Goal: Task Accomplishment & Management: Use online tool/utility

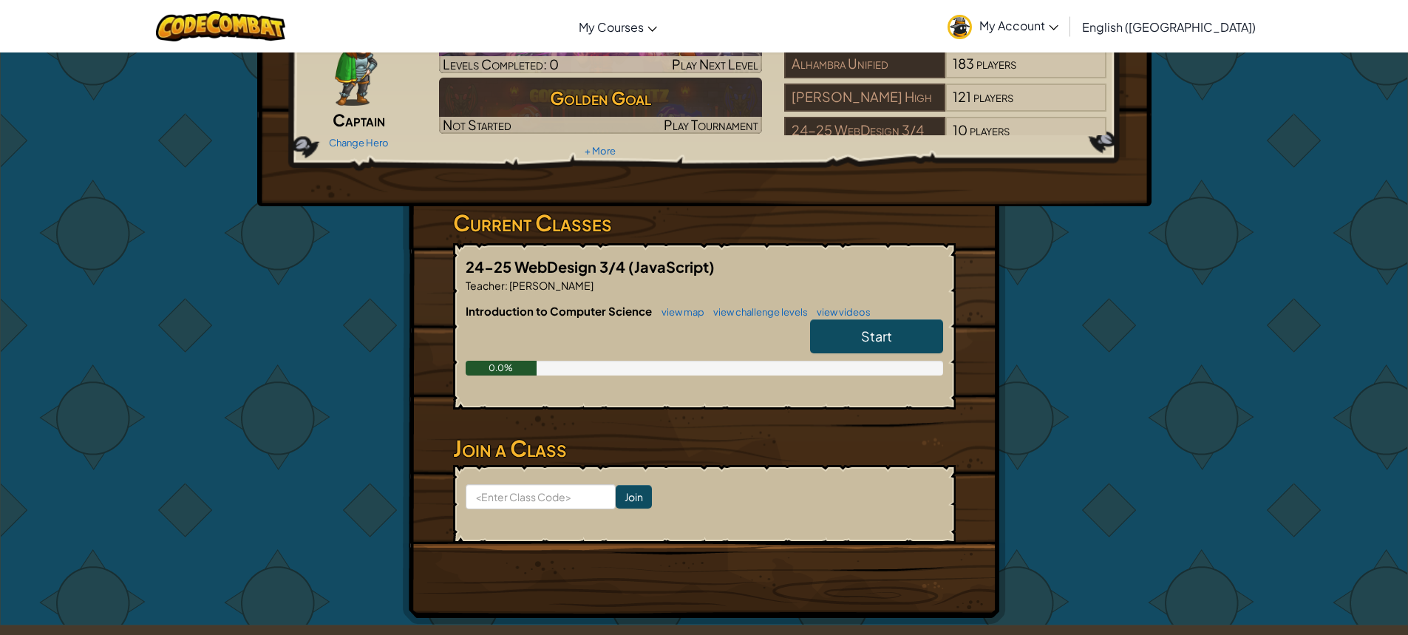
scroll to position [296, 0]
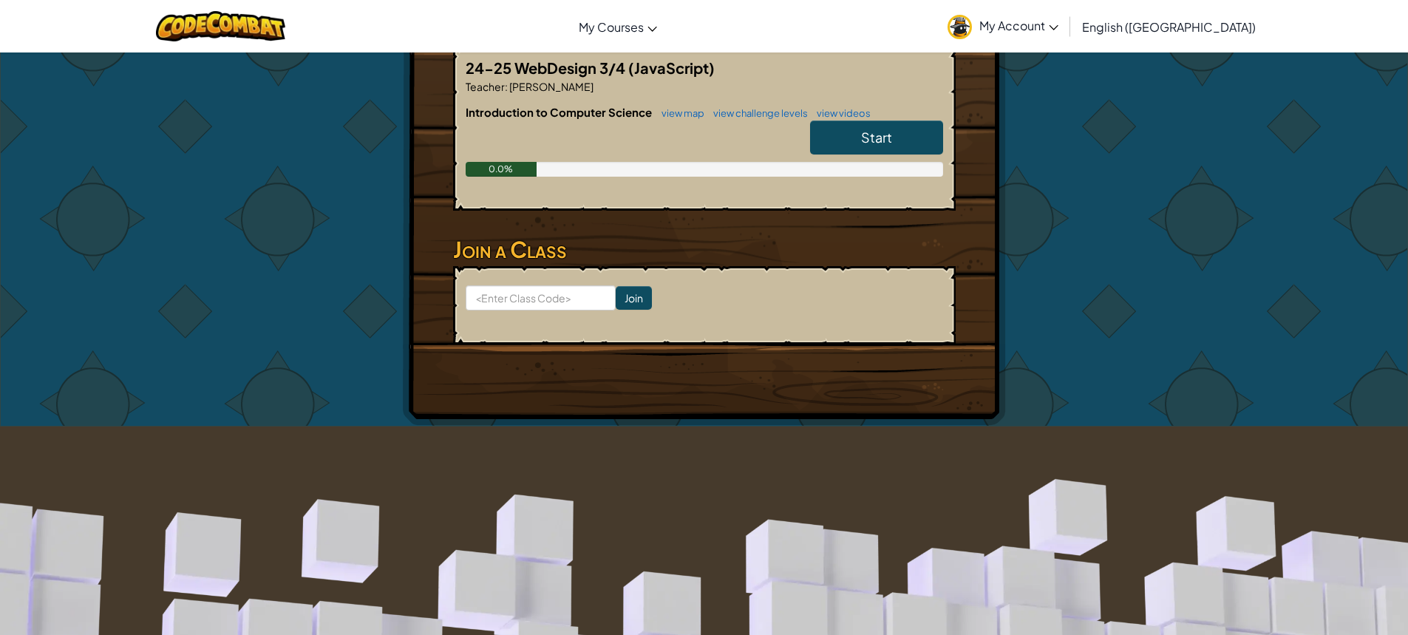
drag, startPoint x: 858, startPoint y: 113, endPoint x: 859, endPoint y: 129, distance: 15.5
click at [859, 123] on div "Introduction to Computer Science view map view challenge levels view videos Sta…" at bounding box center [704, 151] width 477 height 95
click at [860, 129] on link "Start" at bounding box center [876, 137] width 133 height 34
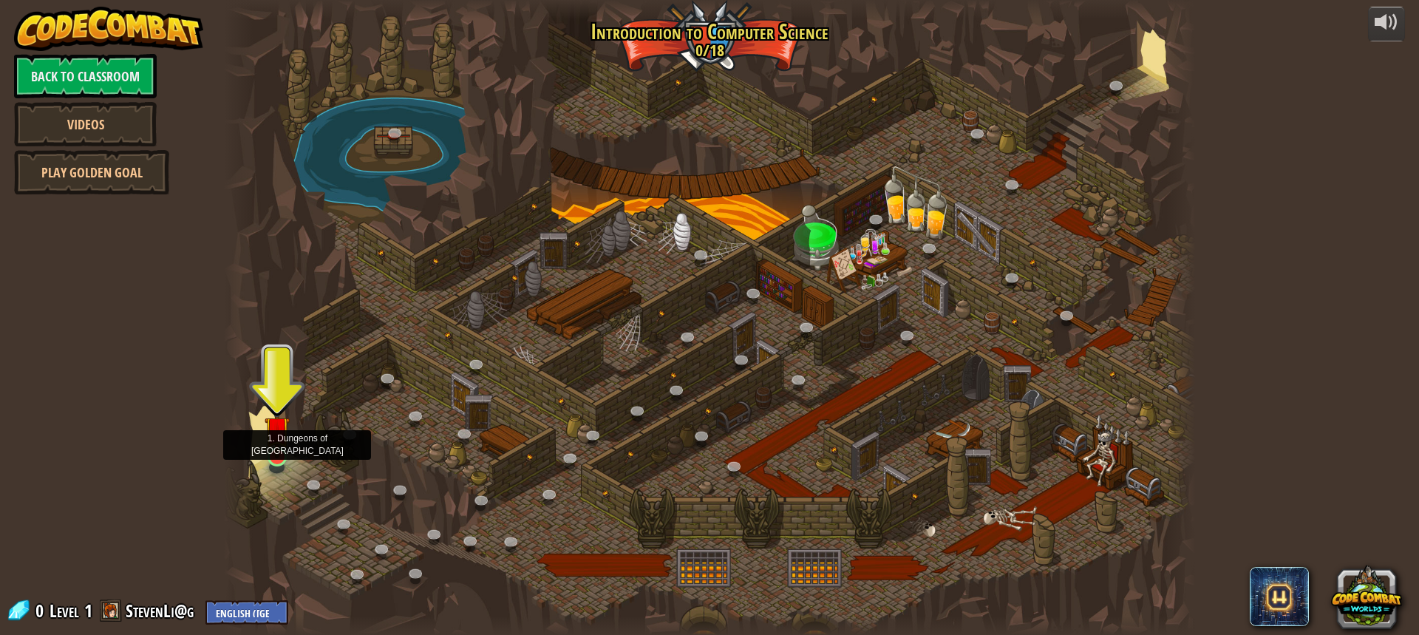
click at [266, 456] on img at bounding box center [277, 429] width 25 height 58
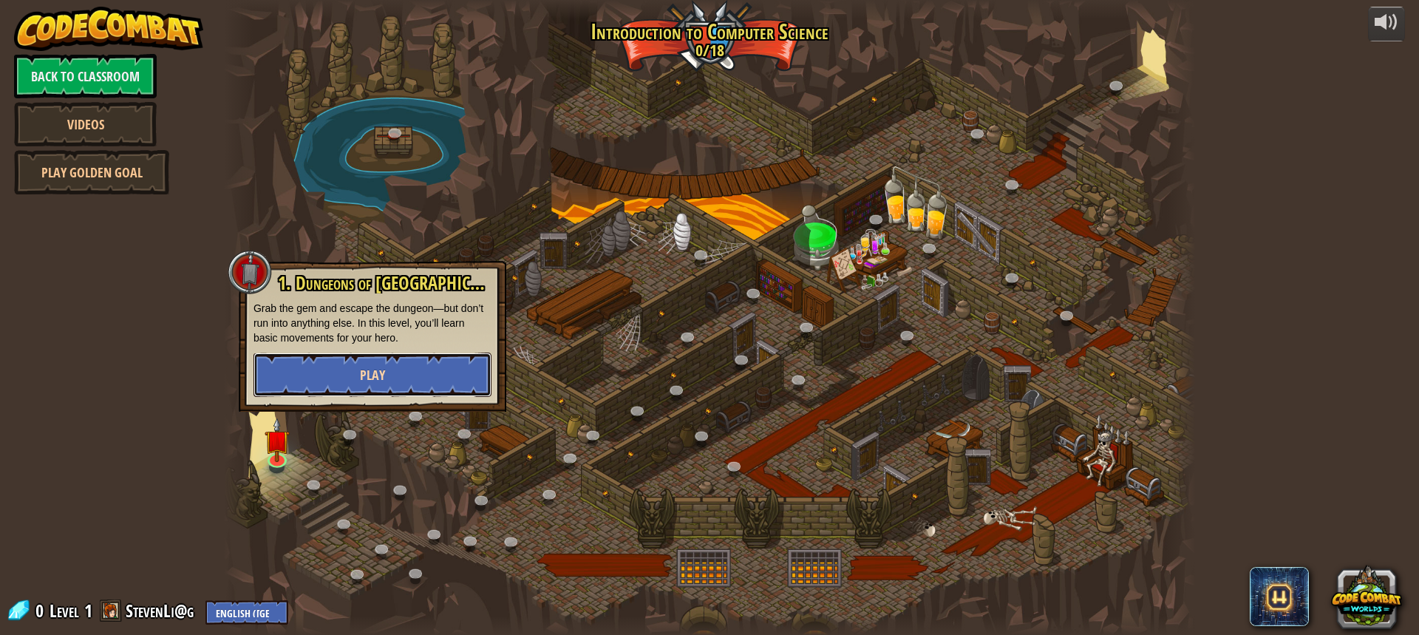
click at [295, 394] on button "Play" at bounding box center [373, 375] width 238 height 44
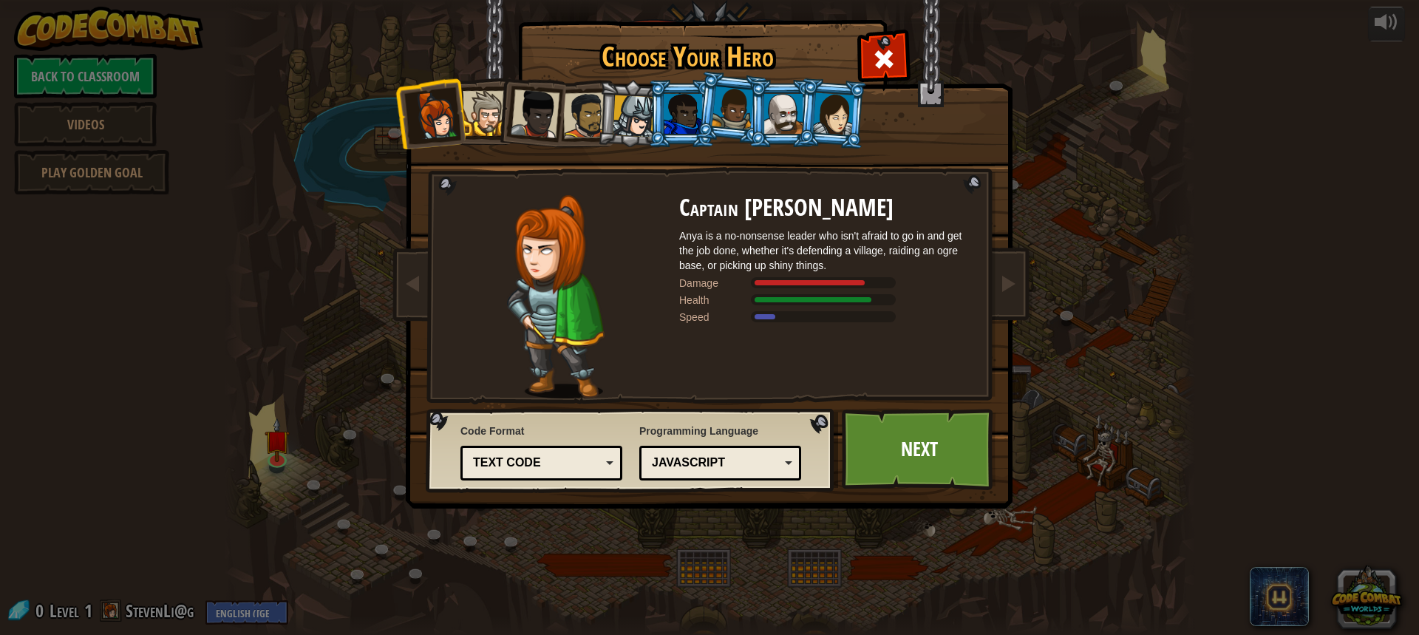
click at [478, 109] on div at bounding box center [485, 113] width 45 height 45
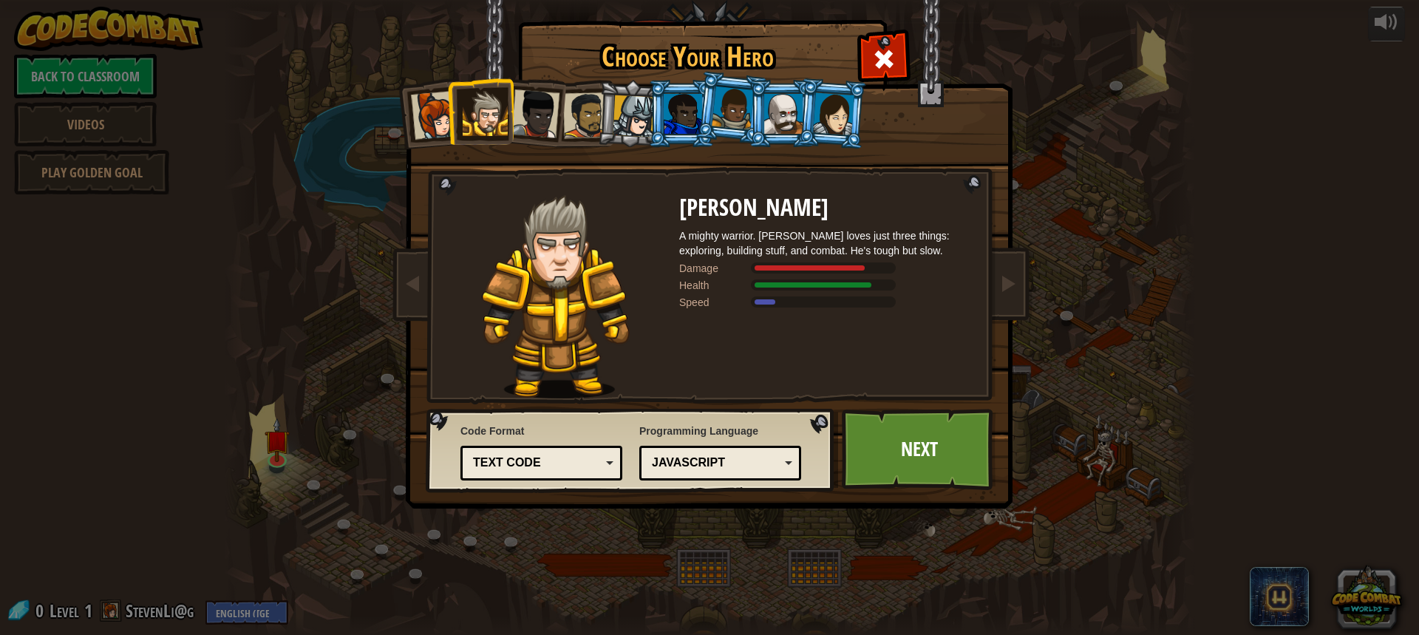
click at [526, 109] on div at bounding box center [535, 113] width 49 height 49
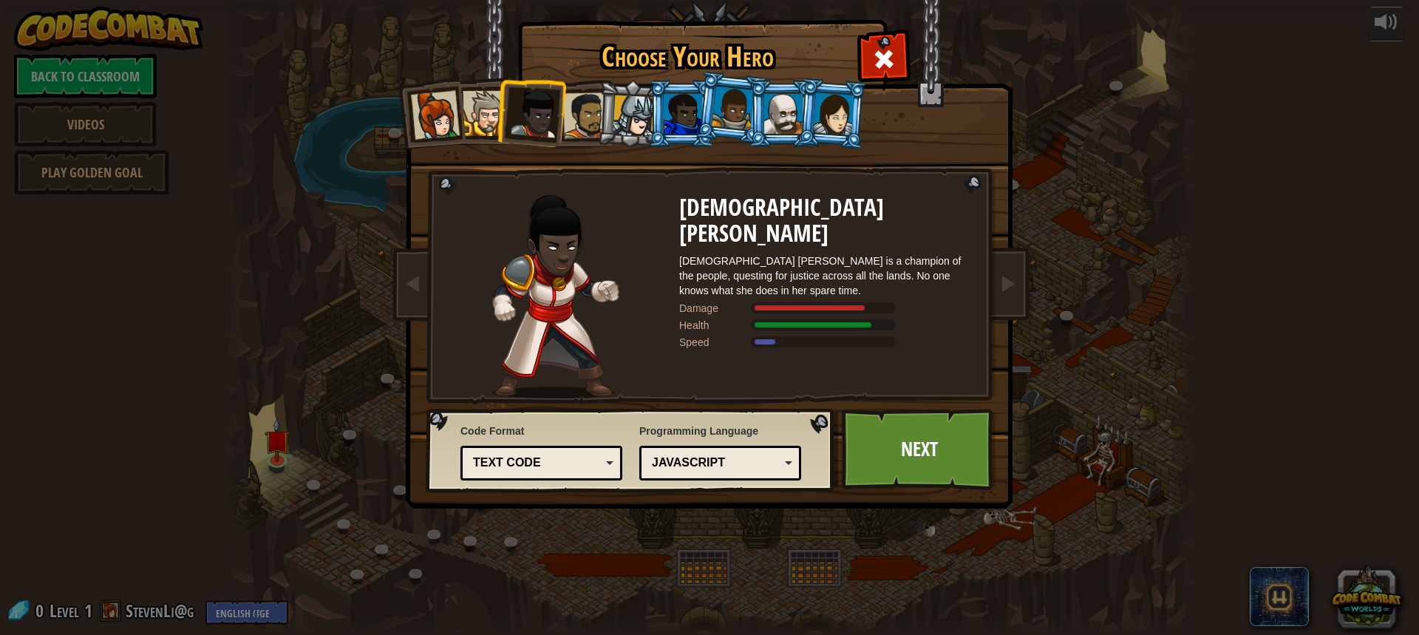
drag, startPoint x: 565, startPoint y: 110, endPoint x: 573, endPoint y: 112, distance: 8.3
click at [565, 110] on div at bounding box center [586, 115] width 46 height 46
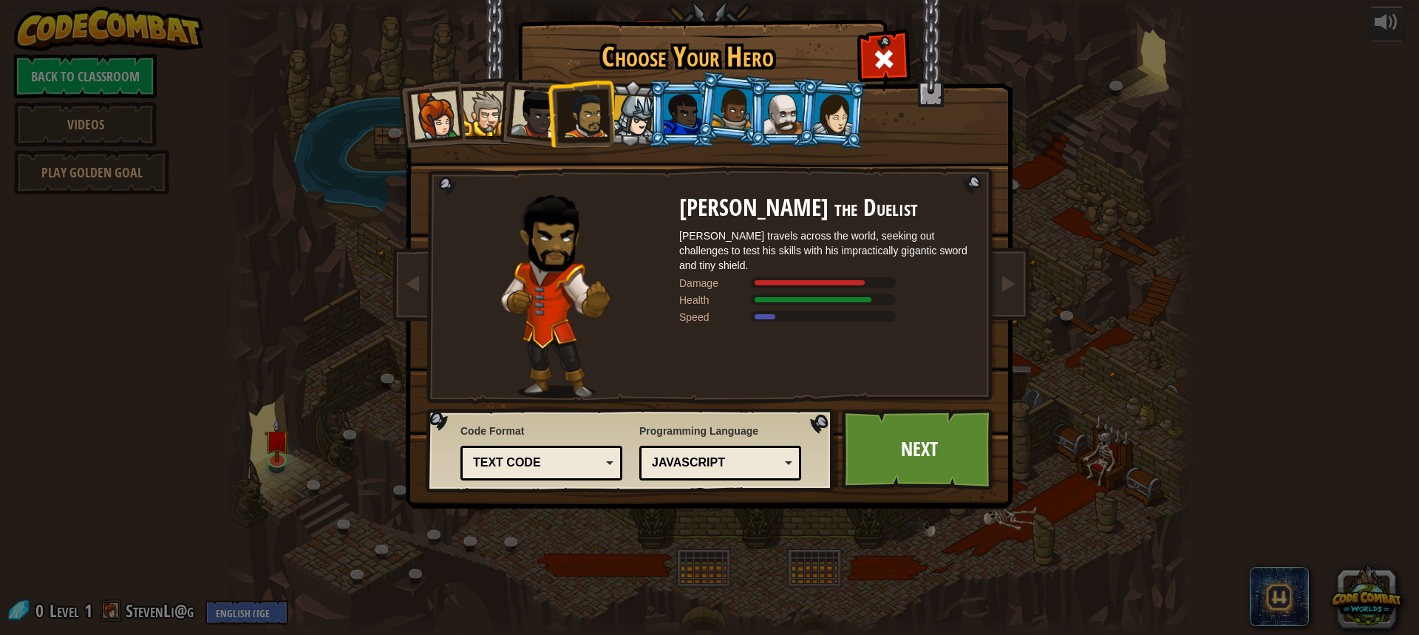
click at [574, 112] on div at bounding box center [586, 115] width 46 height 46
click at [618, 126] on div at bounding box center [634, 116] width 42 height 42
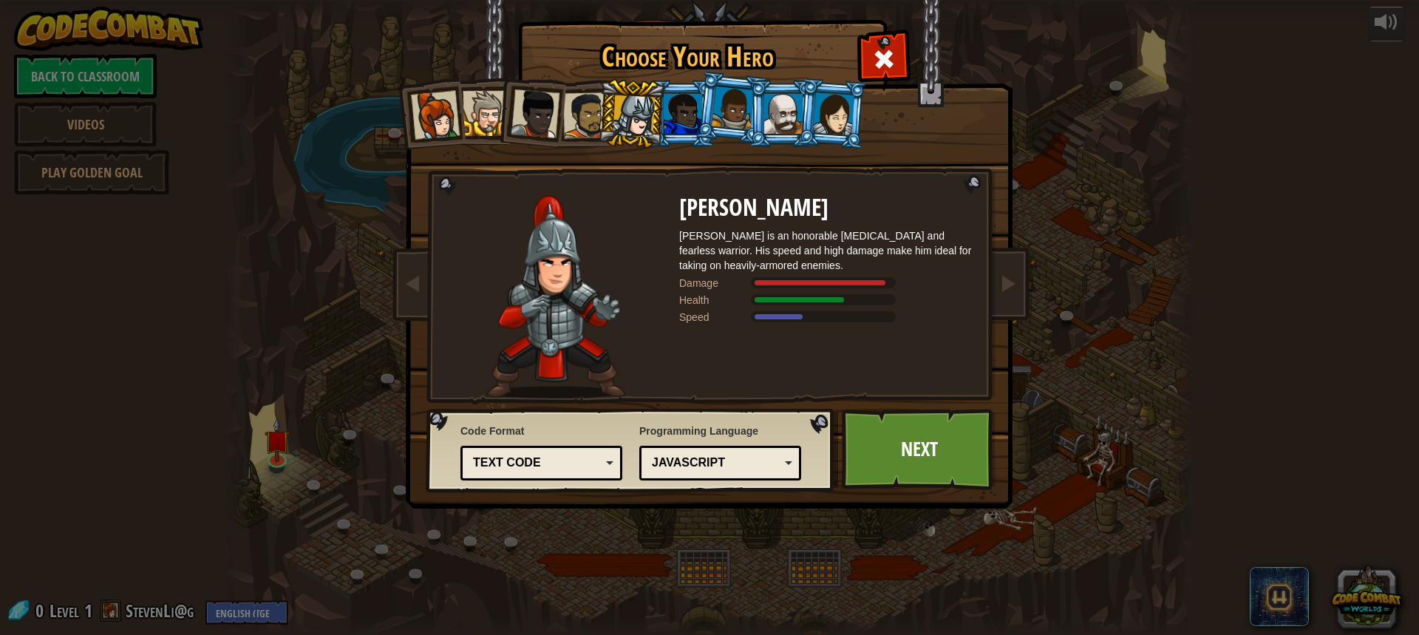
click at [706, 109] on li at bounding box center [731, 108] width 73 height 74
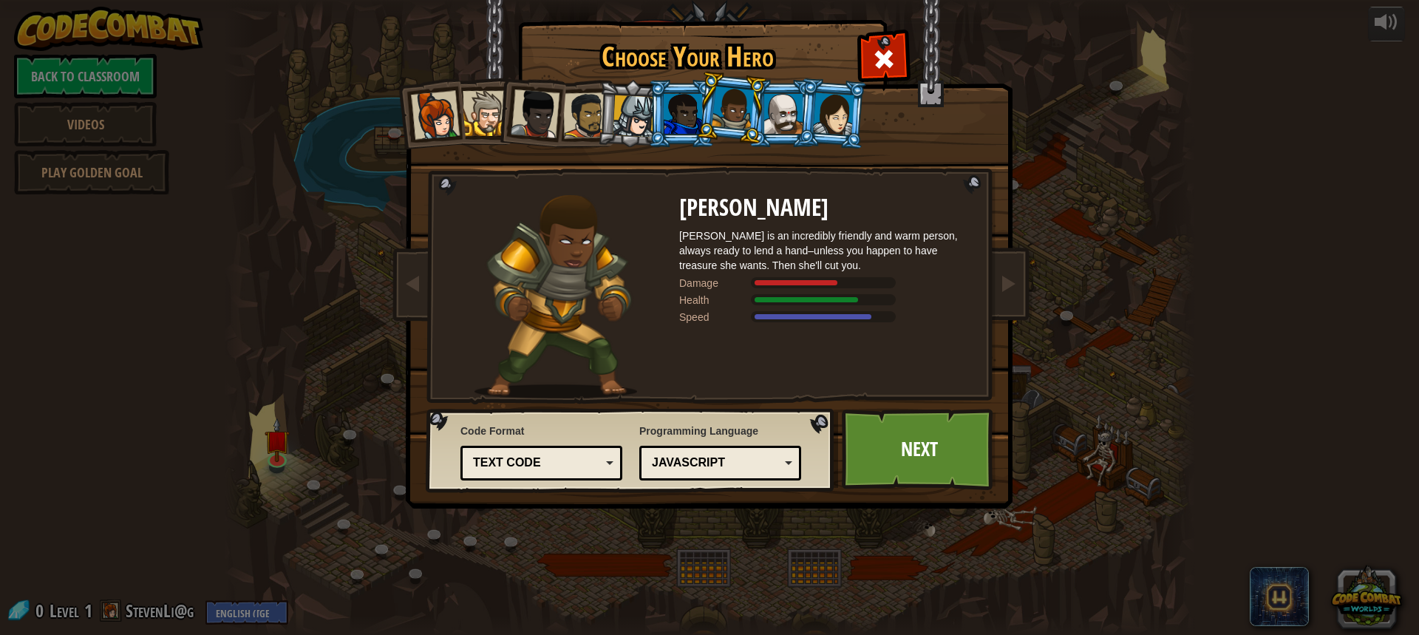
click at [751, 103] on div at bounding box center [733, 108] width 42 height 44
click at [771, 98] on div at bounding box center [783, 114] width 38 height 40
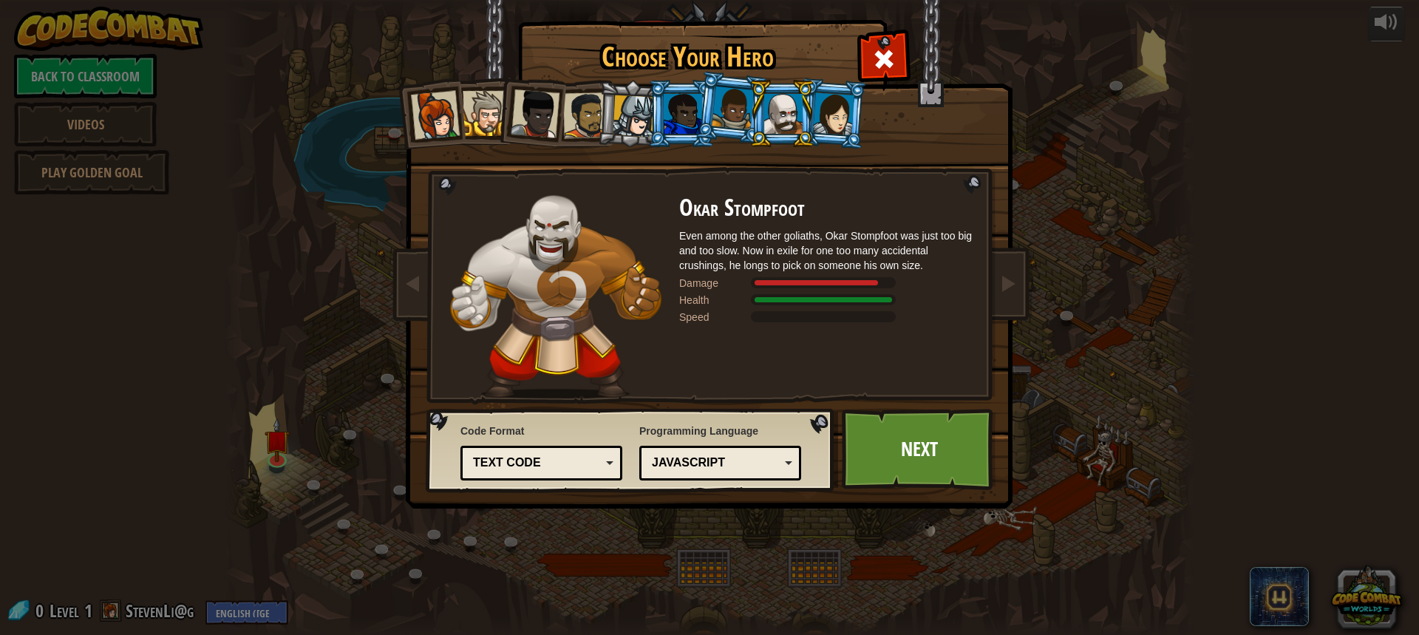
click at [573, 460] on div "Text code" at bounding box center [537, 463] width 128 height 17
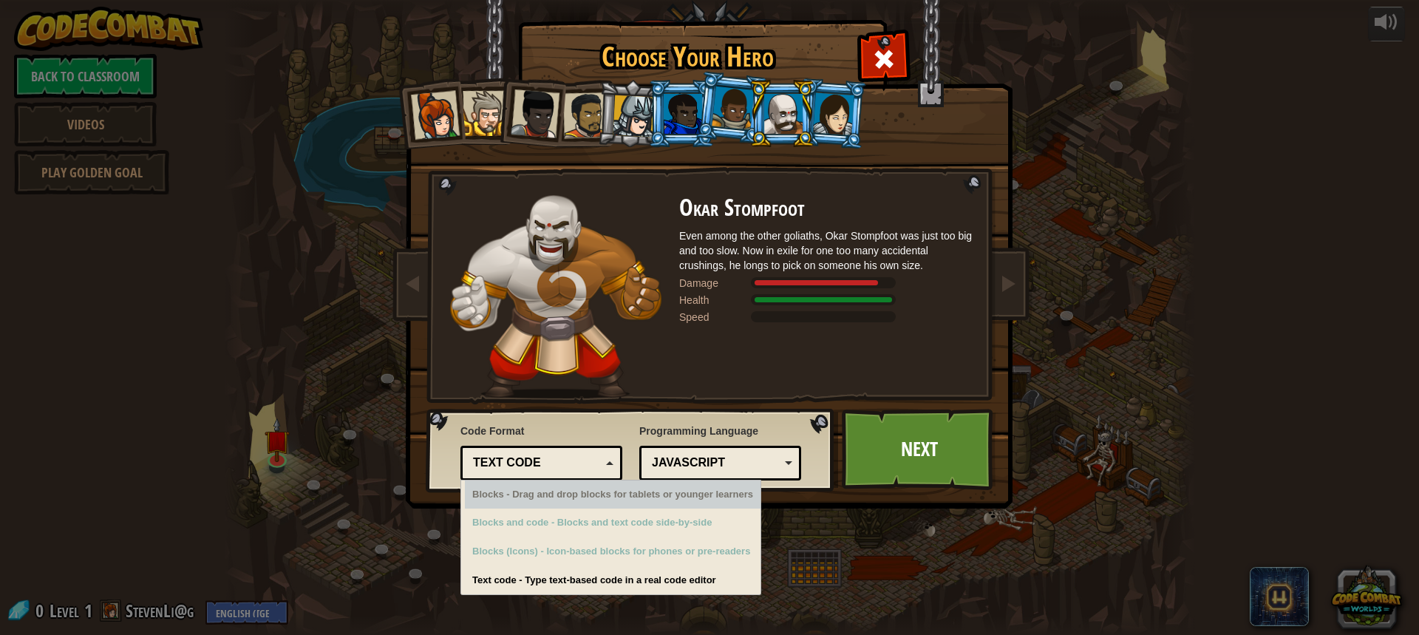
click at [562, 460] on div "Text code" at bounding box center [537, 463] width 128 height 17
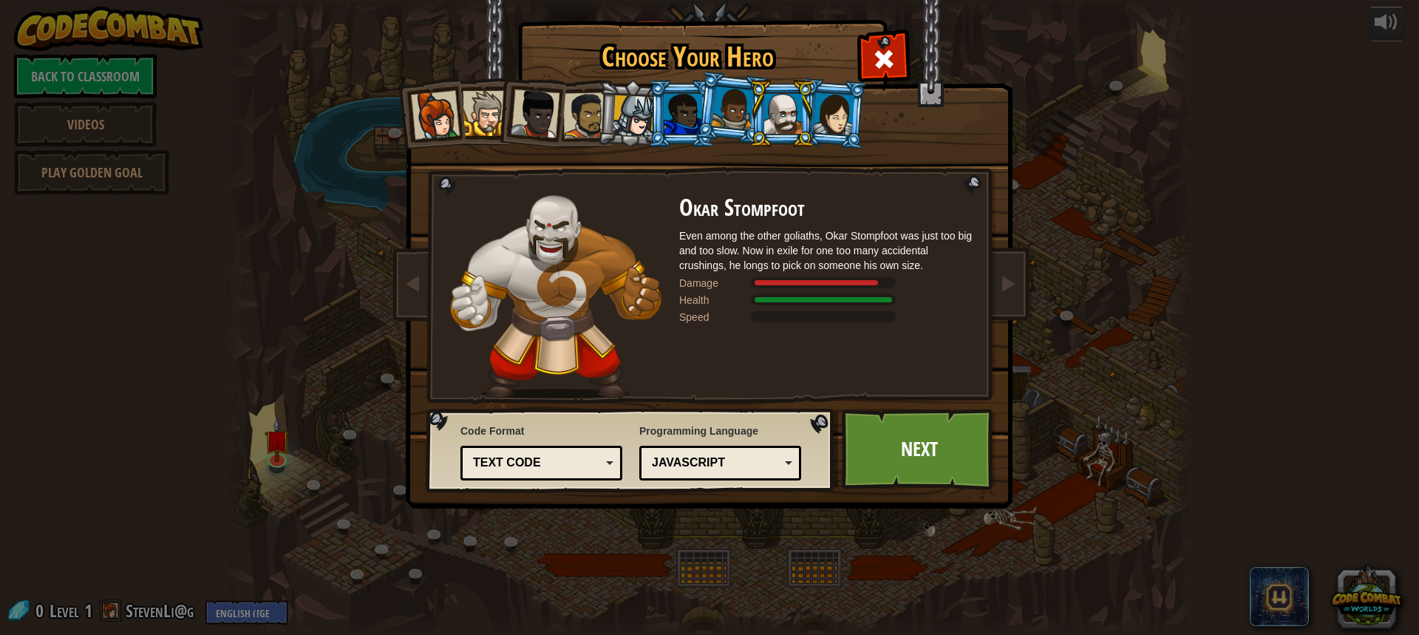
click at [677, 460] on div "JavaScript" at bounding box center [716, 463] width 128 height 17
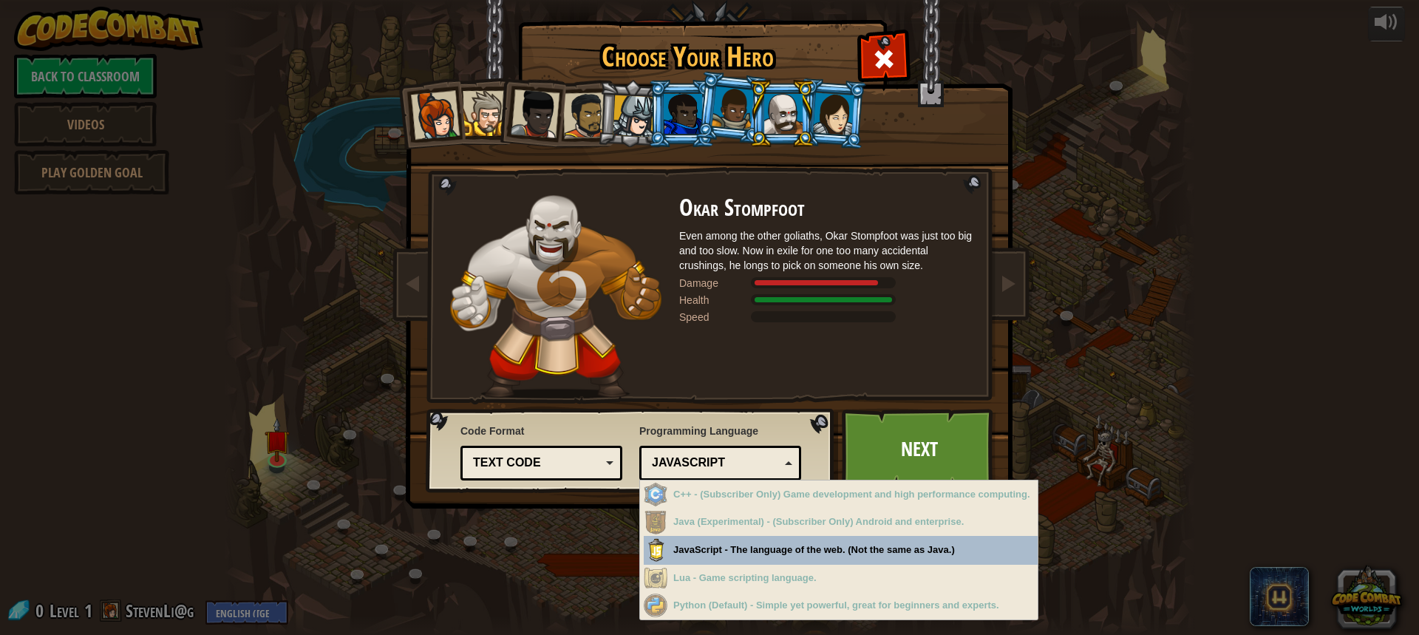
click at [677, 459] on div "JavaScript" at bounding box center [716, 463] width 128 height 17
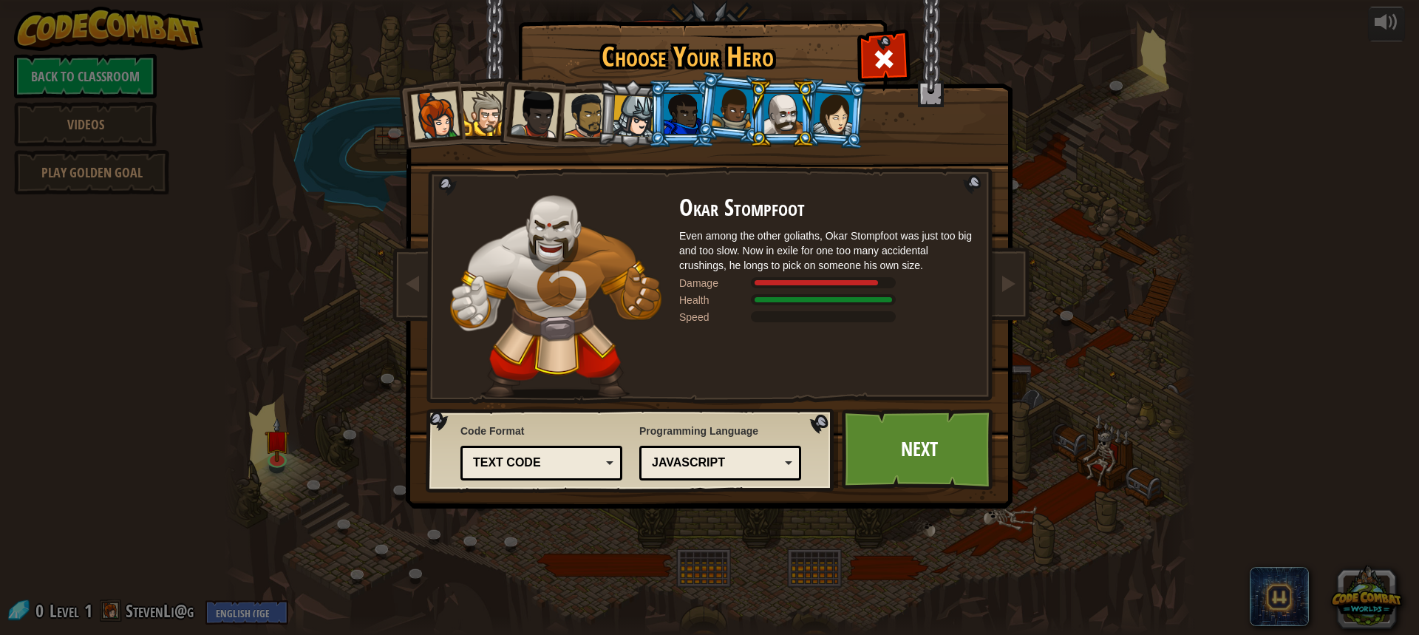
click at [781, 117] on div at bounding box center [783, 114] width 38 height 40
click at [867, 104] on div "Captain [PERSON_NAME] Anya is a no-nonsense leader who isn't afraid to go in an…" at bounding box center [709, 233] width 554 height 322
click at [842, 109] on div at bounding box center [833, 113] width 41 height 42
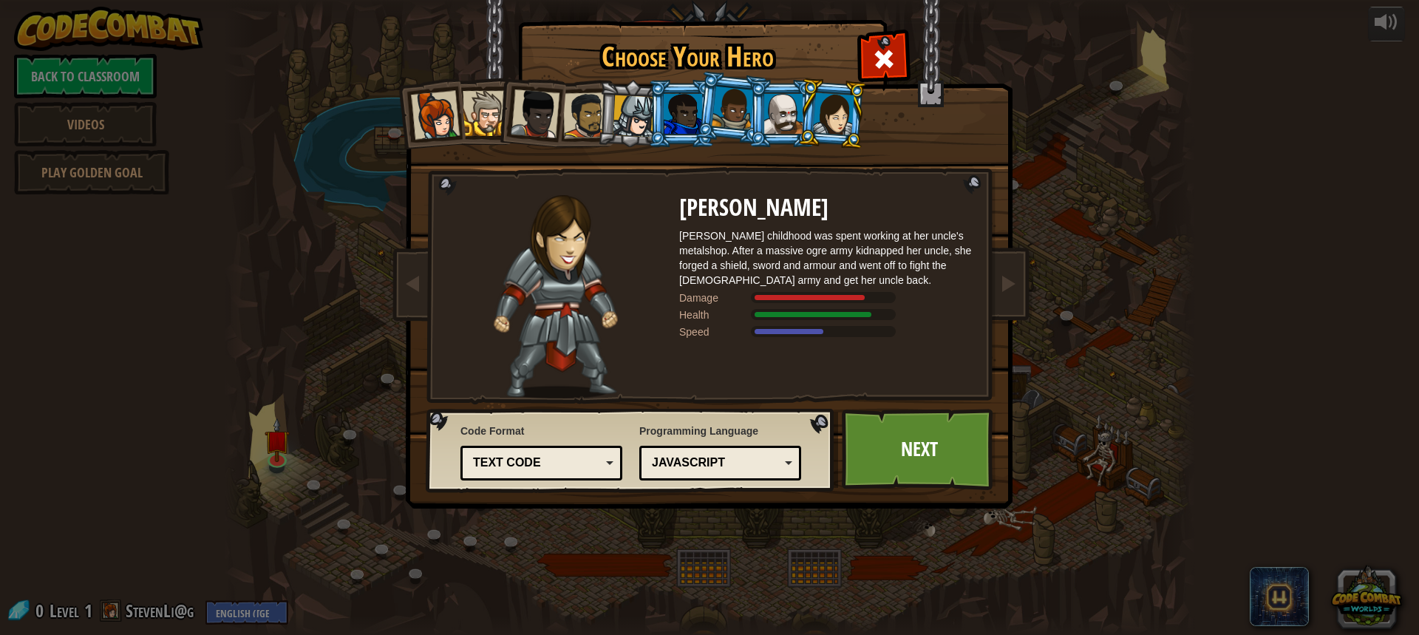
click at [769, 133] on div at bounding box center [783, 114] width 38 height 40
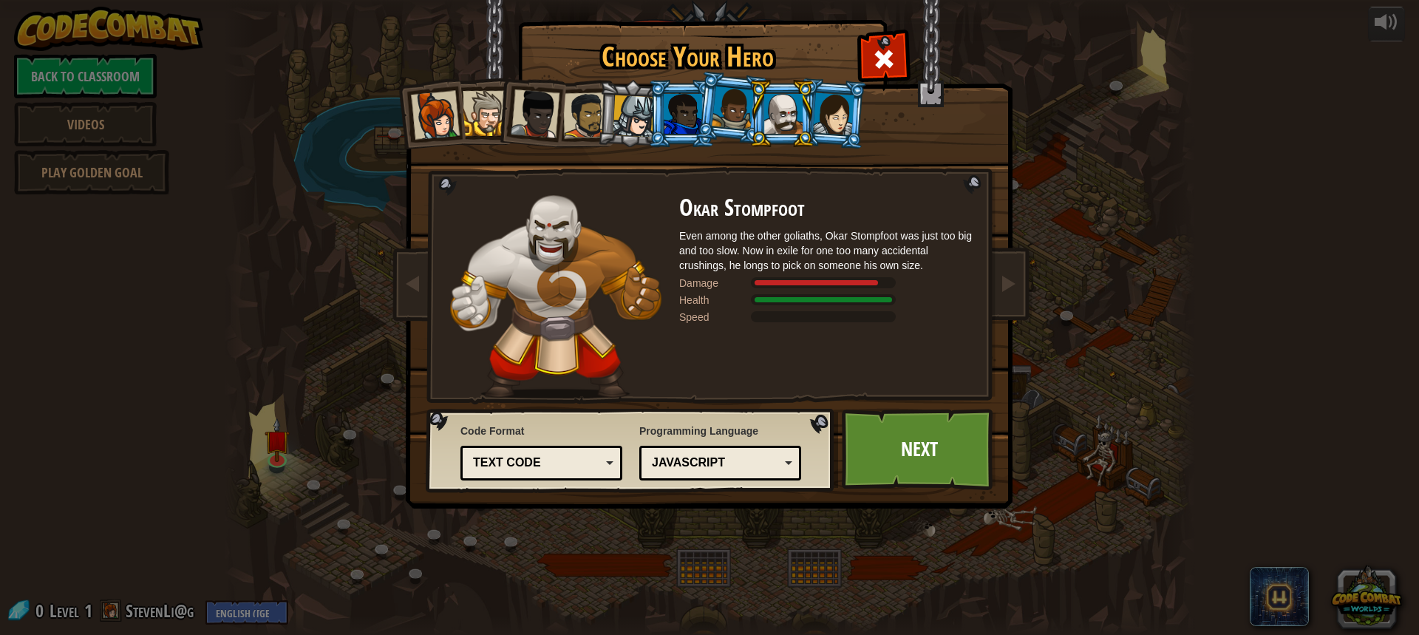
click at [760, 120] on li at bounding box center [782, 113] width 67 height 67
click at [754, 120] on li at bounding box center [782, 113] width 67 height 67
click at [738, 116] on div at bounding box center [733, 108] width 42 height 44
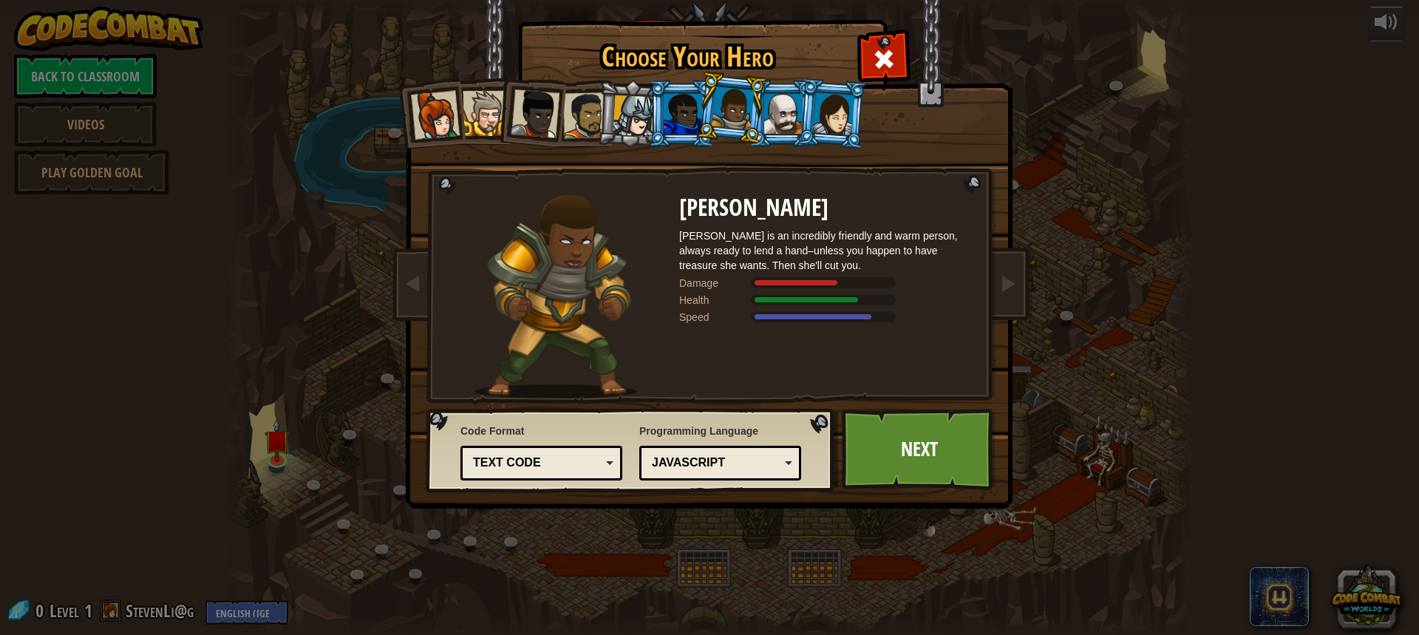
click at [724, 115] on div at bounding box center [733, 108] width 42 height 44
click at [718, 115] on div at bounding box center [733, 108] width 42 height 44
drag, startPoint x: 718, startPoint y: 115, endPoint x: 696, endPoint y: 116, distance: 22.2
click at [716, 115] on div at bounding box center [733, 108] width 42 height 44
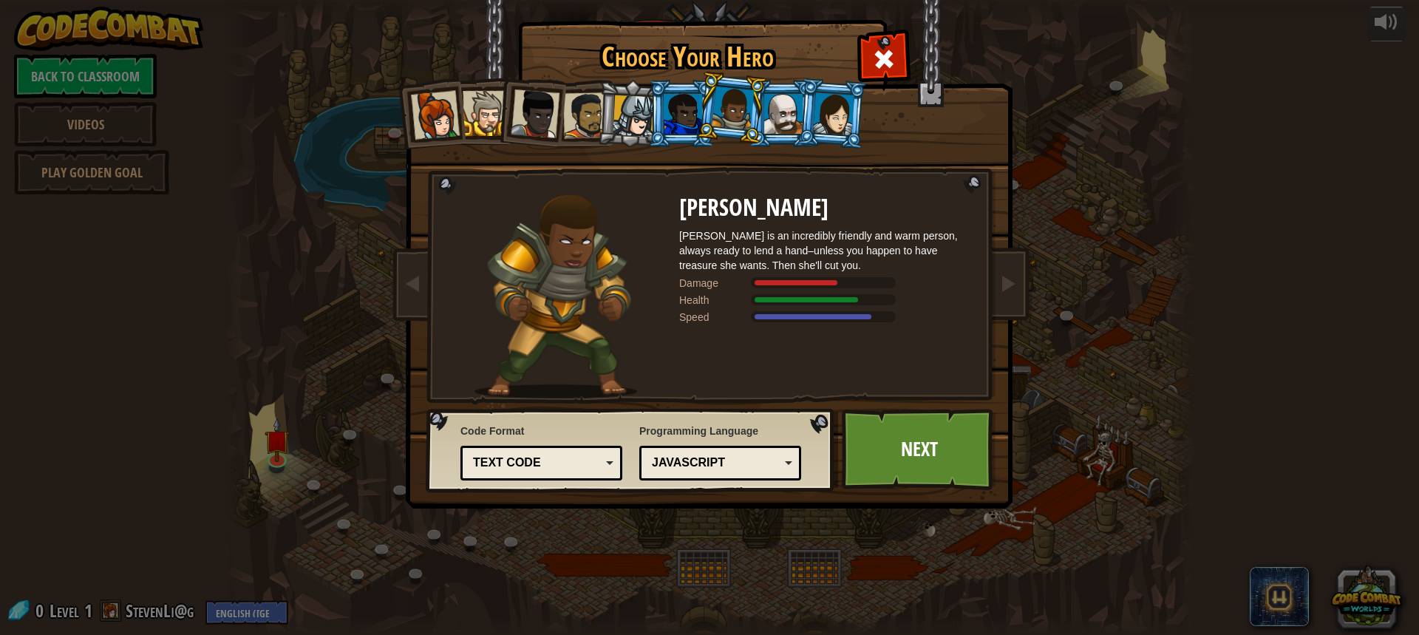
click at [696, 116] on div at bounding box center [683, 114] width 38 height 40
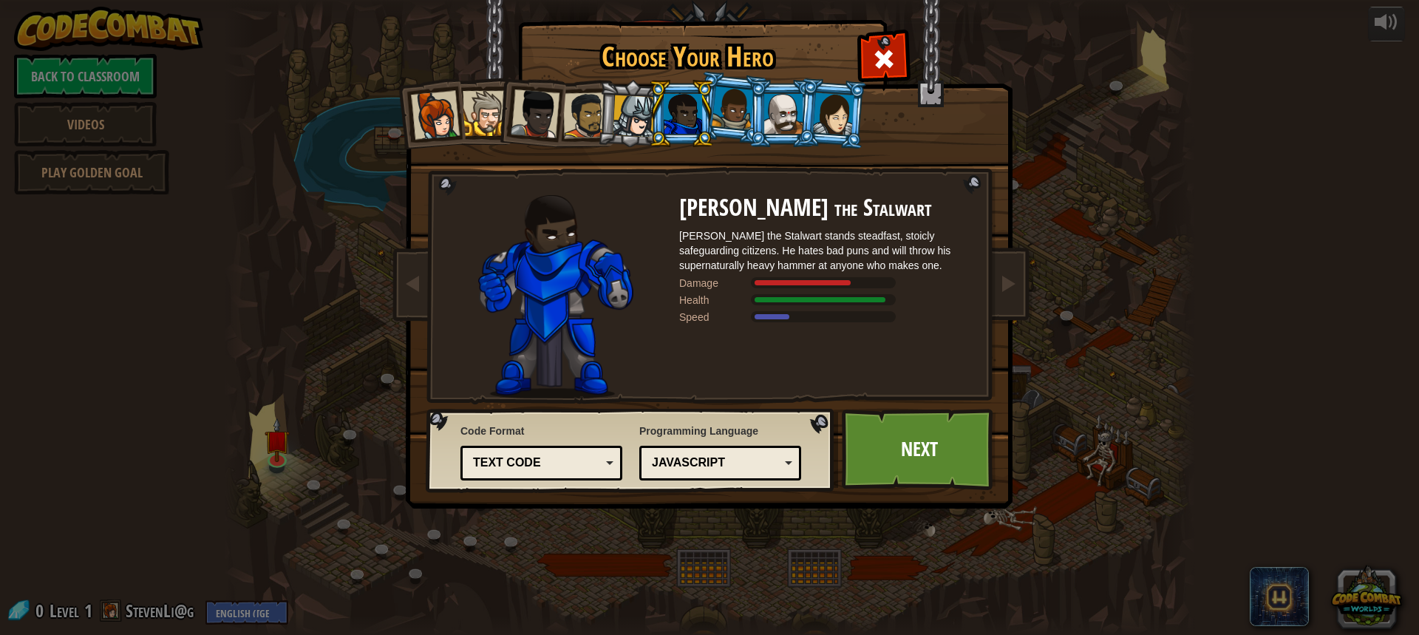
click at [642, 115] on div at bounding box center [634, 116] width 42 height 42
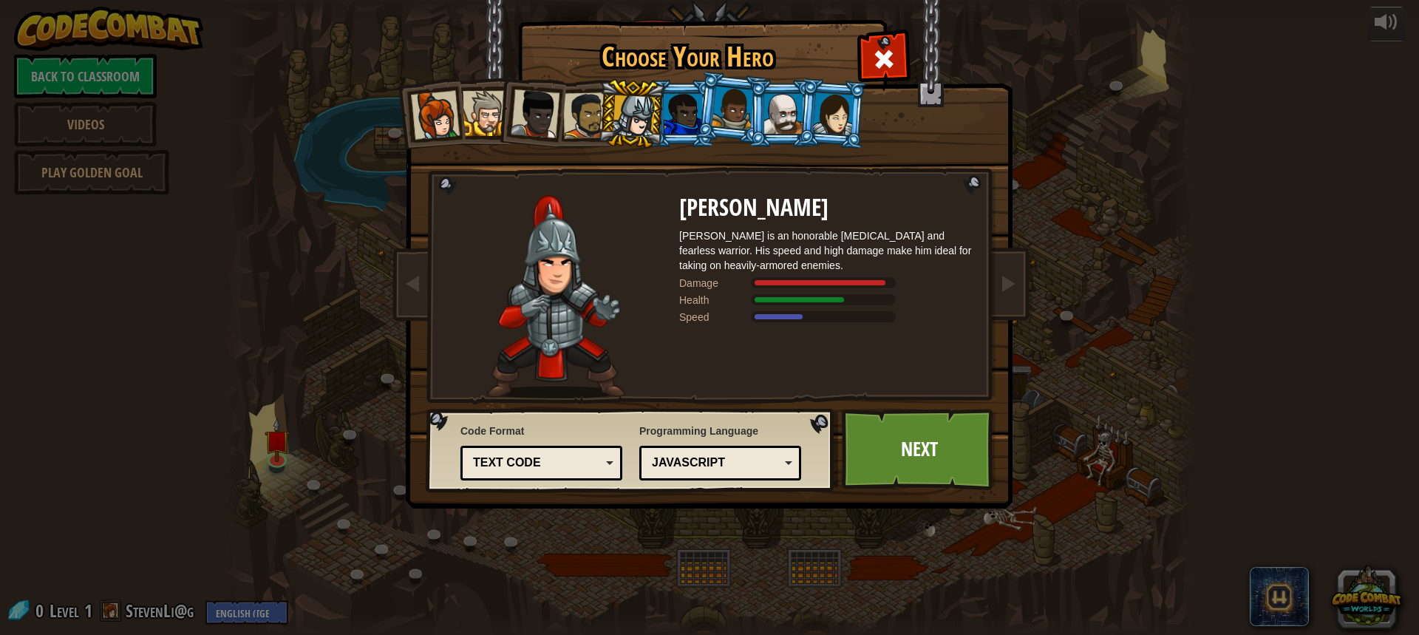
click at [591, 106] on div at bounding box center [586, 115] width 46 height 46
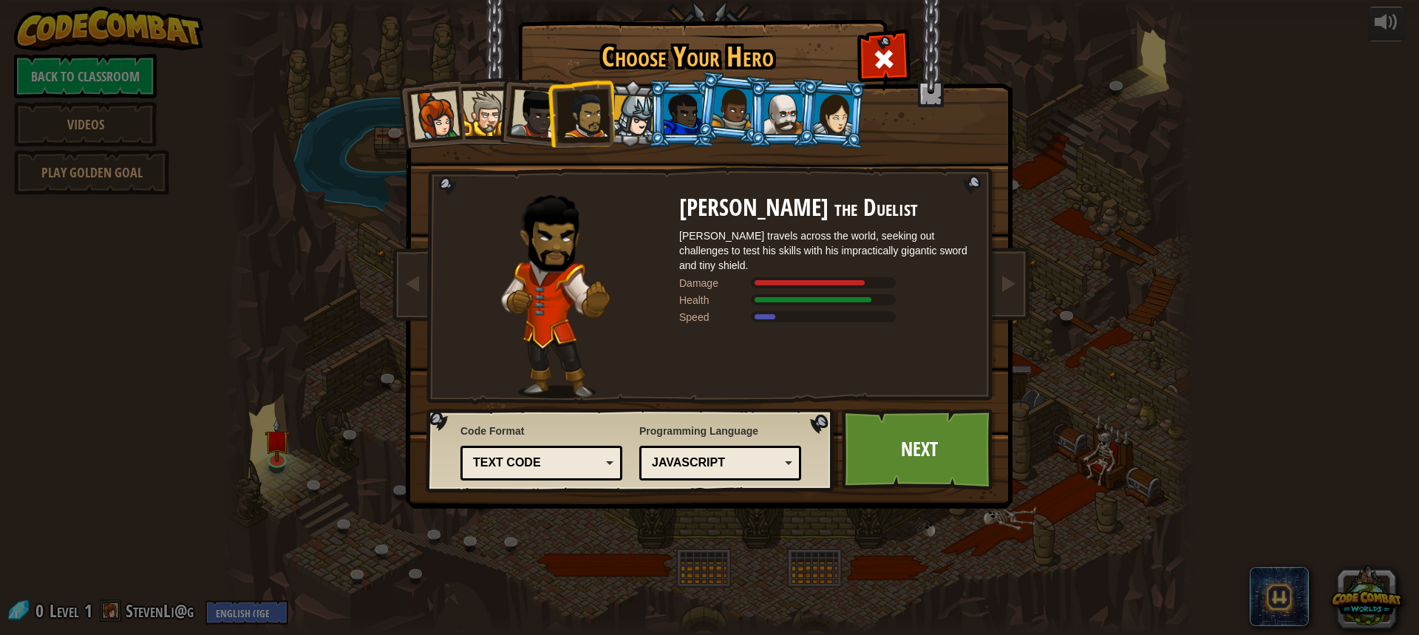
click at [620, 118] on div at bounding box center [634, 116] width 42 height 42
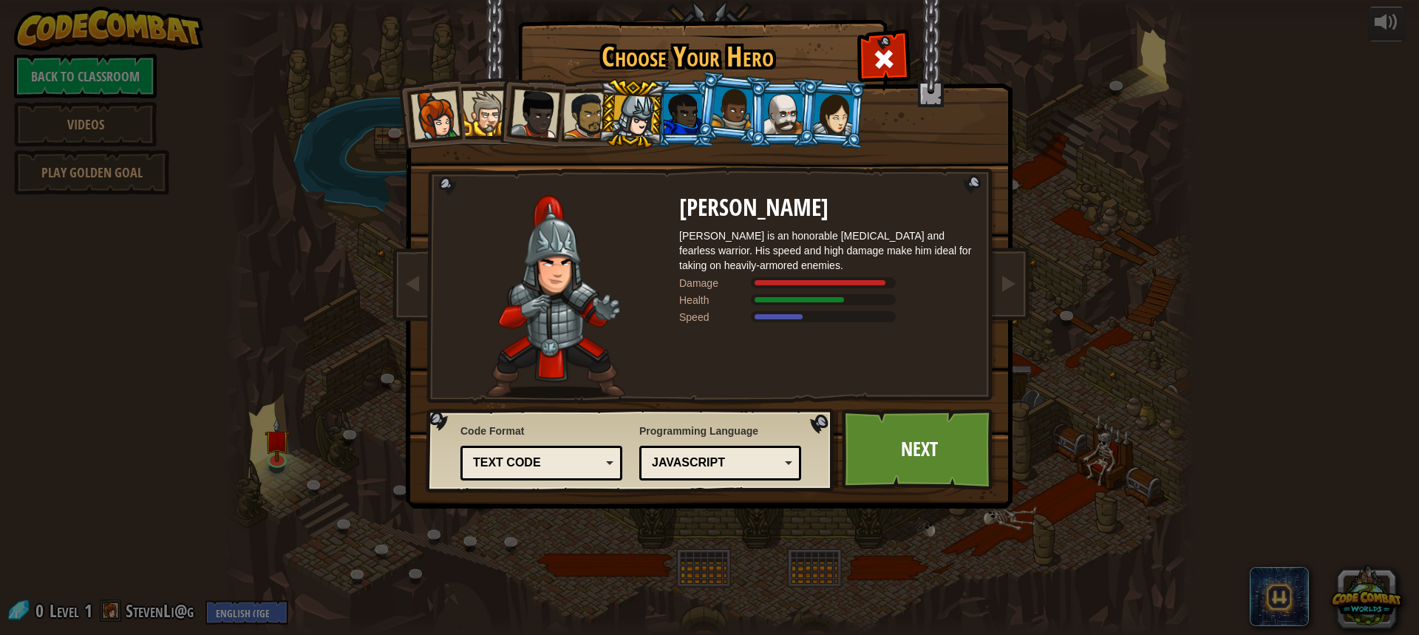
click at [683, 107] on div at bounding box center [683, 114] width 38 height 40
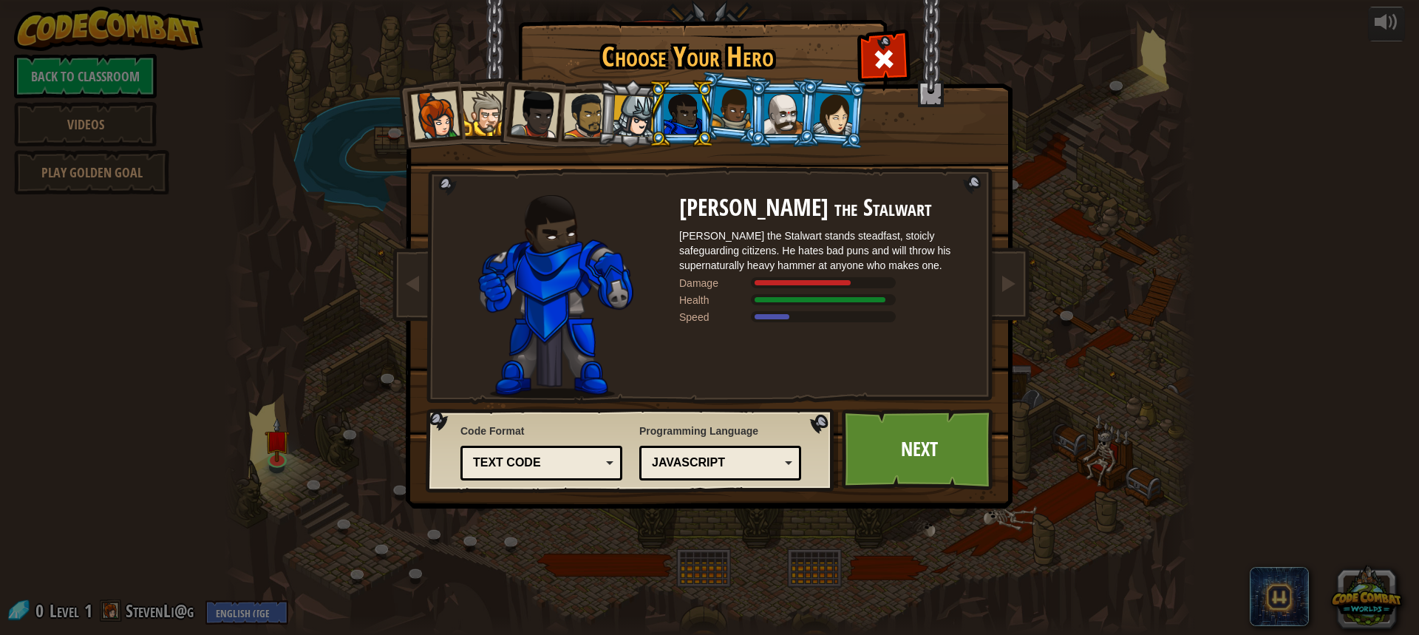
click at [638, 103] on div at bounding box center [634, 116] width 42 height 42
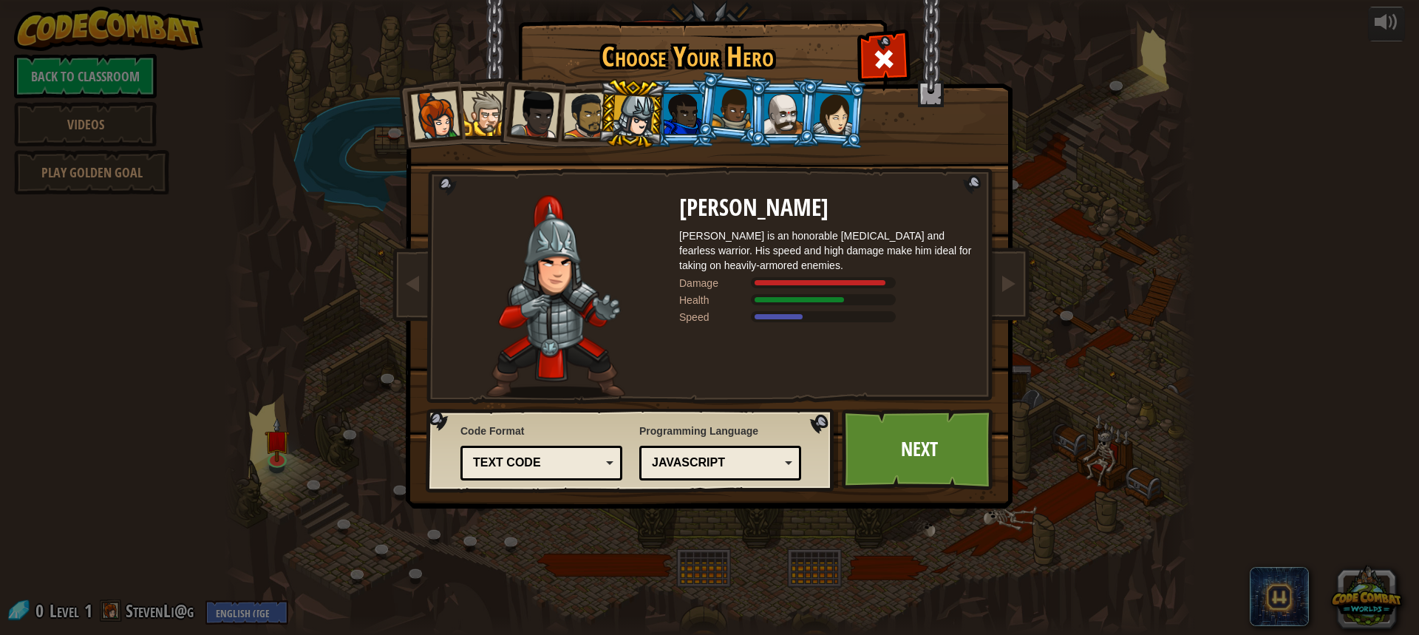
click at [667, 118] on div at bounding box center [683, 114] width 38 height 40
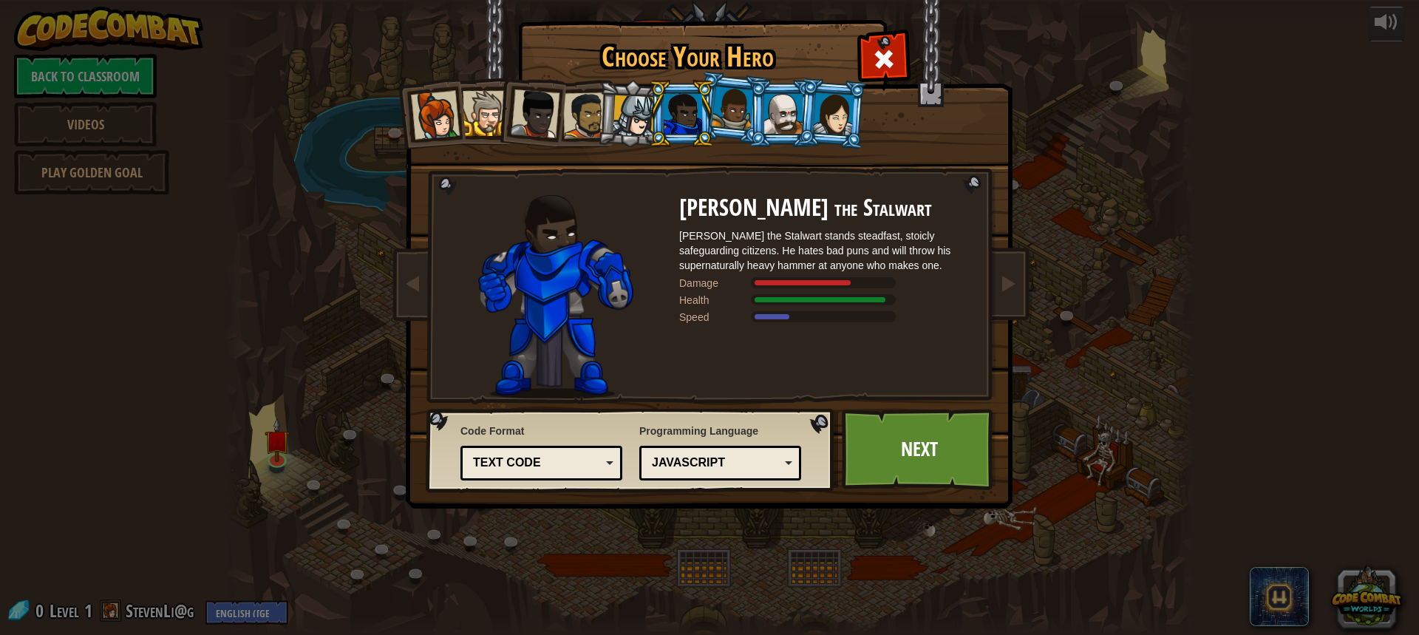
click at [568, 111] on div at bounding box center [586, 115] width 46 height 46
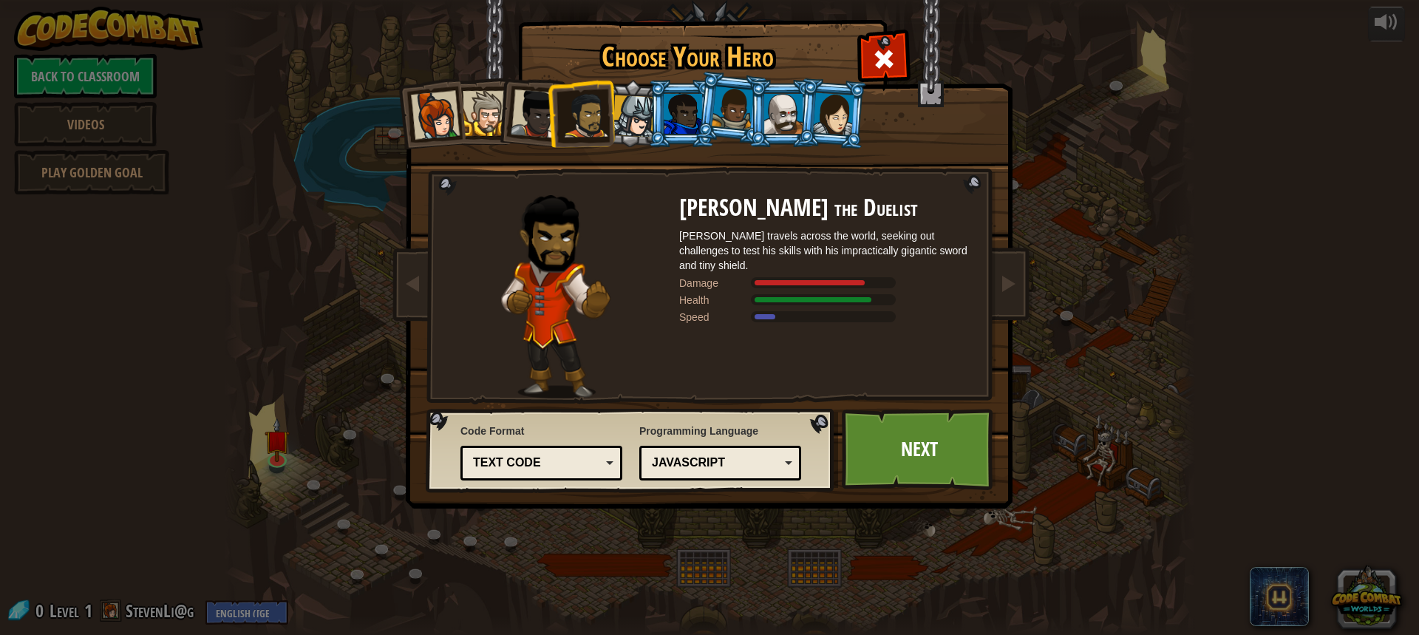
click at [540, 109] on div at bounding box center [535, 113] width 49 height 49
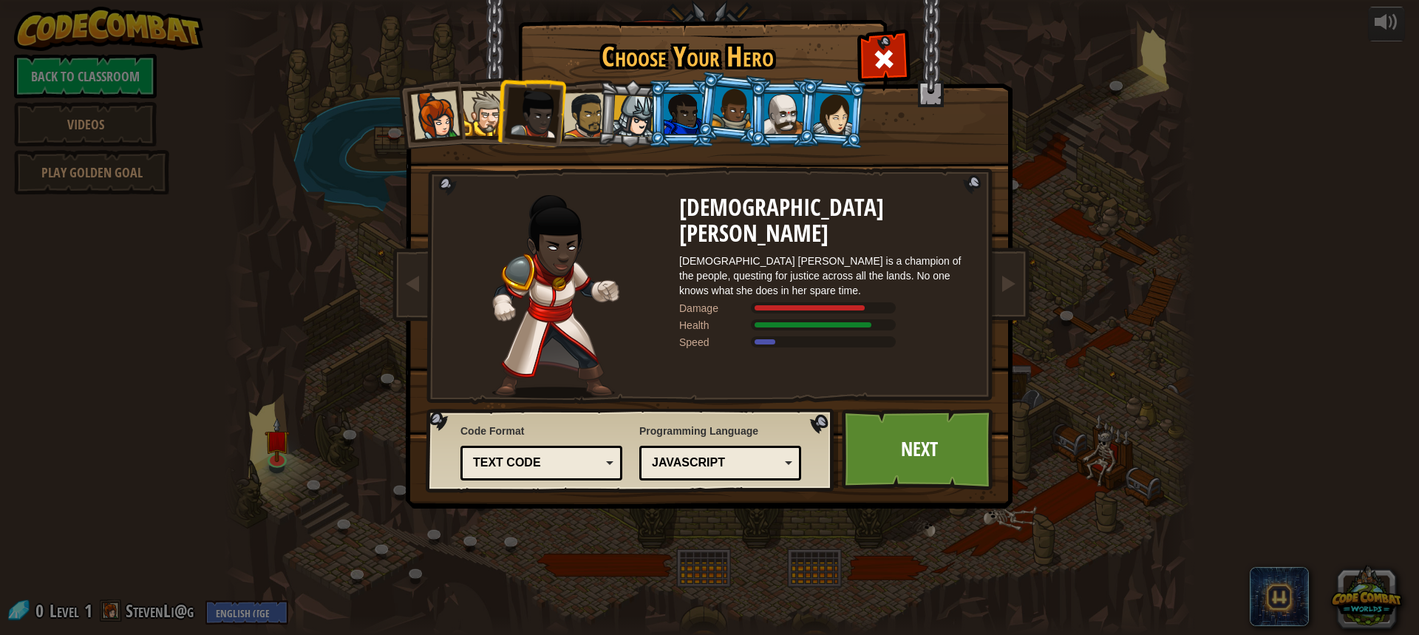
click at [485, 110] on div at bounding box center [485, 113] width 45 height 45
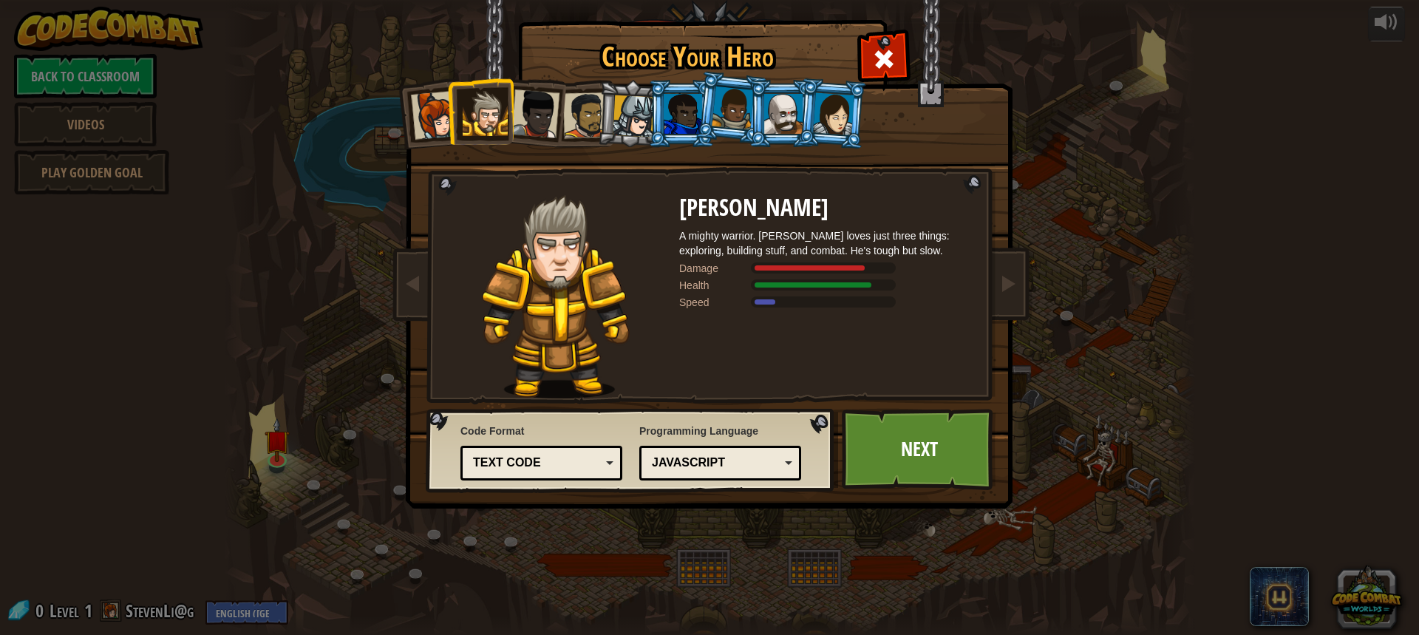
click at [442, 115] on div at bounding box center [435, 115] width 49 height 49
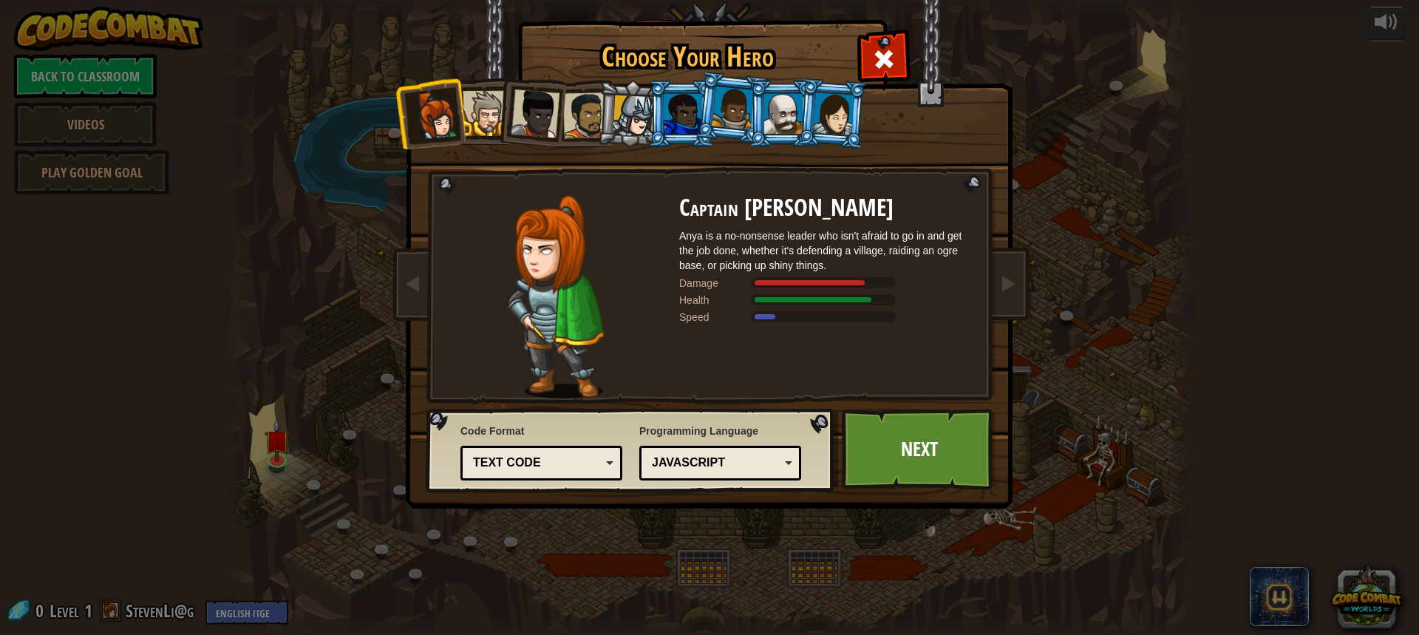
click at [771, 127] on div at bounding box center [783, 114] width 38 height 40
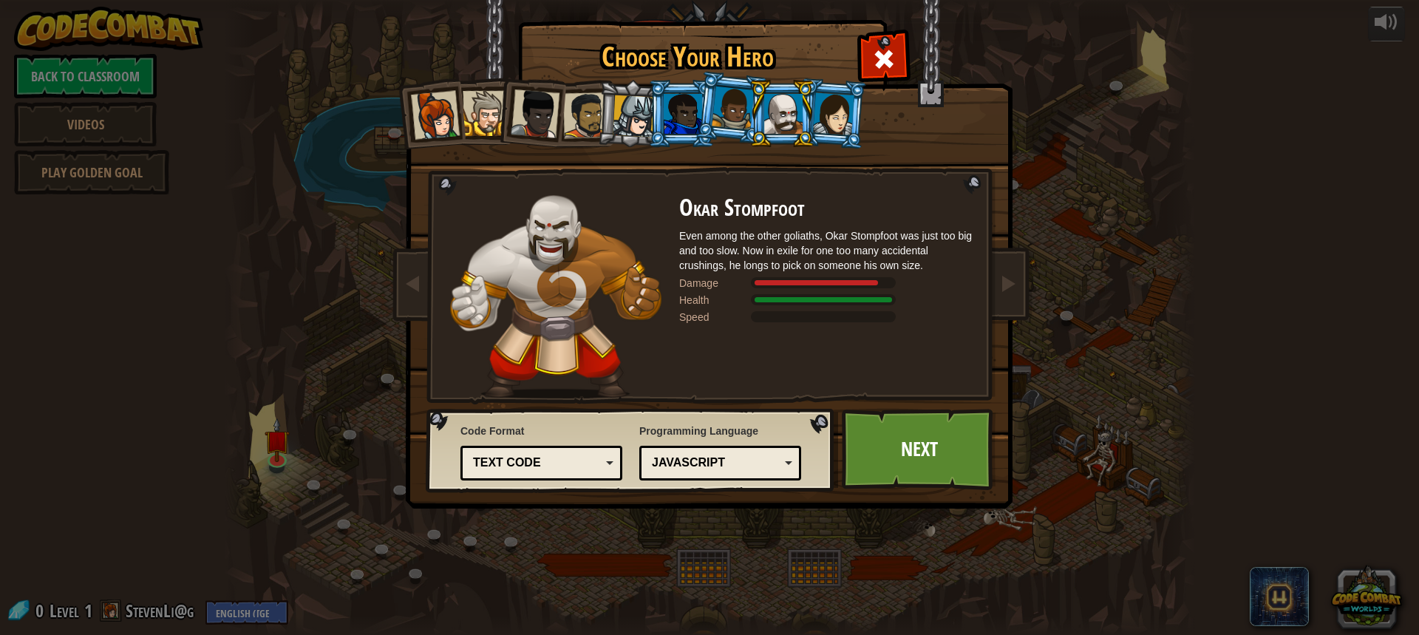
click at [727, 118] on div at bounding box center [733, 108] width 42 height 44
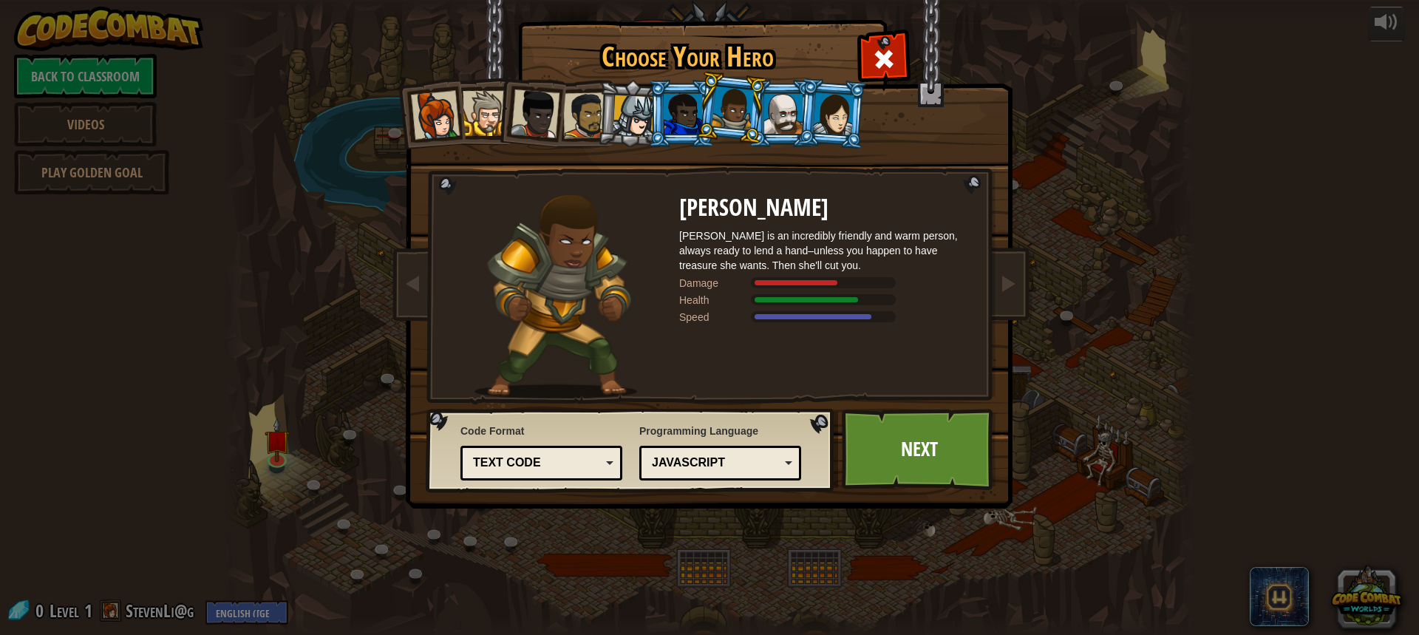
drag, startPoint x: 715, startPoint y: 110, endPoint x: 701, endPoint y: 119, distance: 16.0
click at [714, 112] on div at bounding box center [733, 108] width 42 height 44
click at [701, 119] on li at bounding box center [731, 108] width 73 height 74
click at [664, 120] on div at bounding box center [683, 114] width 38 height 40
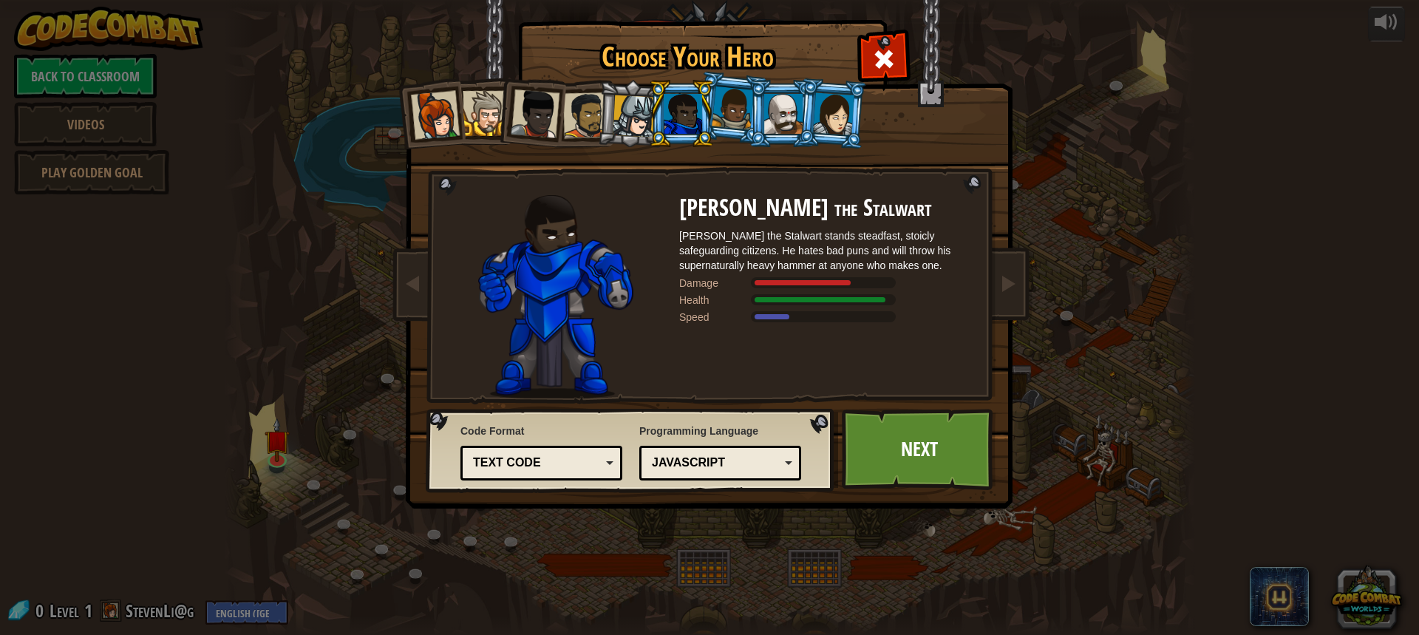
click at [655, 123] on li at bounding box center [681, 113] width 67 height 67
click at [639, 121] on div at bounding box center [634, 116] width 42 height 42
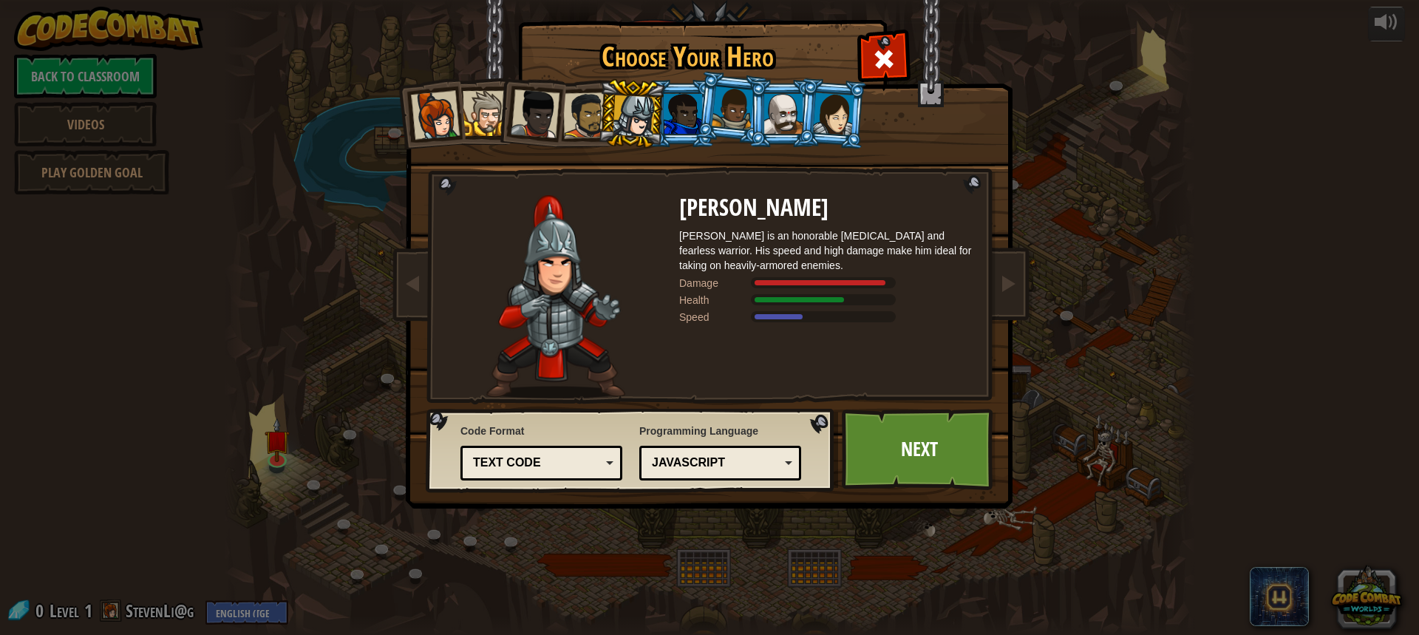
click at [730, 125] on div at bounding box center [733, 108] width 42 height 44
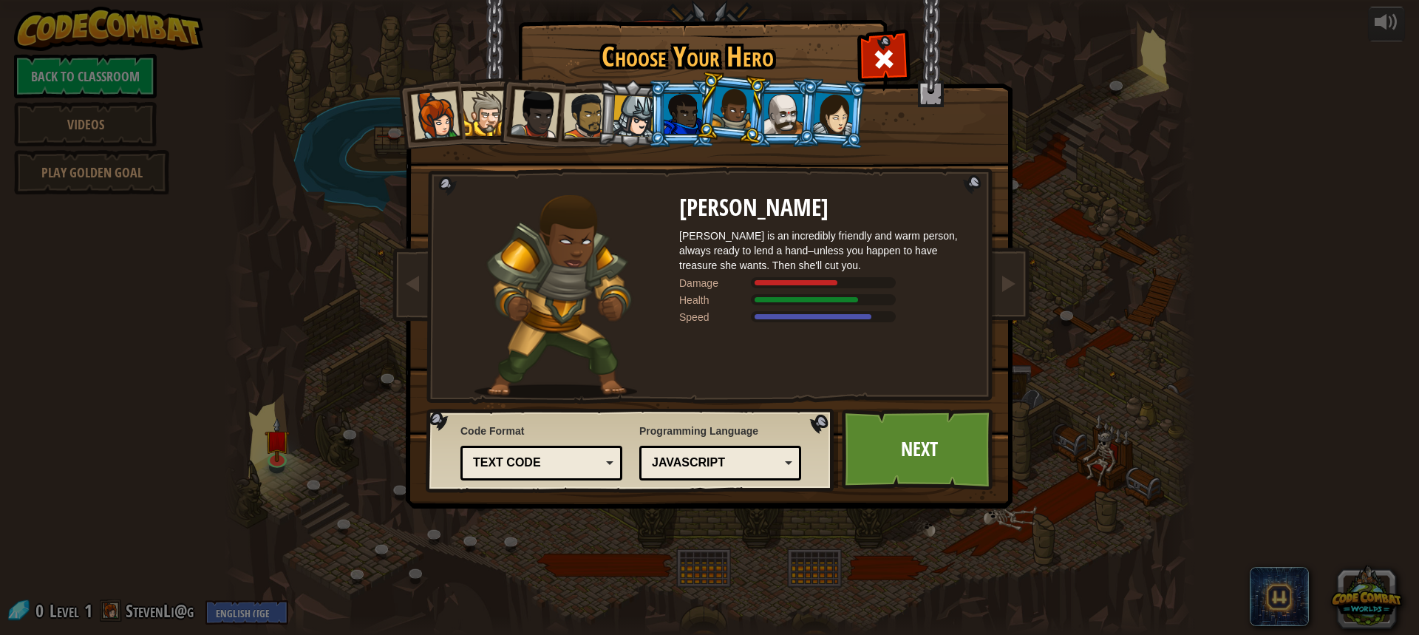
click at [632, 97] on div at bounding box center [634, 116] width 42 height 42
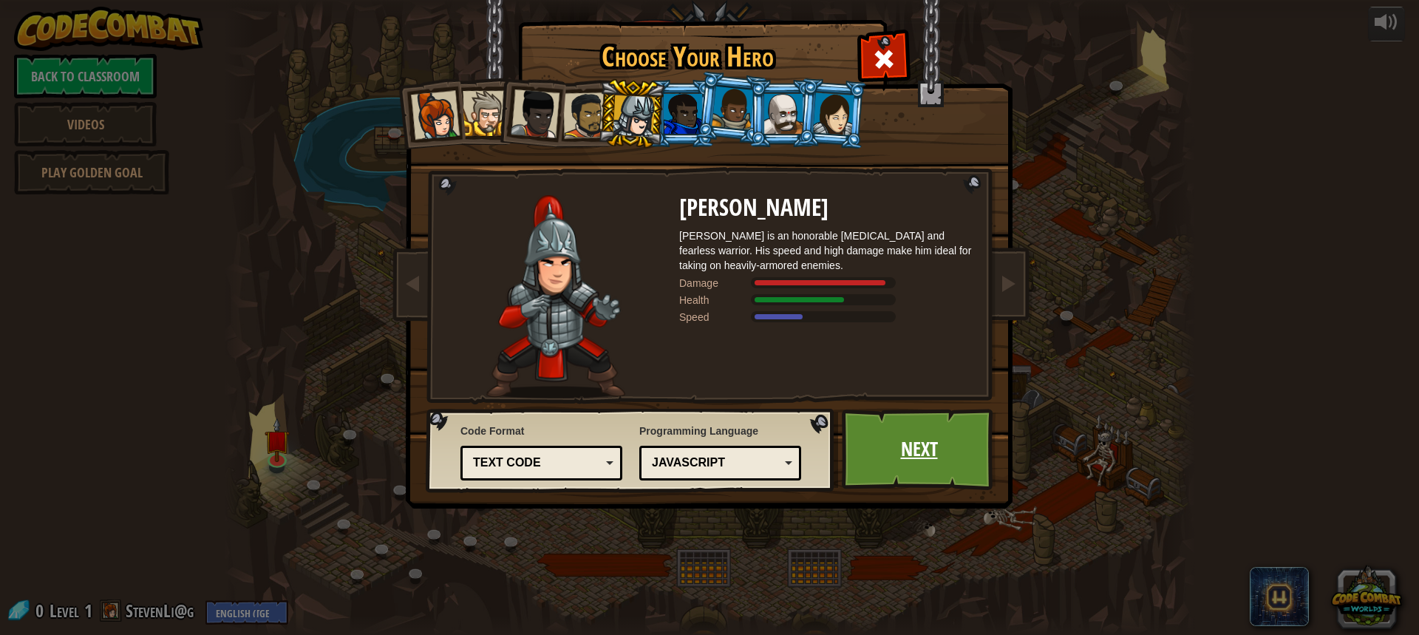
click at [880, 442] on link "Next" at bounding box center [919, 449] width 154 height 81
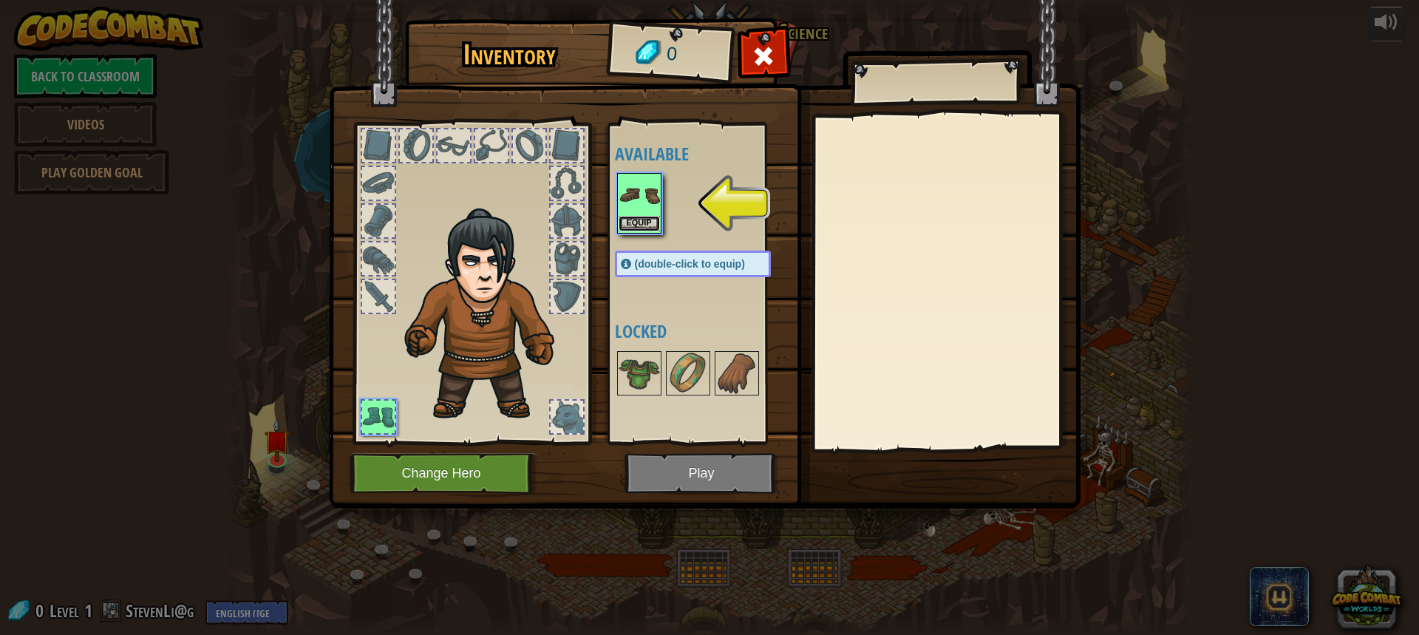
click at [653, 228] on button "Equip" at bounding box center [639, 224] width 41 height 16
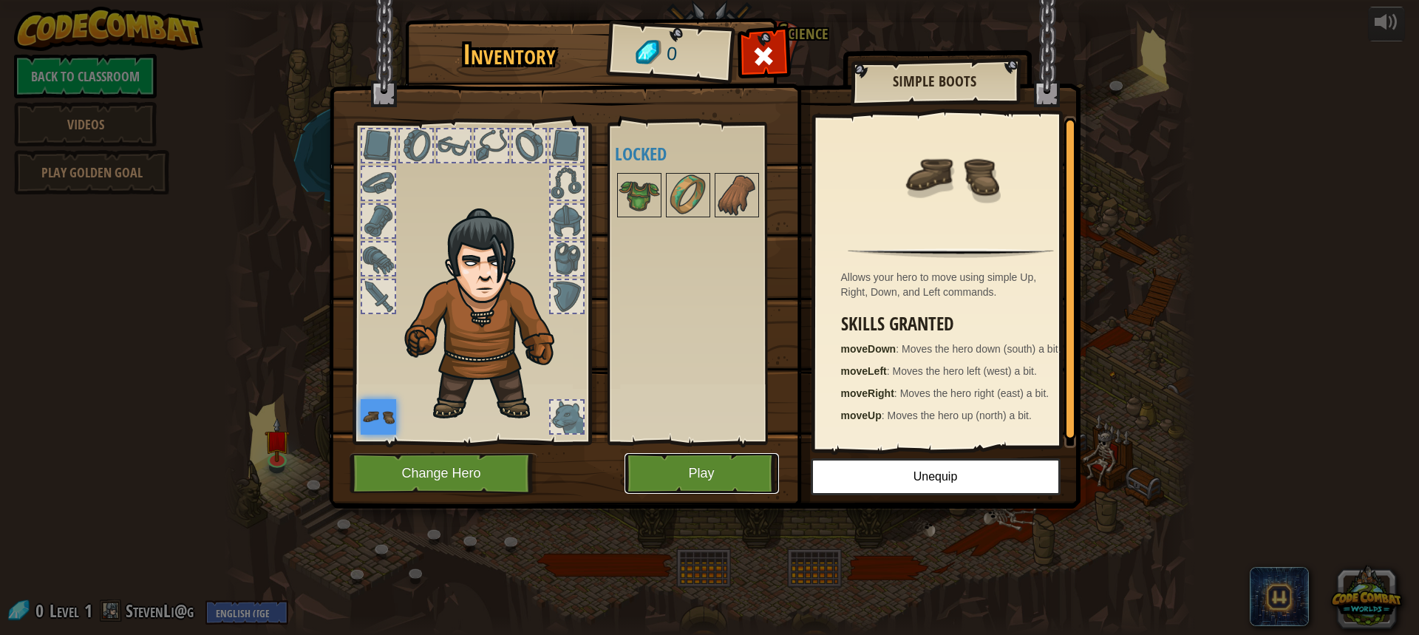
click at [655, 480] on button "Play" at bounding box center [702, 473] width 154 height 41
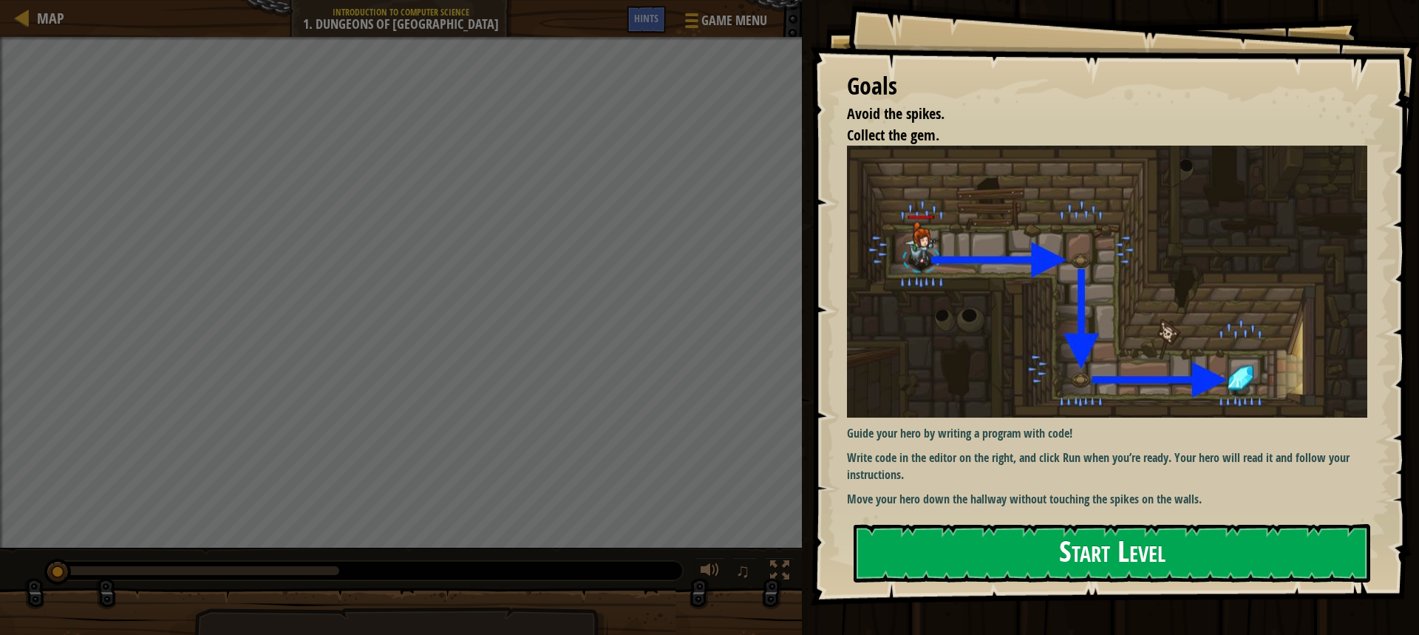
click at [1014, 562] on button "Start Level" at bounding box center [1112, 553] width 517 height 58
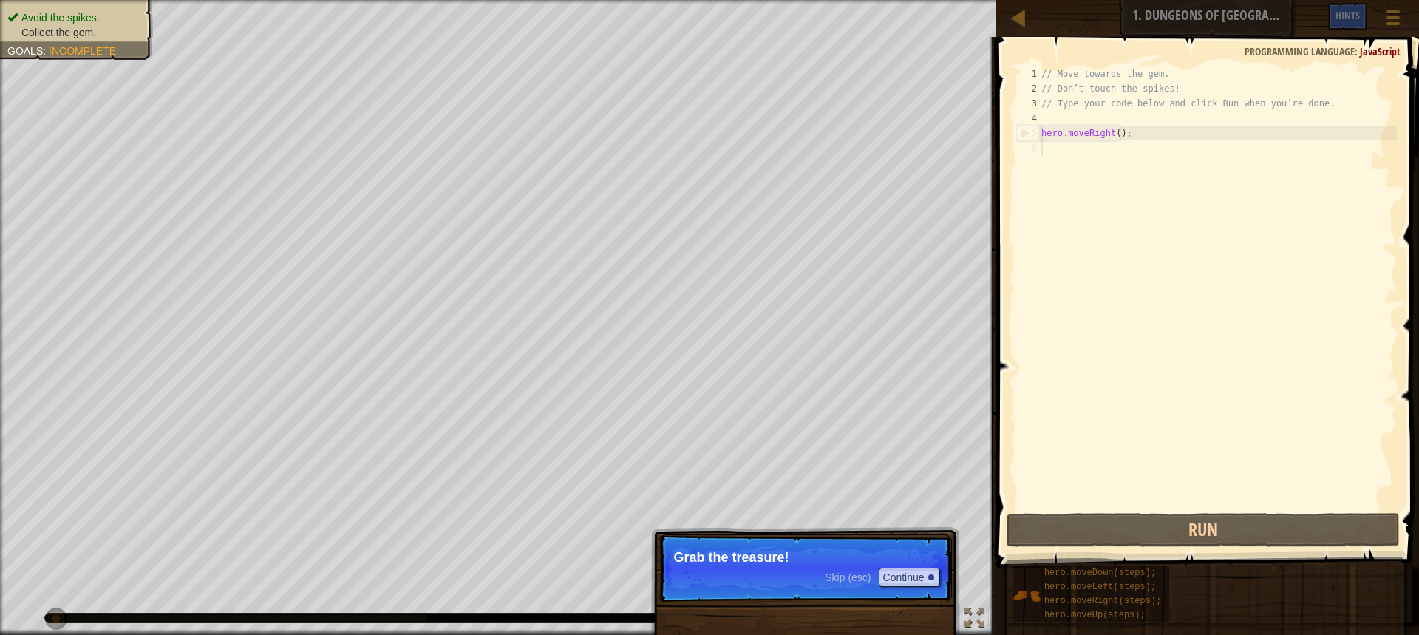
click at [730, 590] on p "Skip (esc) Continue Grab the treasure!" at bounding box center [805, 568] width 293 height 68
click at [1104, 89] on div "// Move towards the gem. // Don’t touch the spikes! // Type your code below and…" at bounding box center [1218, 303] width 358 height 473
click at [1124, 132] on div "// Move towards the gem. // Don’t touch the spikes! // Type your code below and…" at bounding box center [1218, 303] width 358 height 473
type textarea "hero.moveRight();"
click at [1126, 135] on div "// Move towards the gem. // Don’t touch the spikes! // Type your code below and…" at bounding box center [1218, 303] width 358 height 473
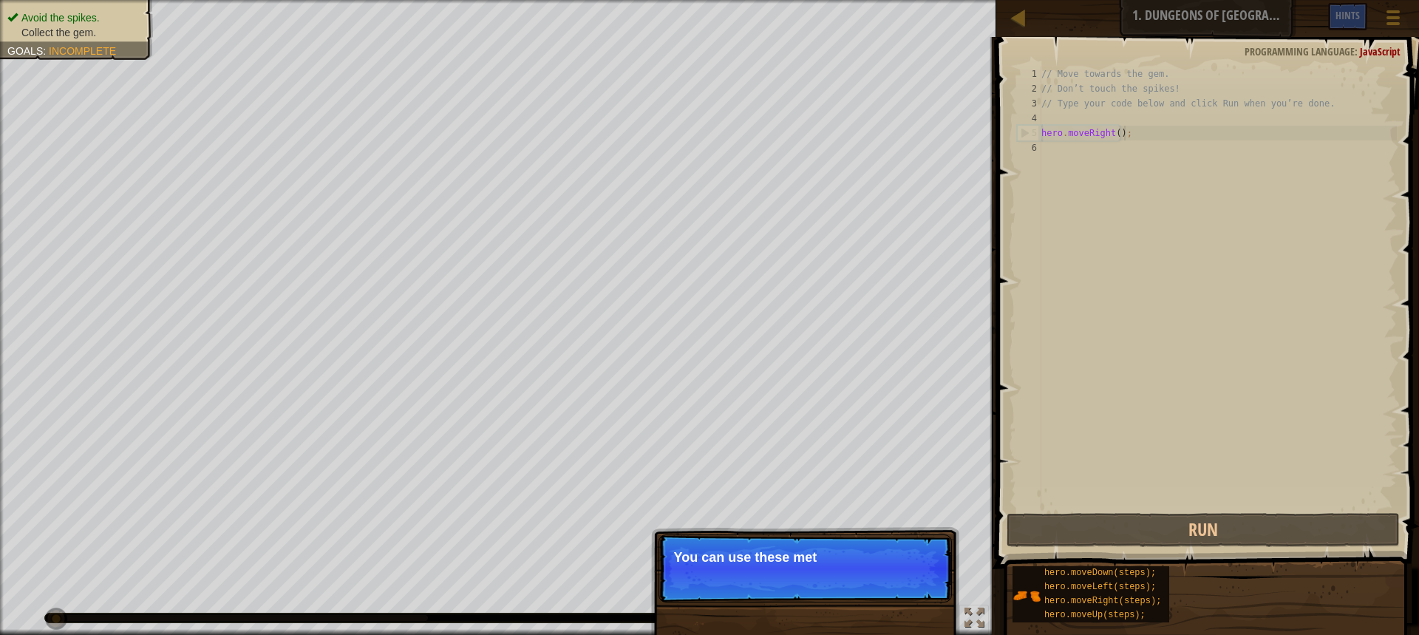
click at [836, 568] on p "Skip (esc) Continue You can use these met" at bounding box center [805, 568] width 293 height 68
click at [887, 562] on p "You can use these methods." at bounding box center [805, 557] width 262 height 15
click at [931, 581] on button "Continue" at bounding box center [909, 577] width 61 height 19
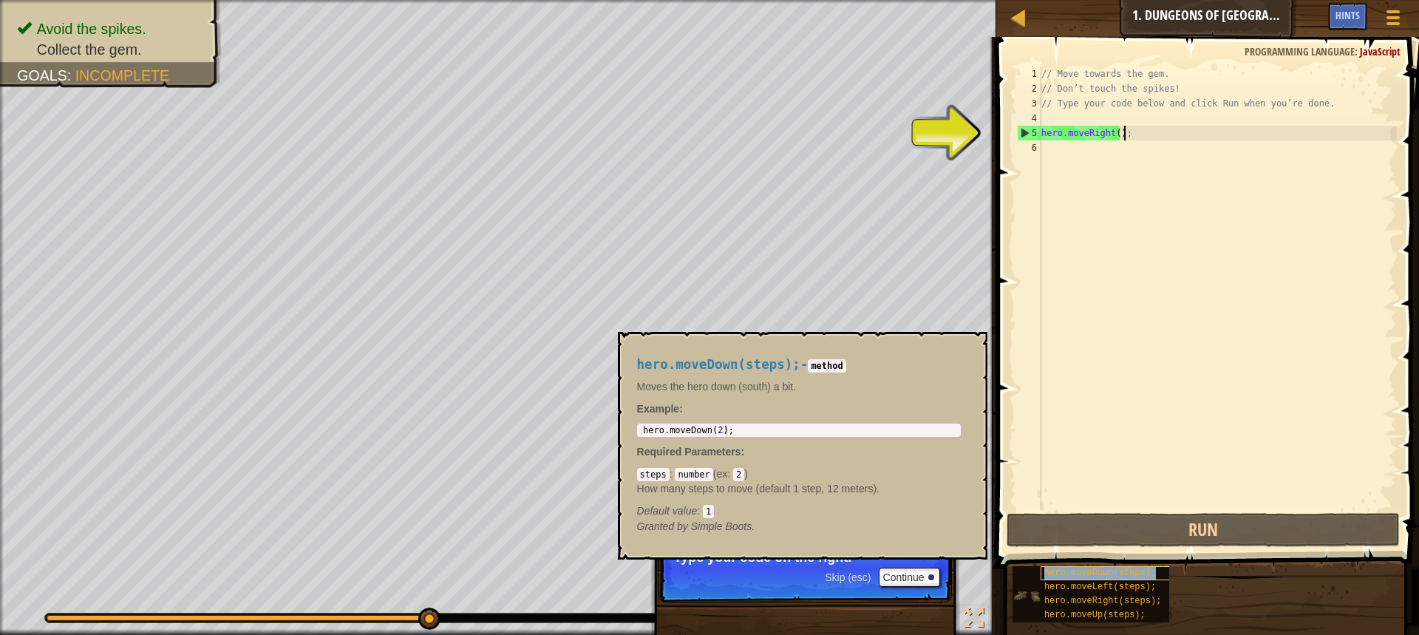
click at [1073, 576] on span "hero.moveDown(steps);" at bounding box center [1100, 573] width 112 height 10
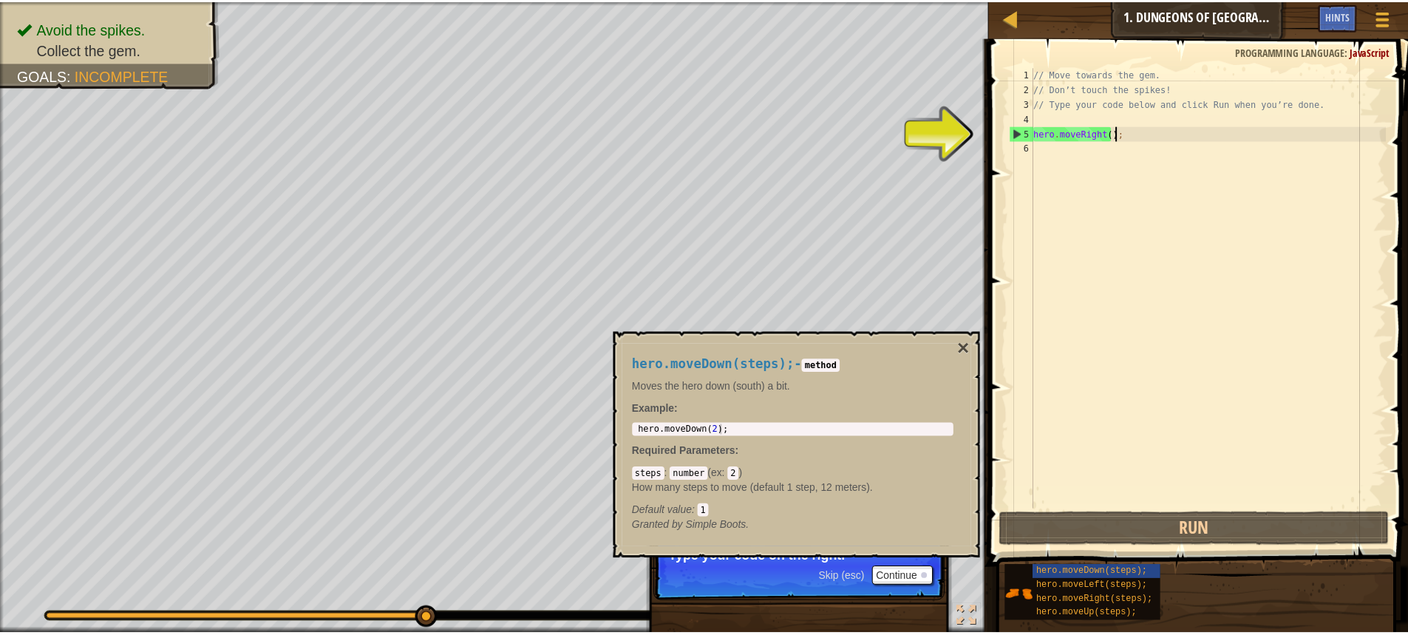
scroll to position [7, 0]
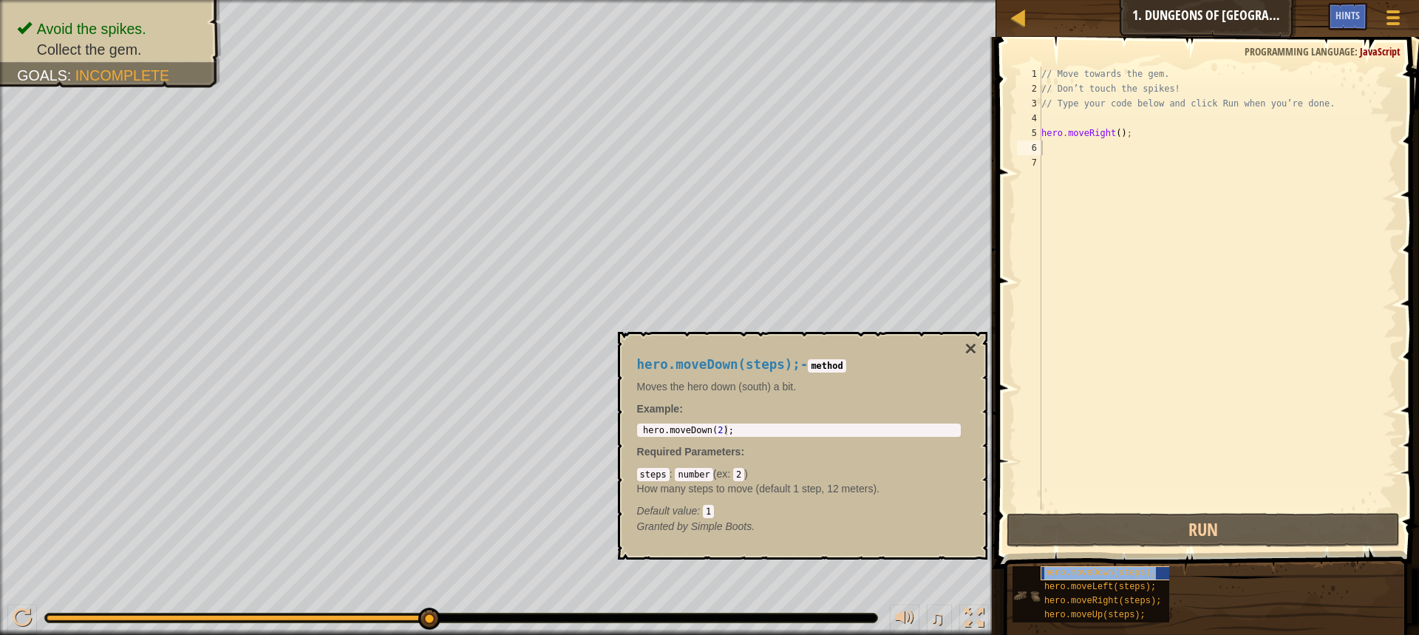
click at [1086, 573] on span "hero.moveDown(steps);" at bounding box center [1100, 573] width 112 height 10
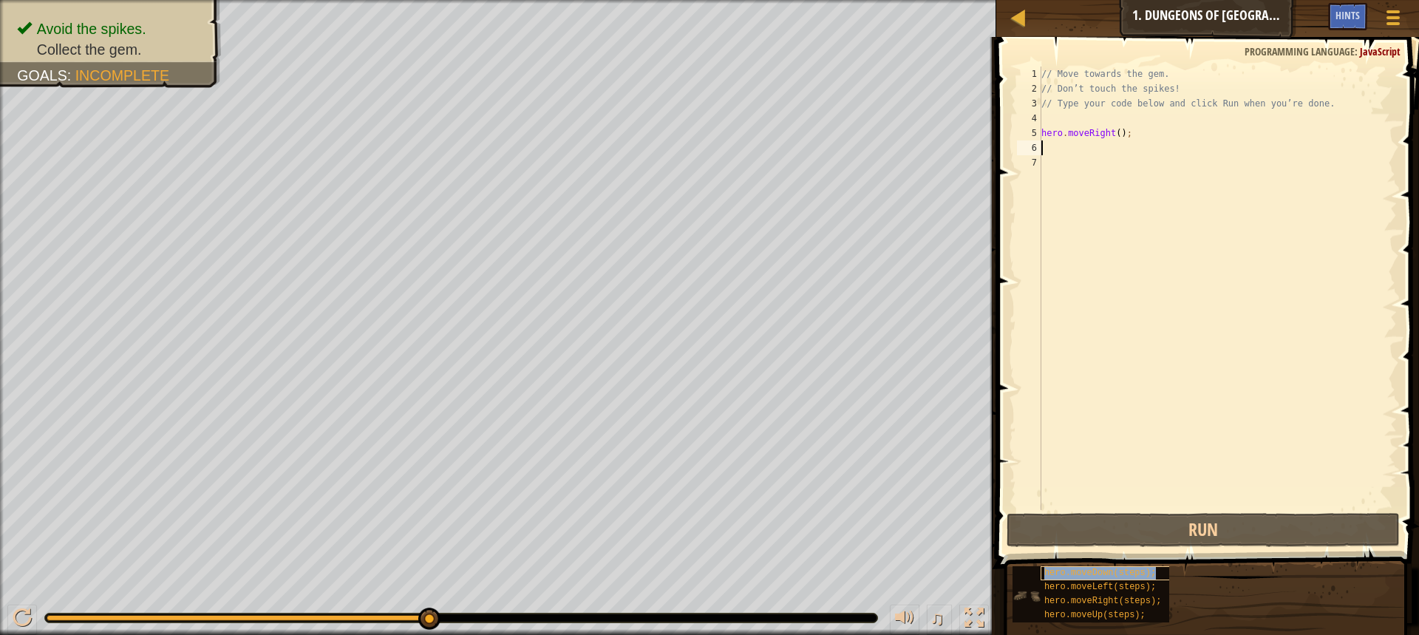
click at [1086, 573] on span "hero.moveDown(steps);" at bounding box center [1100, 573] width 112 height 10
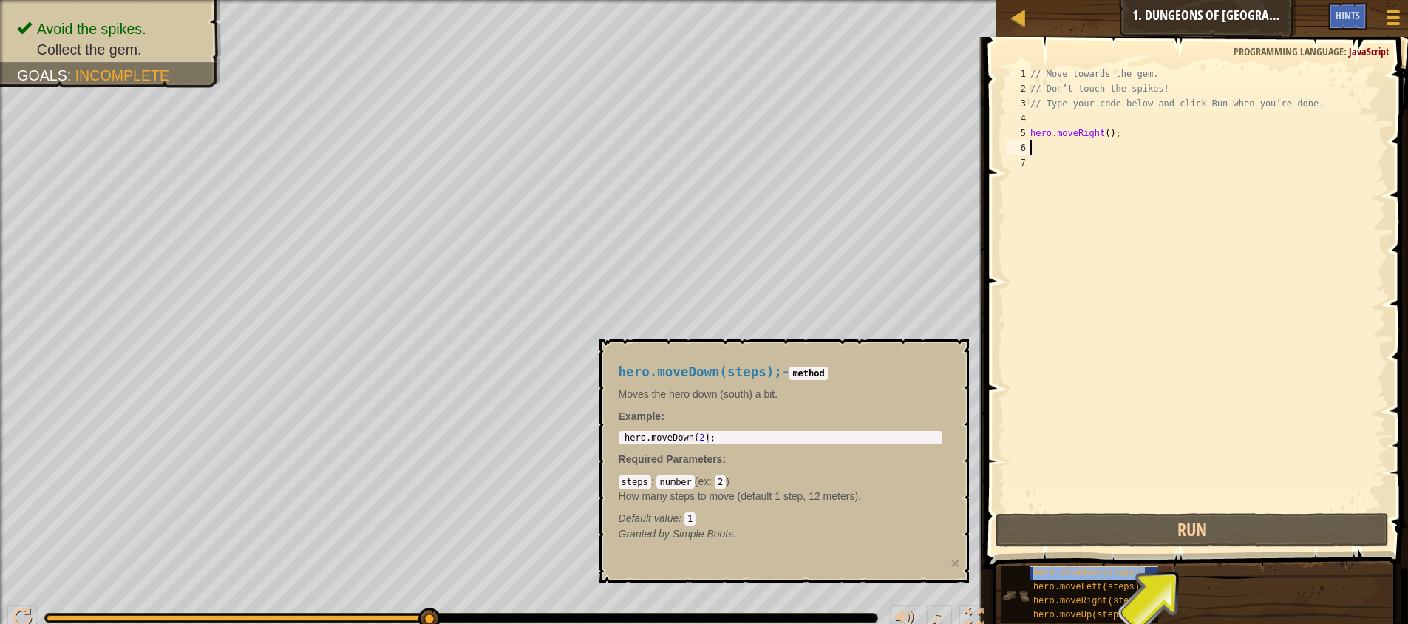
click at [1086, 573] on span "hero.moveDown(steps);" at bounding box center [1089, 573] width 112 height 10
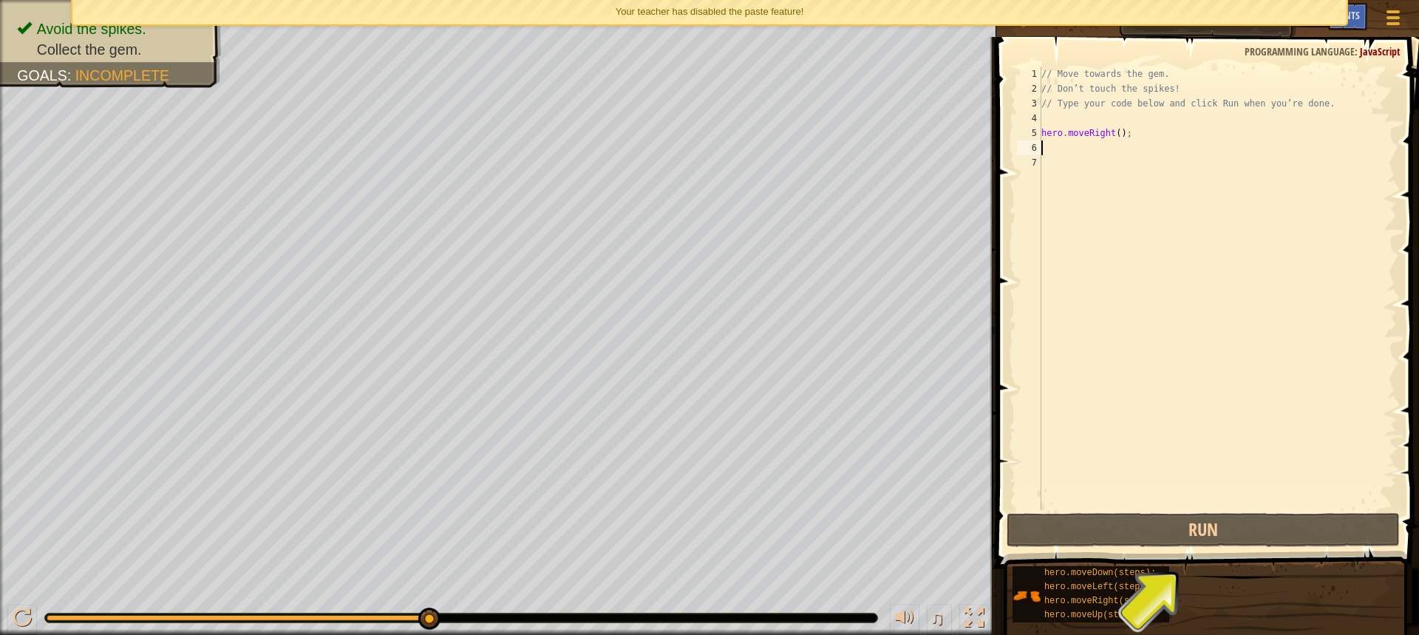
click at [1066, 145] on div "// Move towards the gem. // Don’t touch the spikes! // Type your code below and…" at bounding box center [1218, 303] width 358 height 473
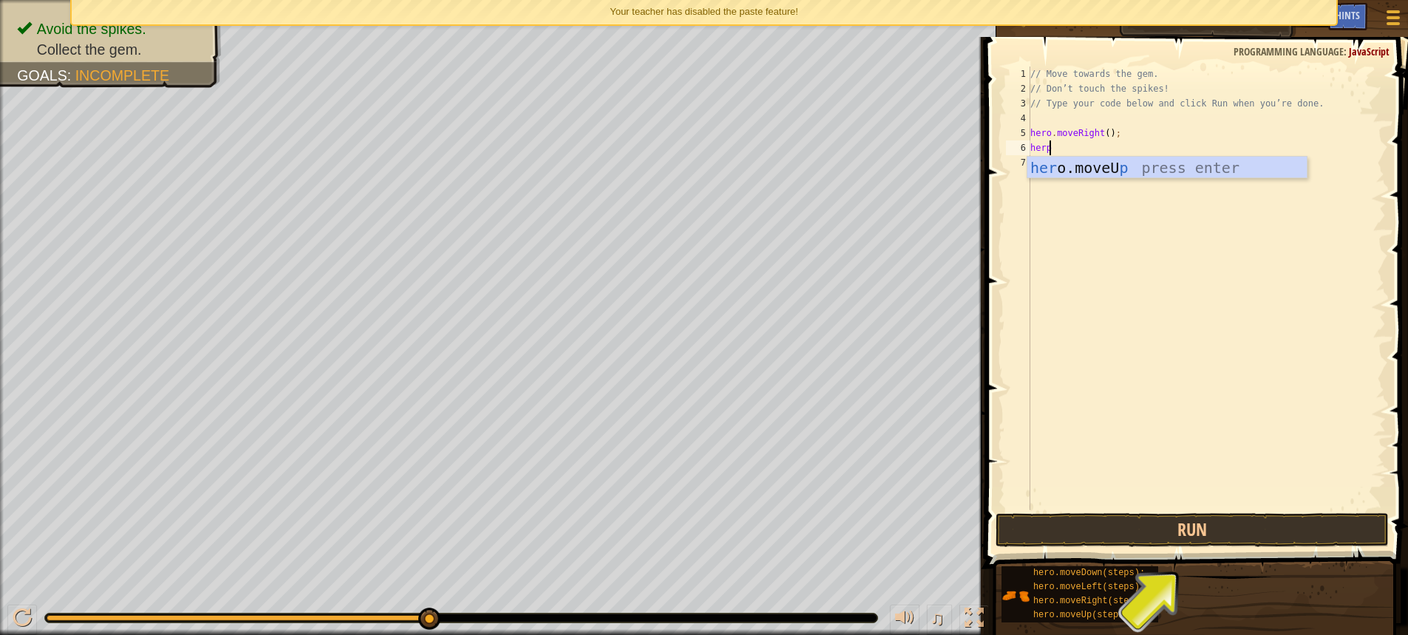
scroll to position [7, 1]
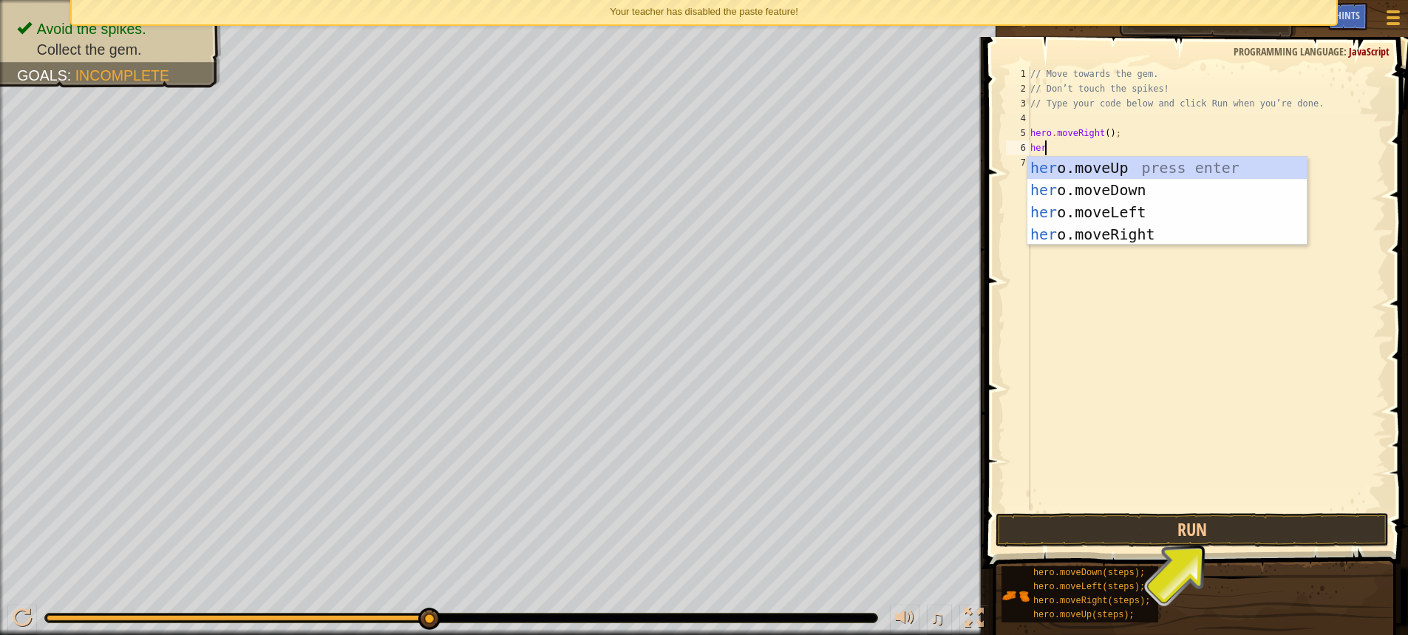
type textarea "hero"
click at [1053, 183] on div "hero .moveUp press enter hero .moveDown press enter hero .moveLeft press enter …" at bounding box center [1166, 223] width 279 height 133
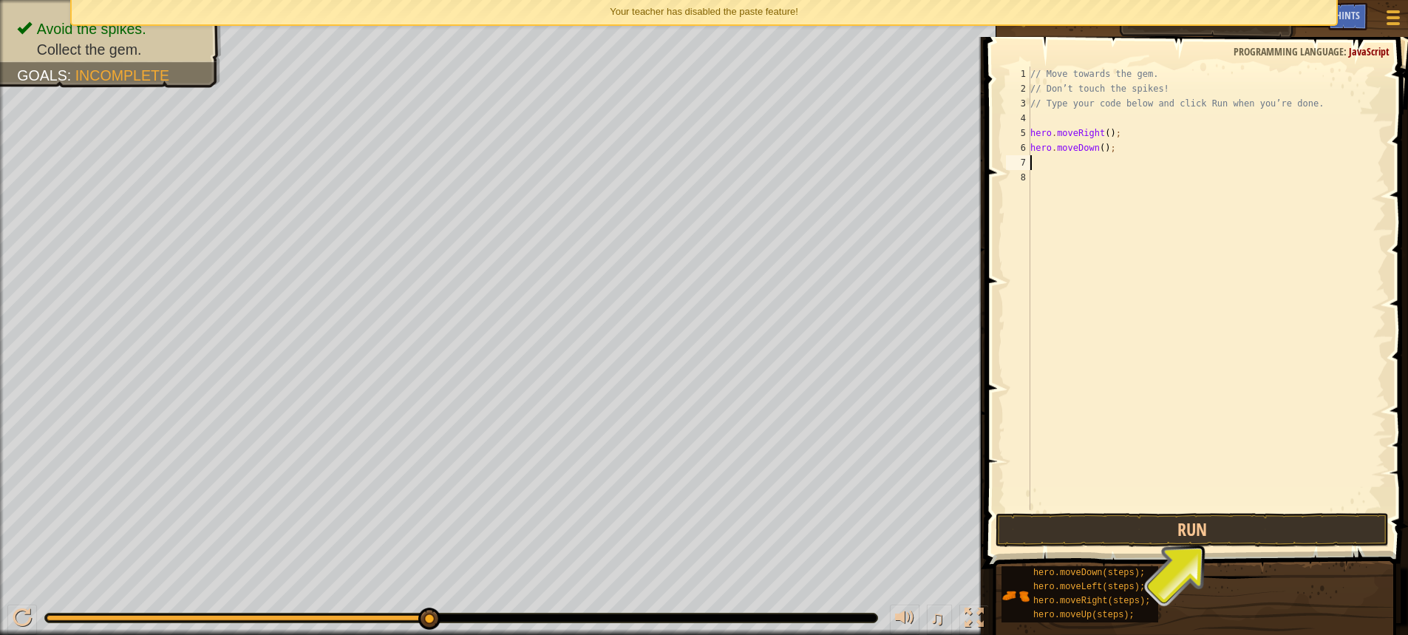
scroll to position [7, 0]
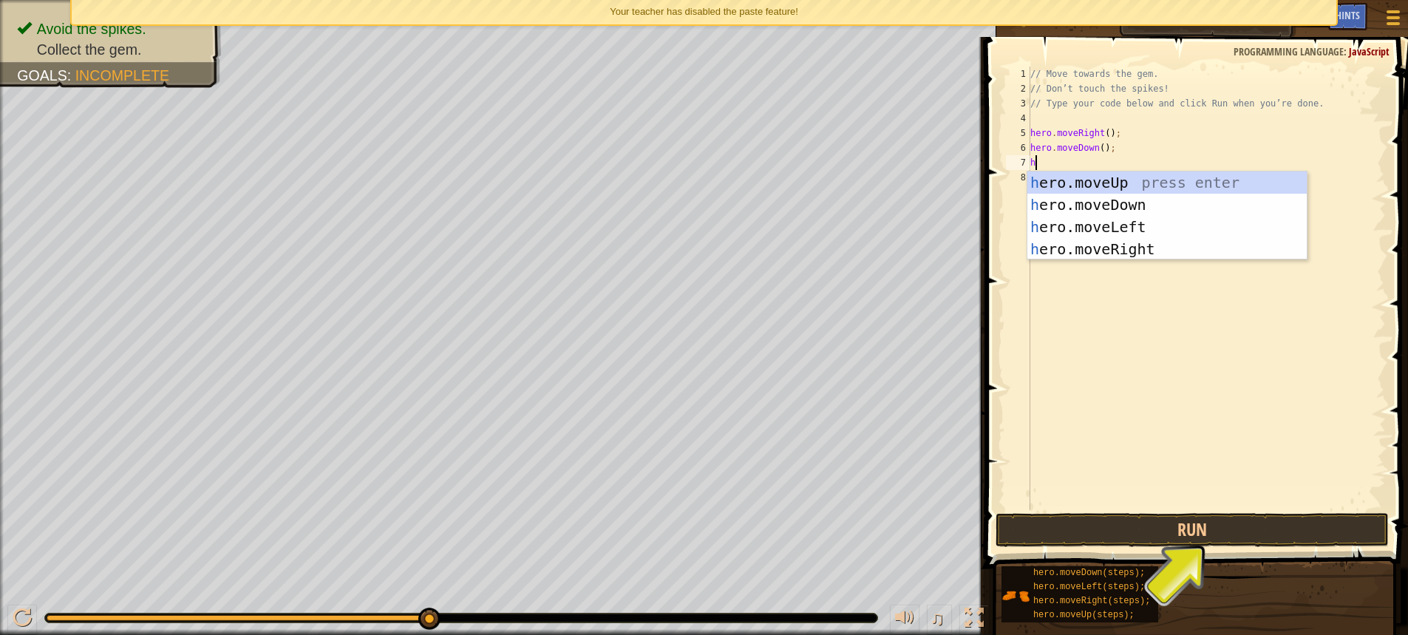
type textarea "hero"
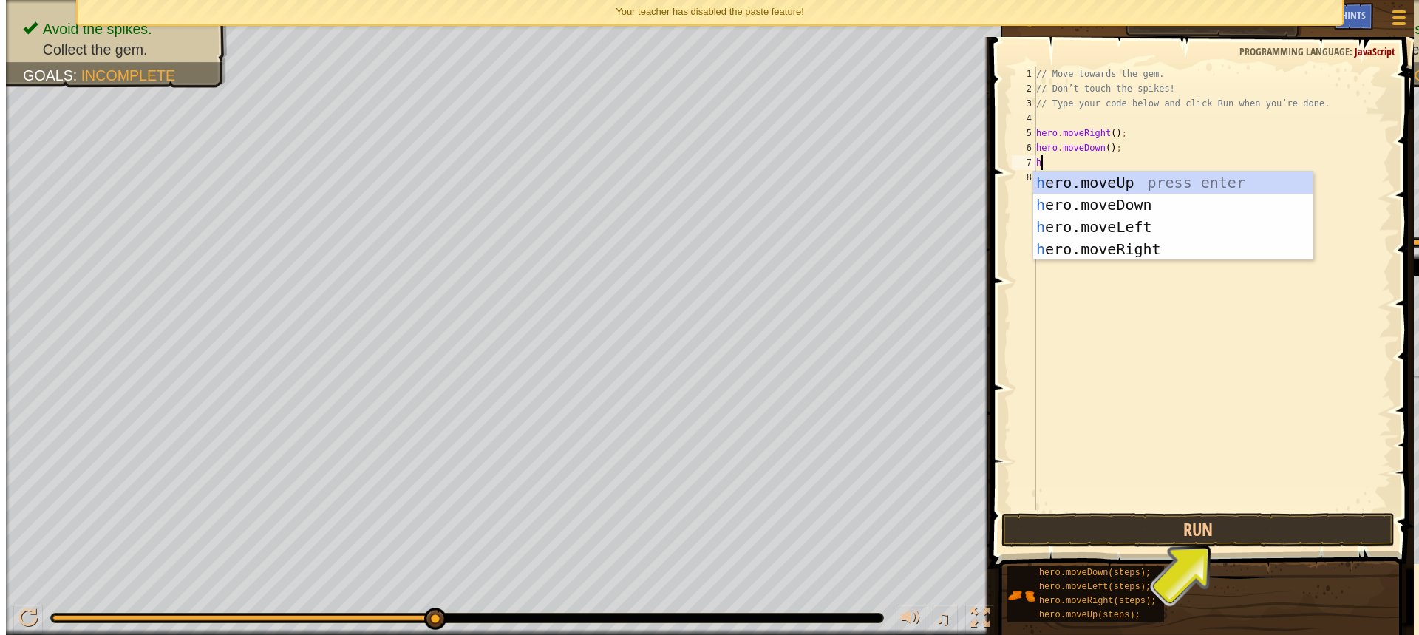
scroll to position [7, 1]
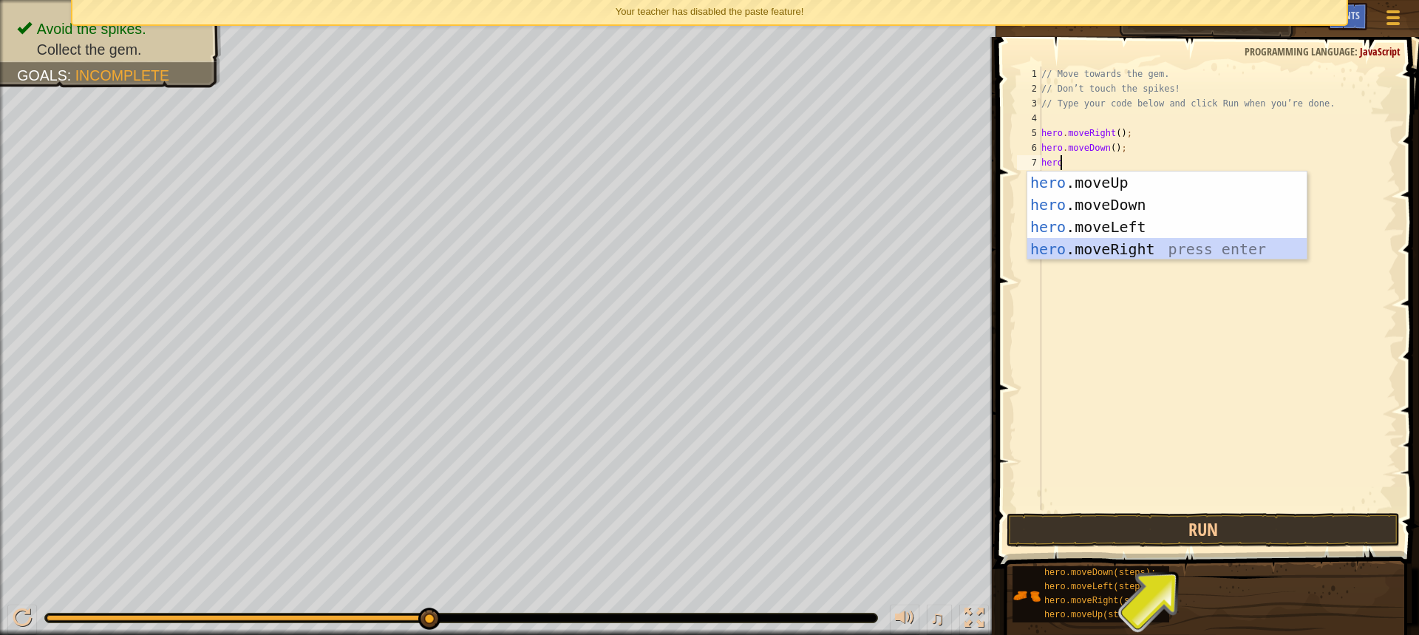
click at [1072, 245] on div "hero .moveUp press enter hero .moveDown press enter hero .moveLeft press enter …" at bounding box center [1166, 237] width 279 height 133
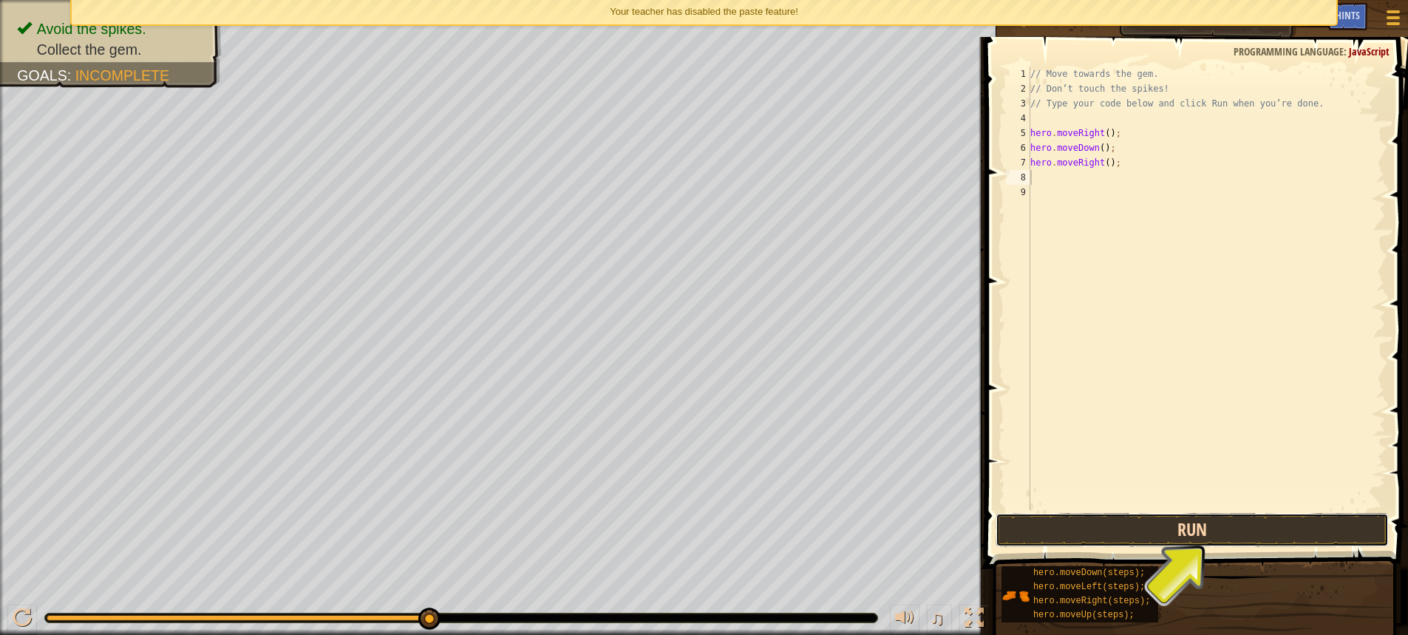
click at [1126, 538] on button "Run" at bounding box center [1192, 530] width 393 height 34
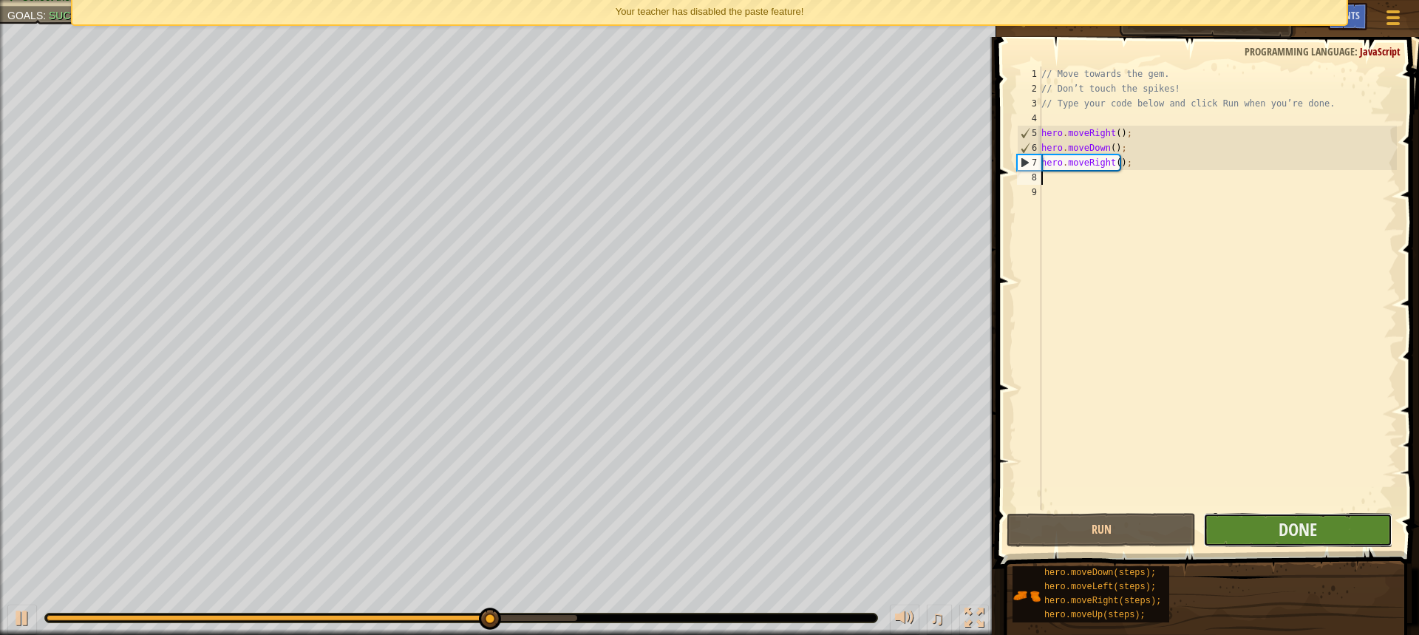
click at [1309, 516] on button "Done" at bounding box center [1297, 530] width 189 height 34
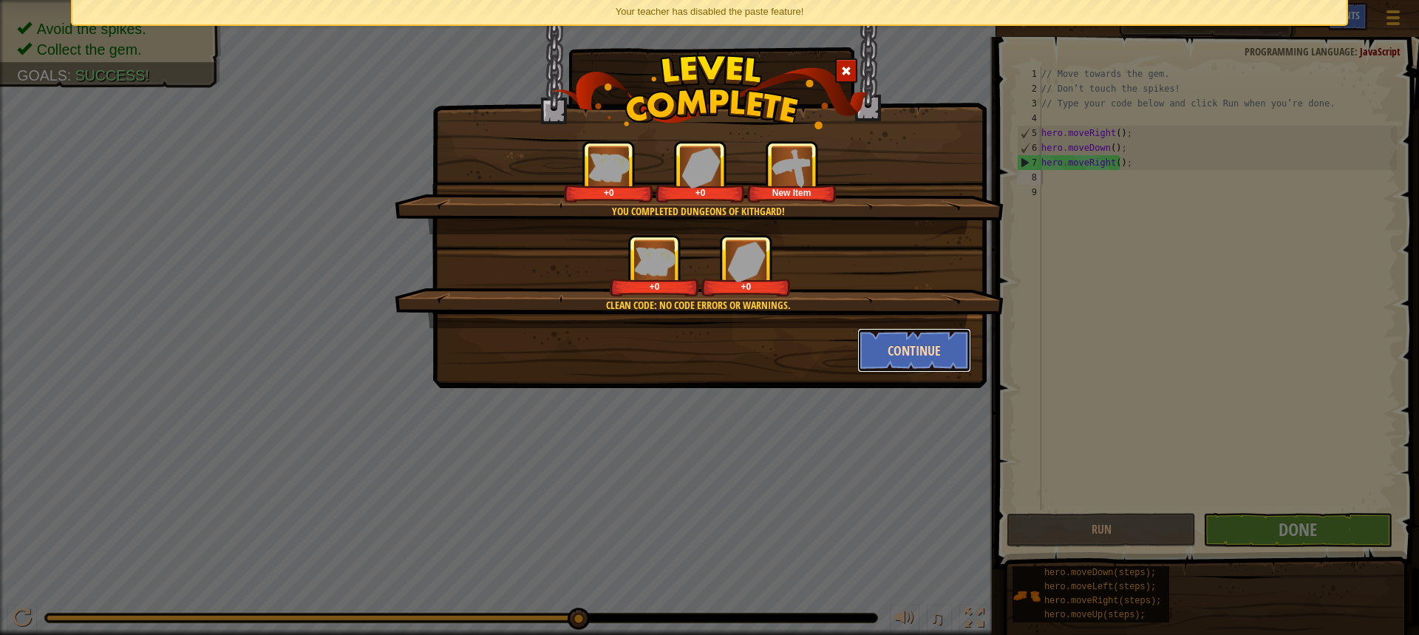
click at [901, 364] on button "Continue" at bounding box center [914, 350] width 115 height 44
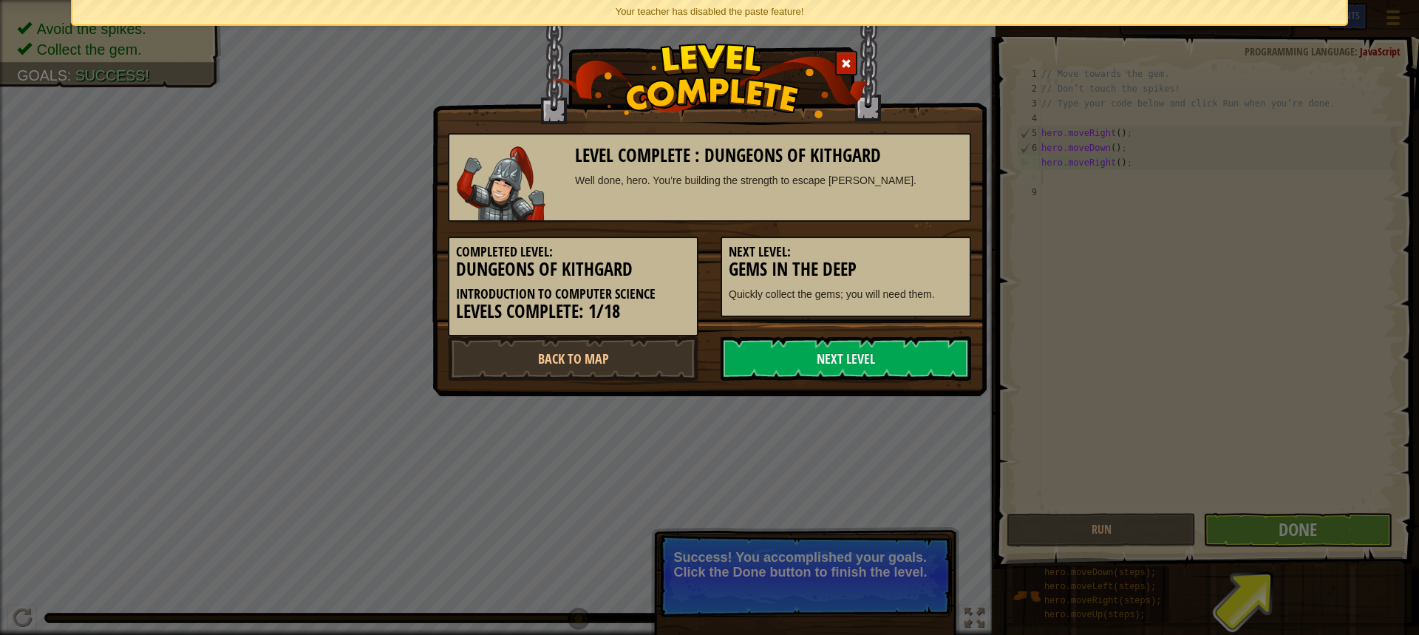
click at [902, 364] on link "Next Level" at bounding box center [846, 358] width 251 height 44
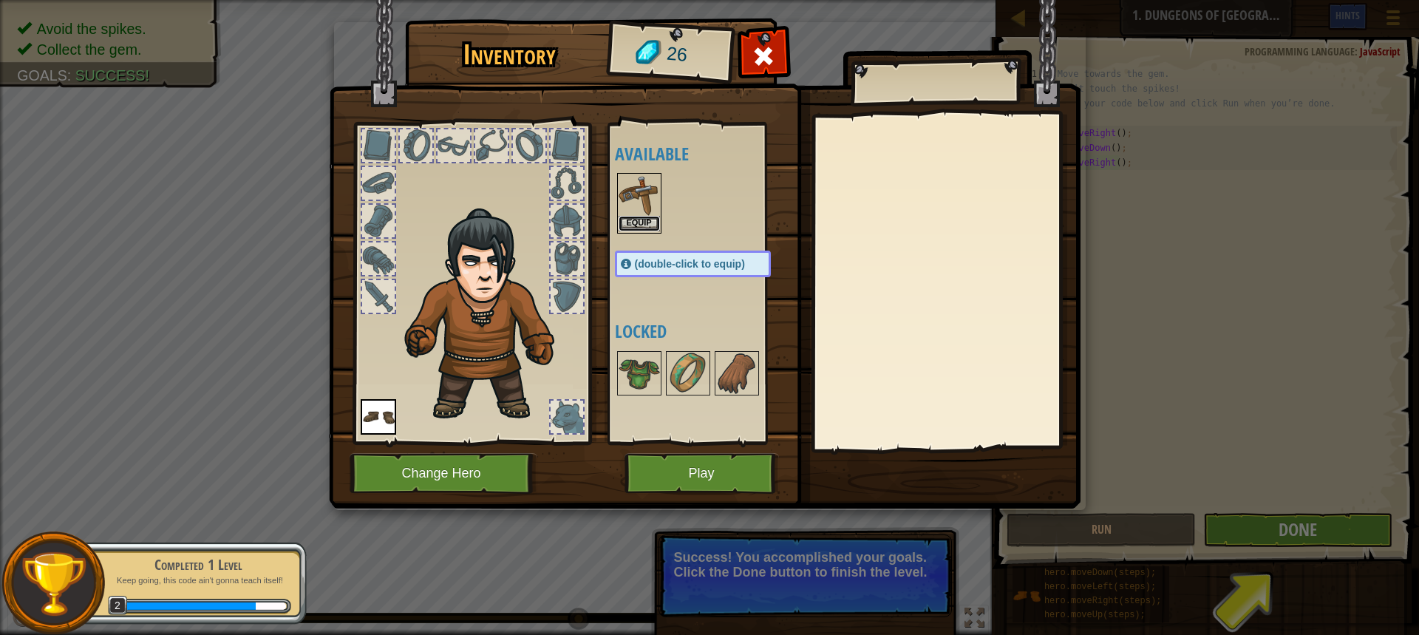
click at [648, 217] on button "Equip" at bounding box center [639, 224] width 41 height 16
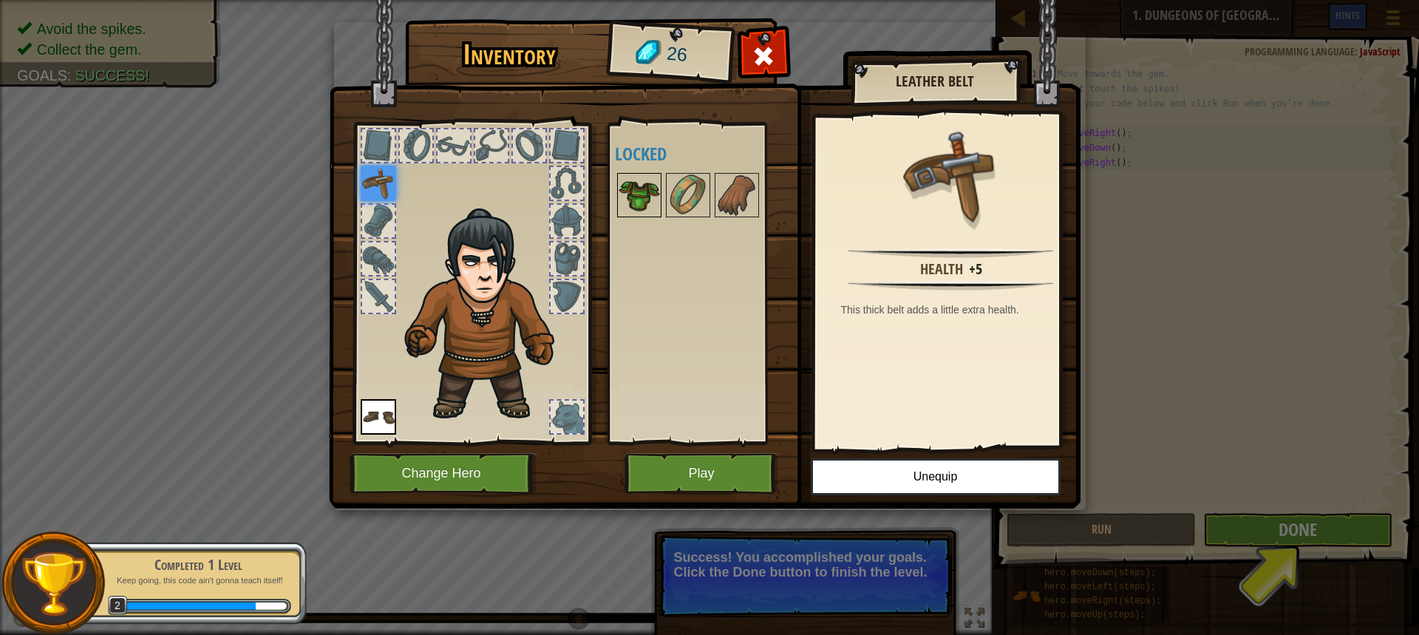
click at [653, 181] on img at bounding box center [639, 194] width 41 height 41
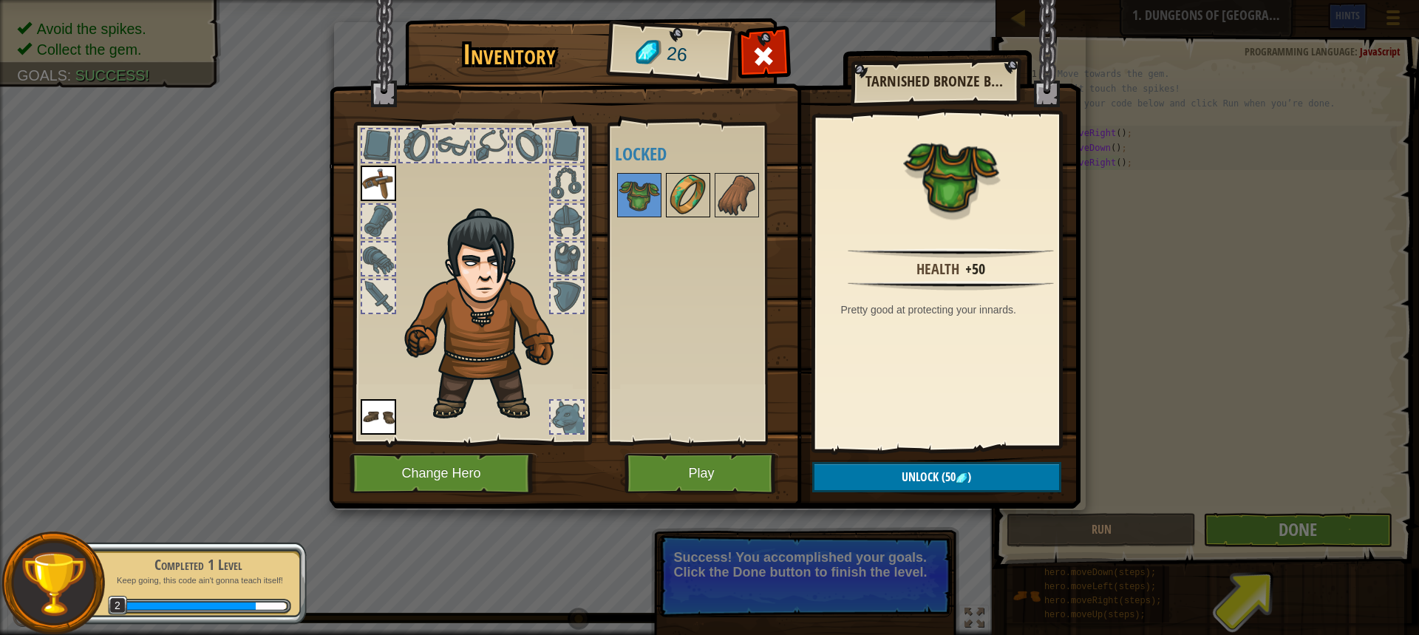
click at [670, 186] on img at bounding box center [687, 194] width 41 height 41
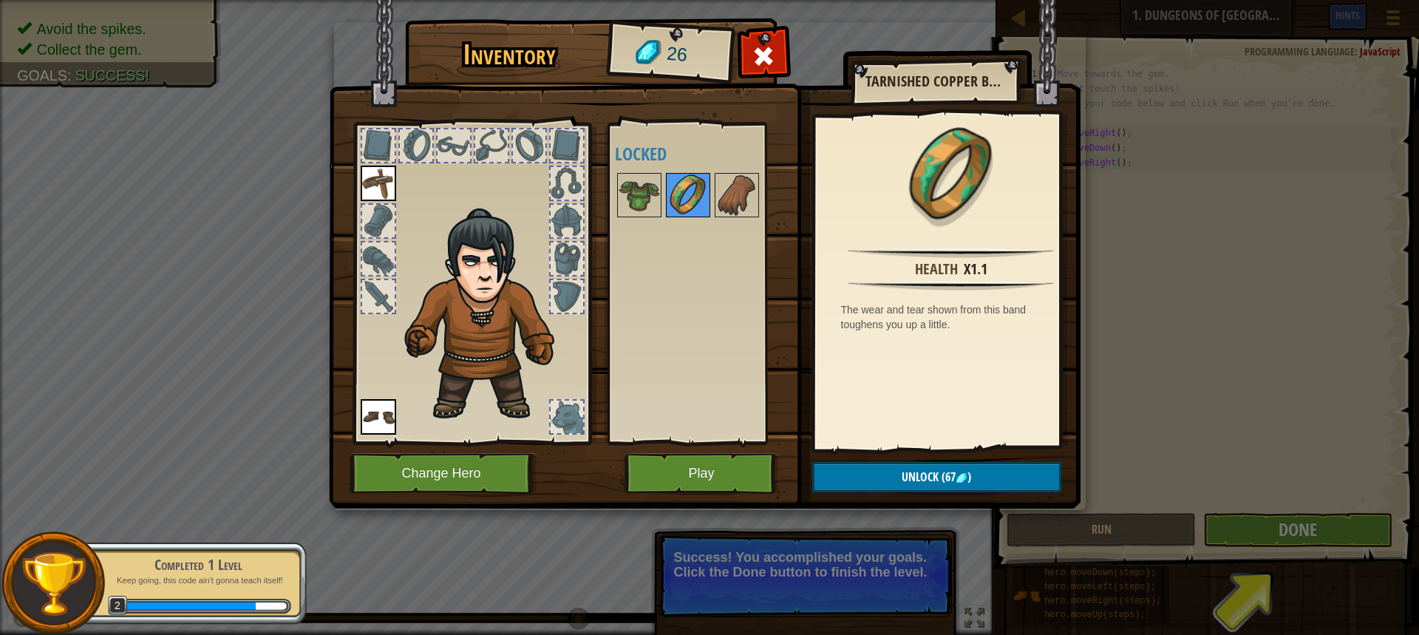
click at [707, 186] on img at bounding box center [687, 194] width 41 height 41
click at [641, 190] on img at bounding box center [639, 194] width 41 height 41
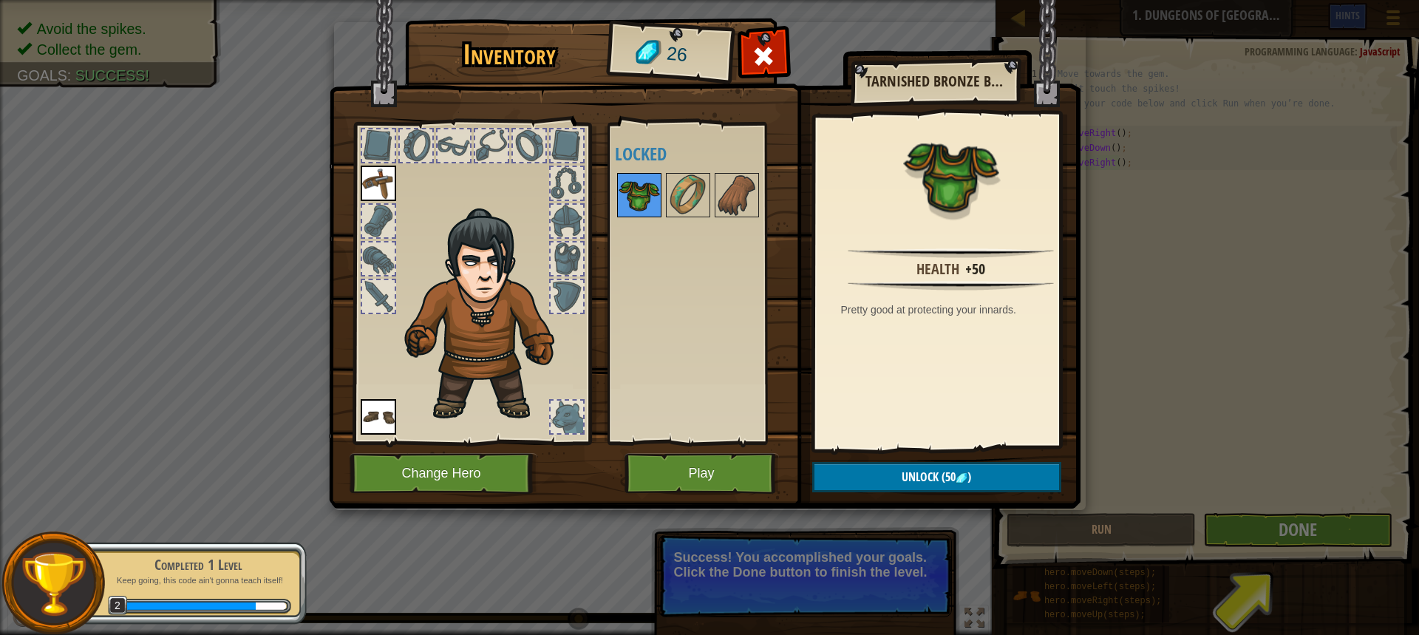
click at [641, 190] on img at bounding box center [639, 194] width 41 height 41
click at [675, 276] on div "Available Equip Equip (double-click to equip) Locked" at bounding box center [708, 283] width 186 height 308
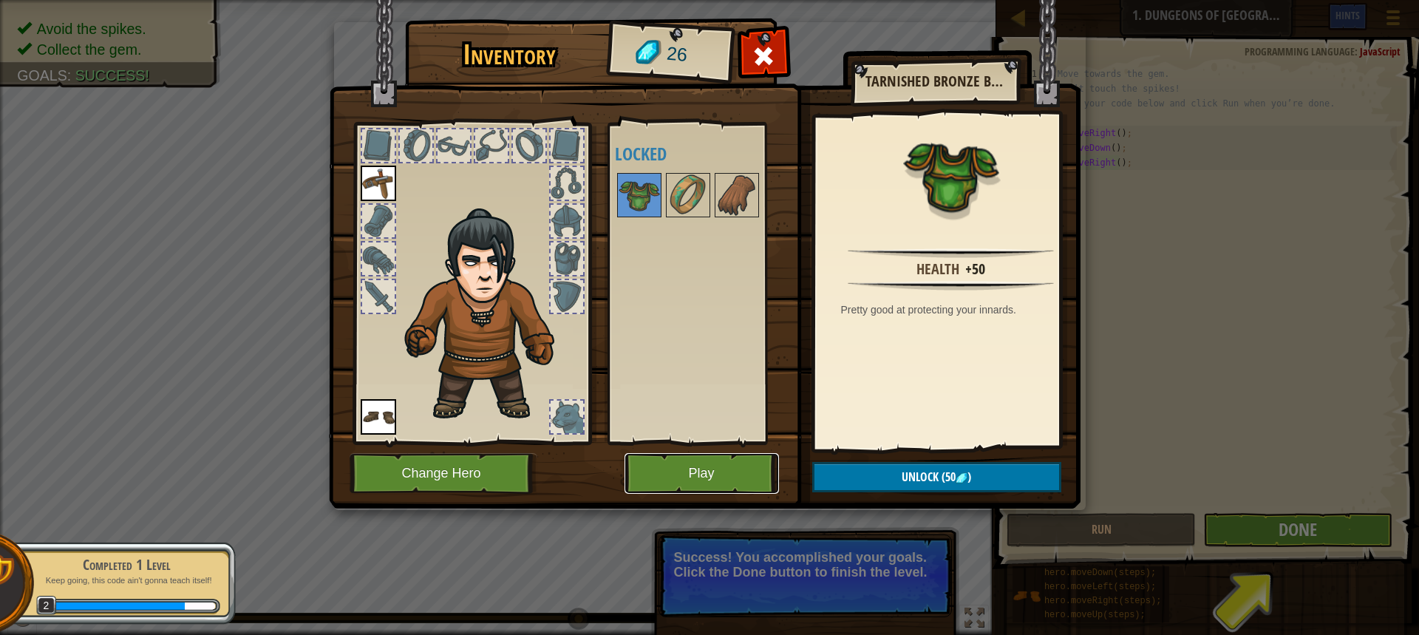
click at [688, 469] on button "Play" at bounding box center [702, 473] width 154 height 41
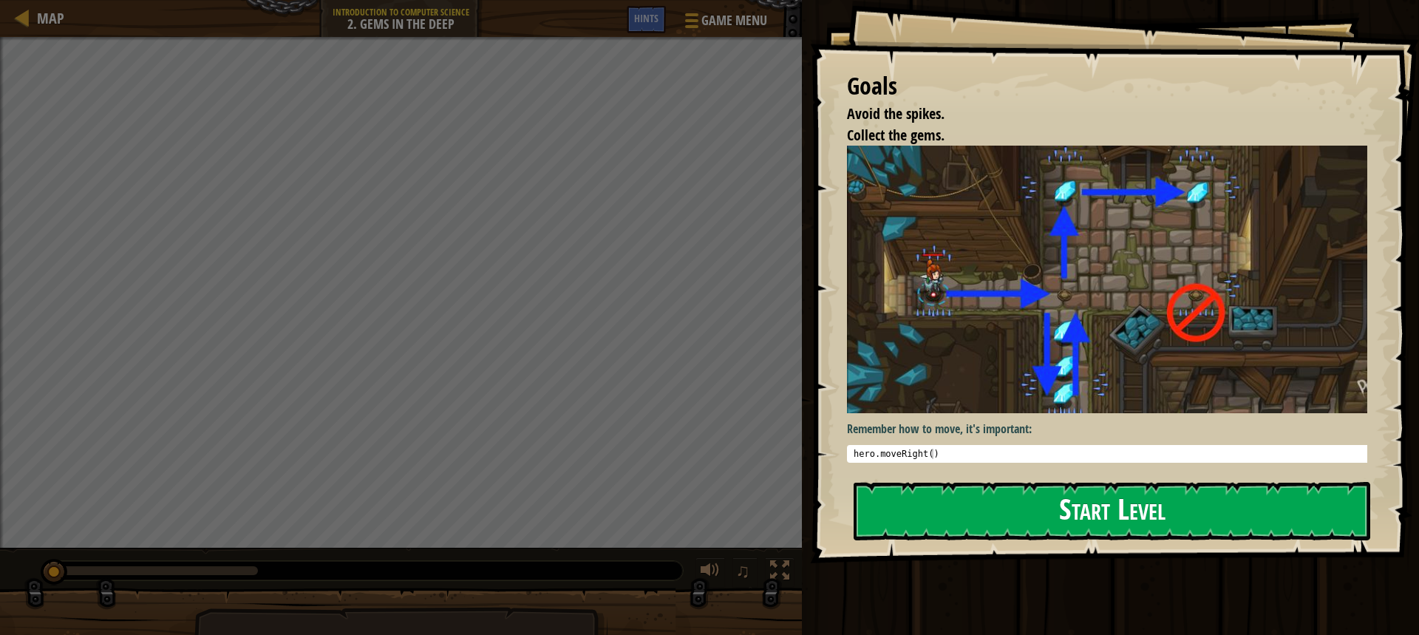
click at [1083, 520] on button "Start Level" at bounding box center [1112, 511] width 517 height 58
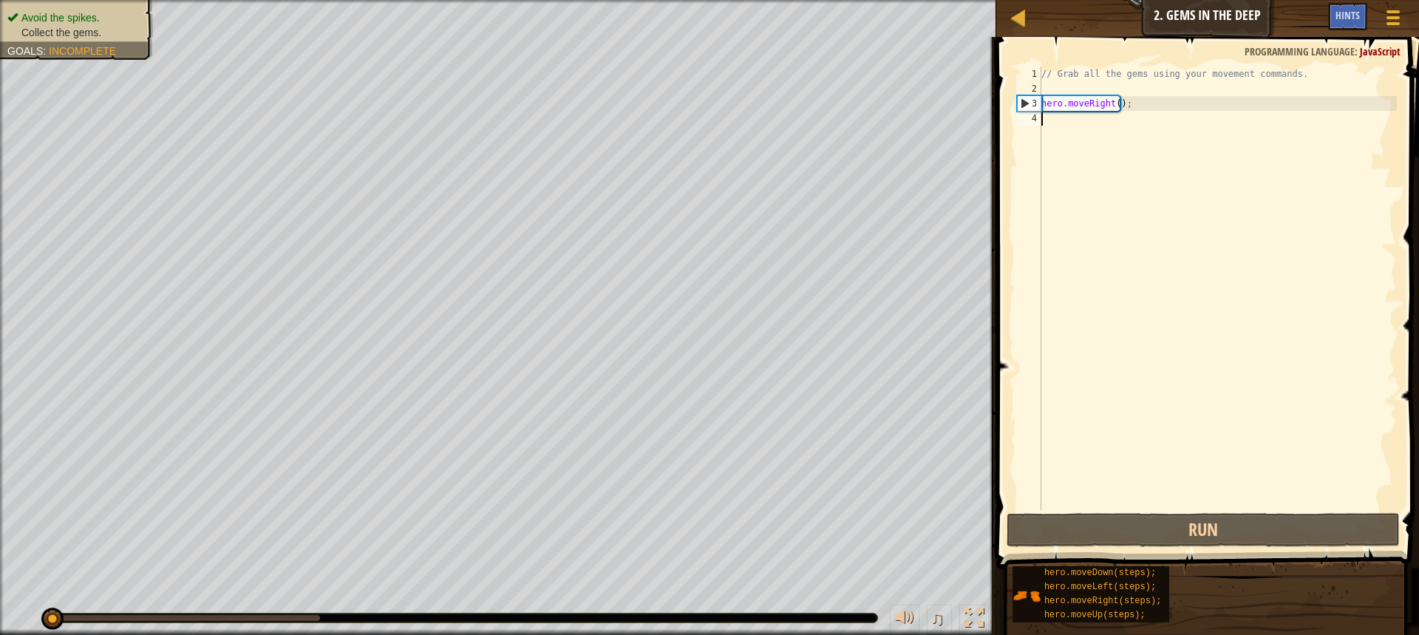
click at [1126, 113] on div "// Grab all the gems using your movement commands. hero . moveRight ( ) ;" at bounding box center [1218, 303] width 358 height 473
click at [1127, 121] on div "// Grab all the gems using your movement commands. hero . moveRight ( ) ;" at bounding box center [1218, 303] width 358 height 473
click at [1112, 106] on div "// Grab all the gems using your movement commands. hero . moveRight ( ) ;" at bounding box center [1218, 303] width 358 height 473
type textarea "hero.moveRight(2);"
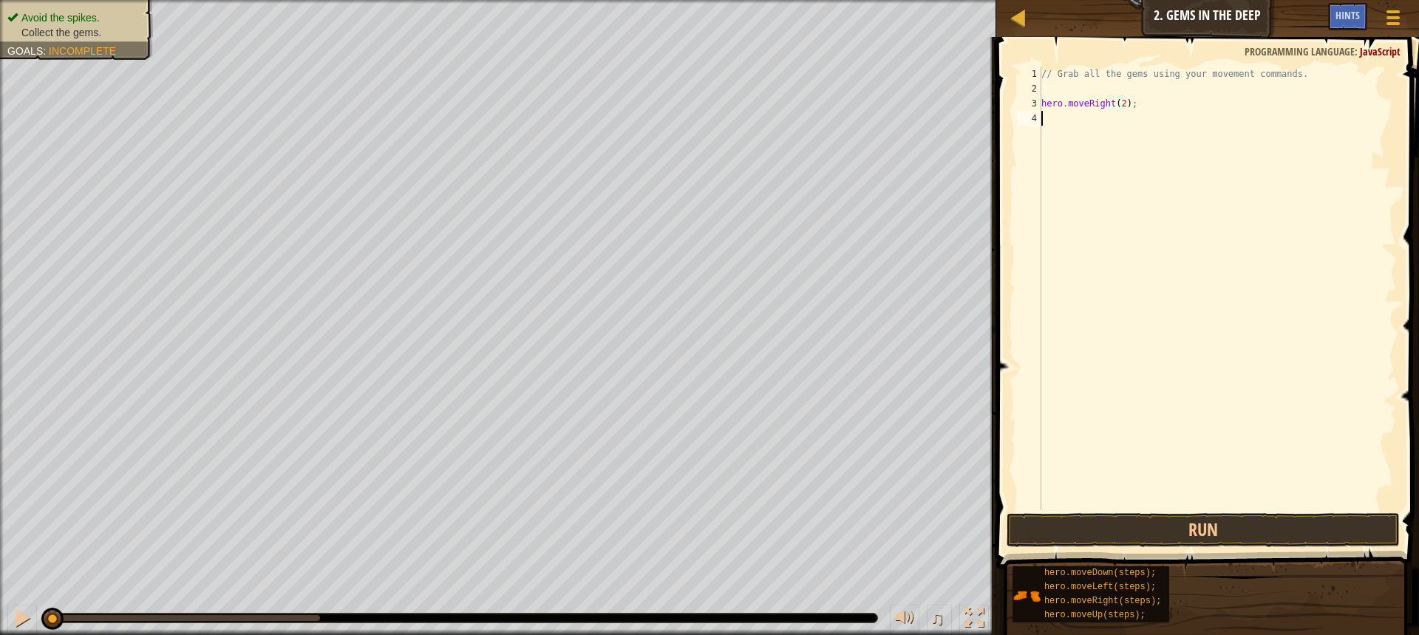
click at [1126, 121] on div "// Grab all the gems using your movement commands. hero . moveRight ( 2 ) ;" at bounding box center [1218, 303] width 358 height 473
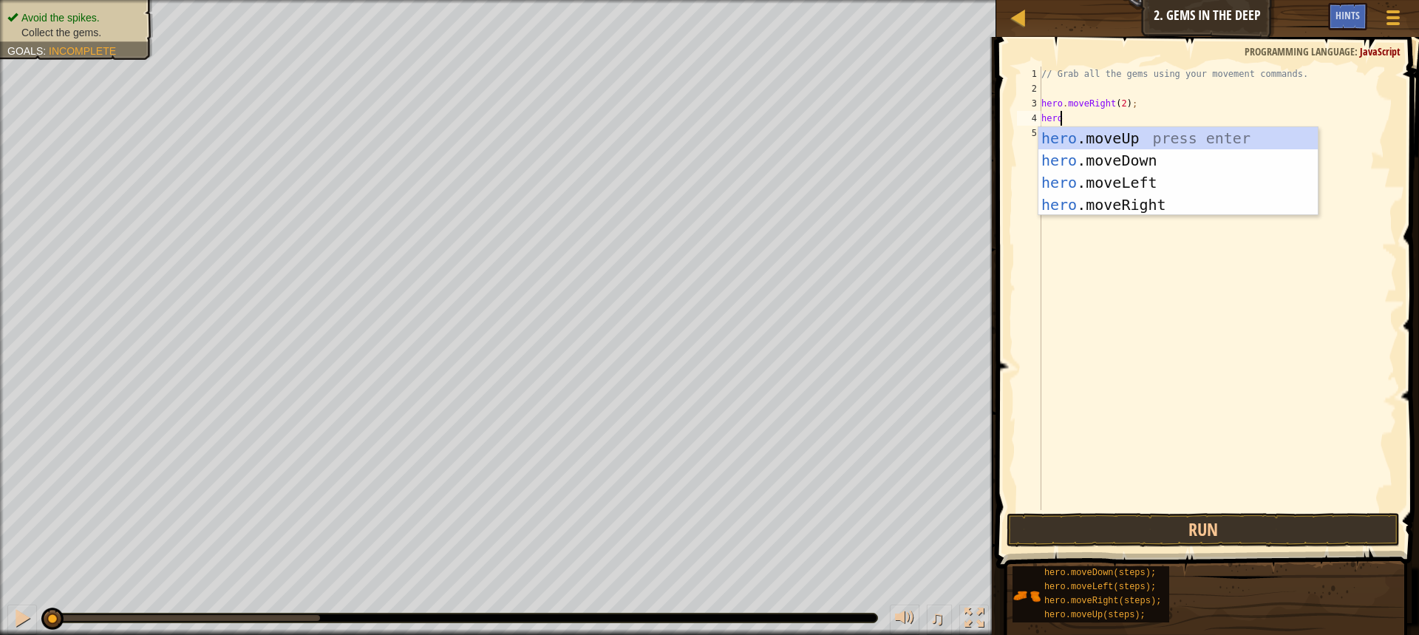
scroll to position [7, 1]
type textarea "hero."
click at [1138, 144] on div "hero. moveUp press enter hero. moveDown press enter hero. moveLeft press enter …" at bounding box center [1178, 193] width 279 height 133
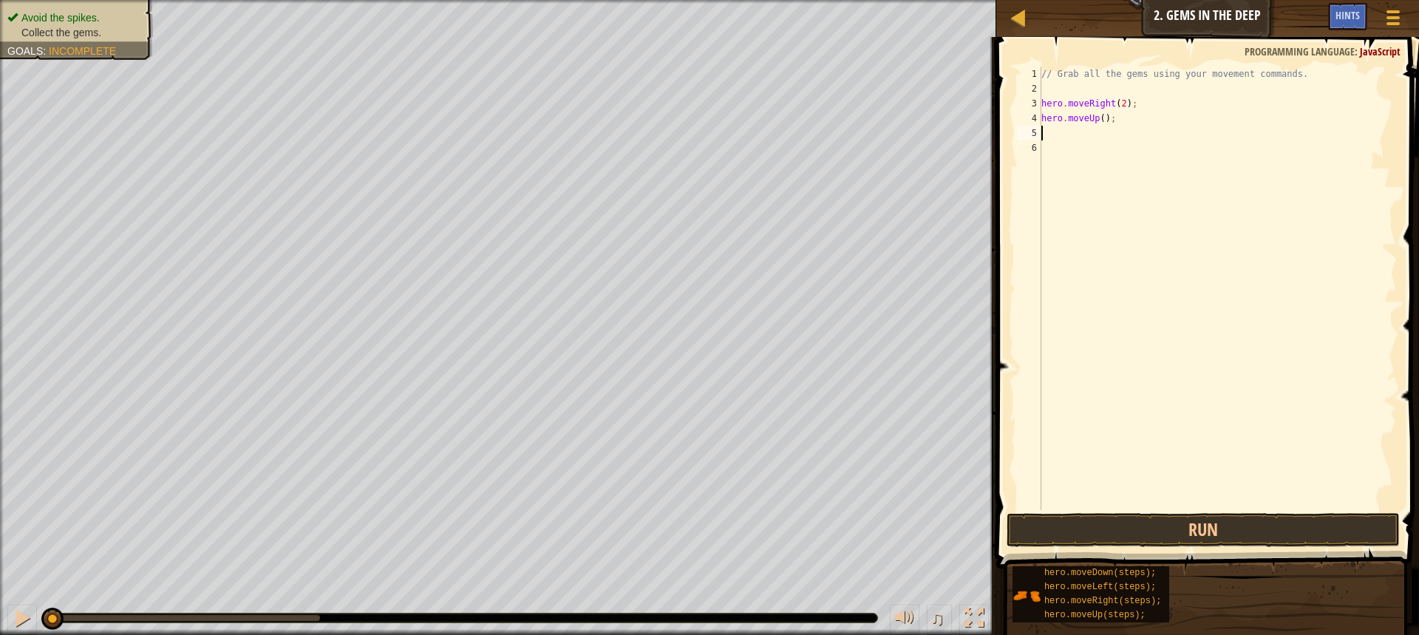
click at [1109, 142] on div "// Grab all the gems using your movement commands. hero . moveRight ( 2 ) ; her…" at bounding box center [1218, 303] width 358 height 473
click at [1120, 149] on div "// Grab all the gems using your movement commands. hero . moveRight ( 2 ) ; her…" at bounding box center [1218, 303] width 358 height 473
click at [1120, 136] on div "// Grab all the gems using your movement commands. hero . moveRight ( 2 ) ; her…" at bounding box center [1218, 303] width 358 height 473
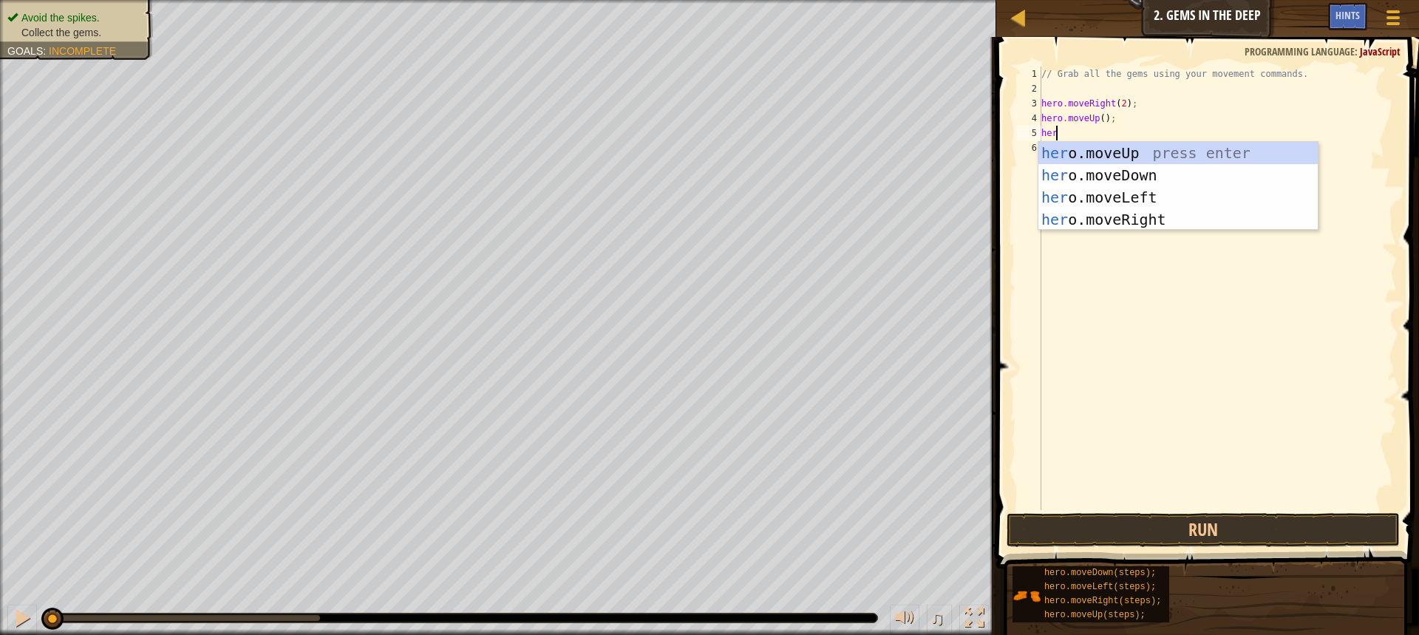
type textarea "hero"
click at [1121, 198] on div "hero .moveUp press enter hero .moveDown press enter hero .moveLeft press enter …" at bounding box center [1178, 208] width 279 height 133
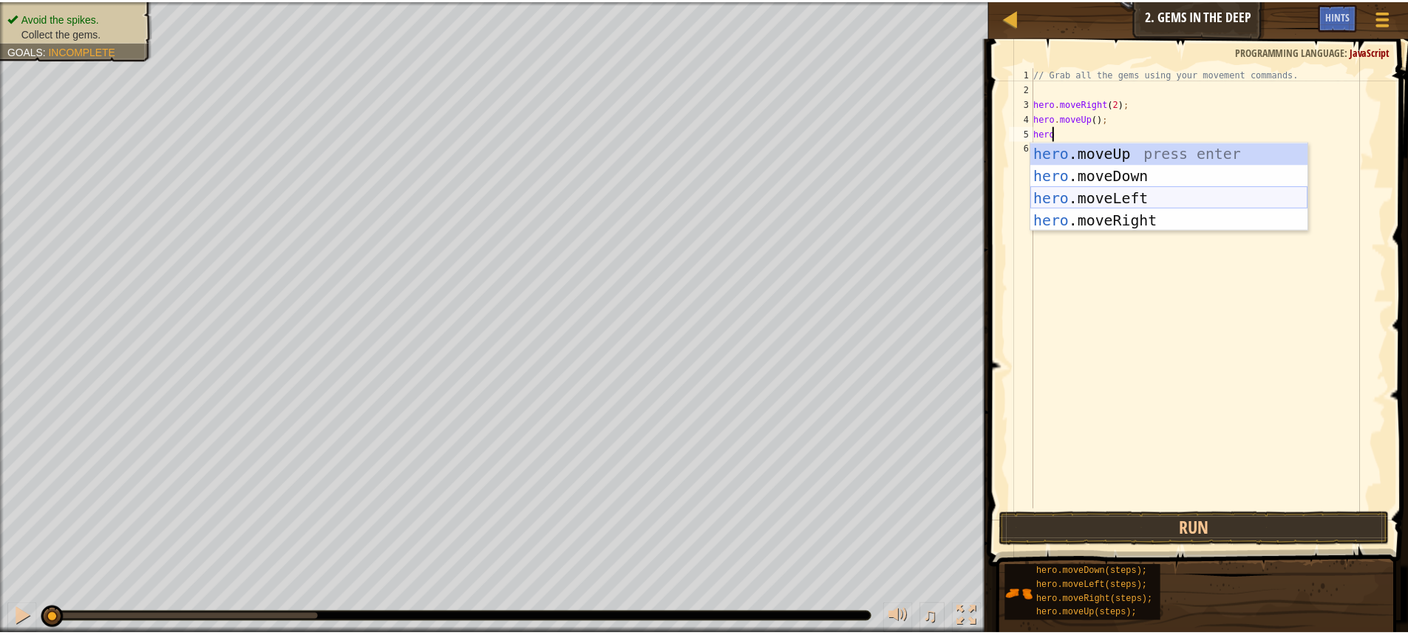
scroll to position [7, 0]
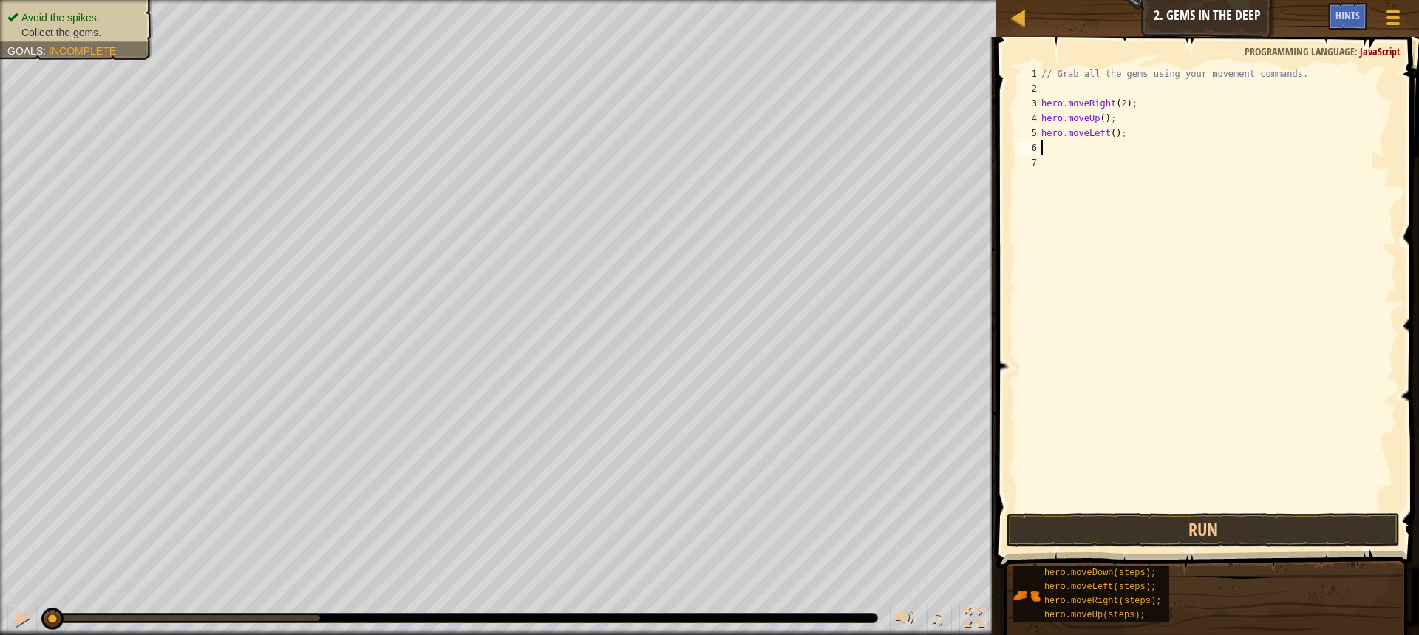
type textarea "her"
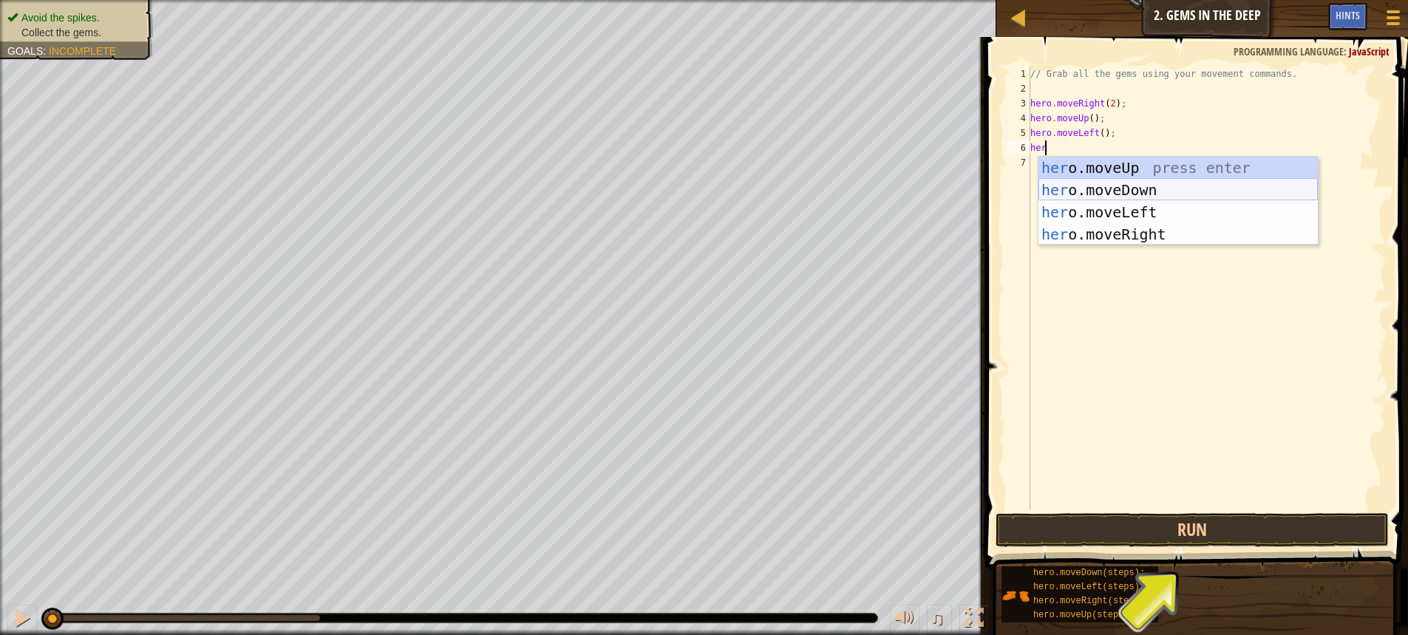
click at [1144, 194] on div "her o.moveUp press enter her o.moveDown press enter her o.moveLeft press enter …" at bounding box center [1178, 223] width 279 height 133
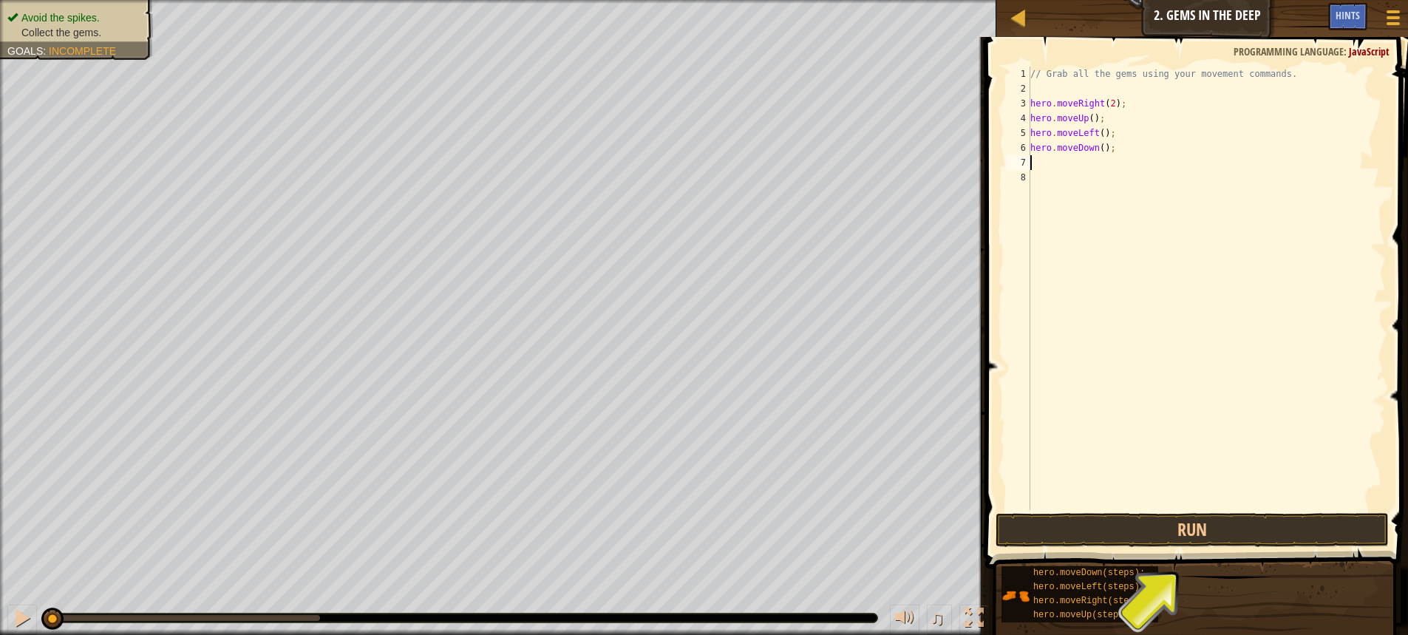
click at [1097, 152] on div "// Grab all the gems using your movement commands. hero . moveRight ( 2 ) ; her…" at bounding box center [1206, 303] width 358 height 473
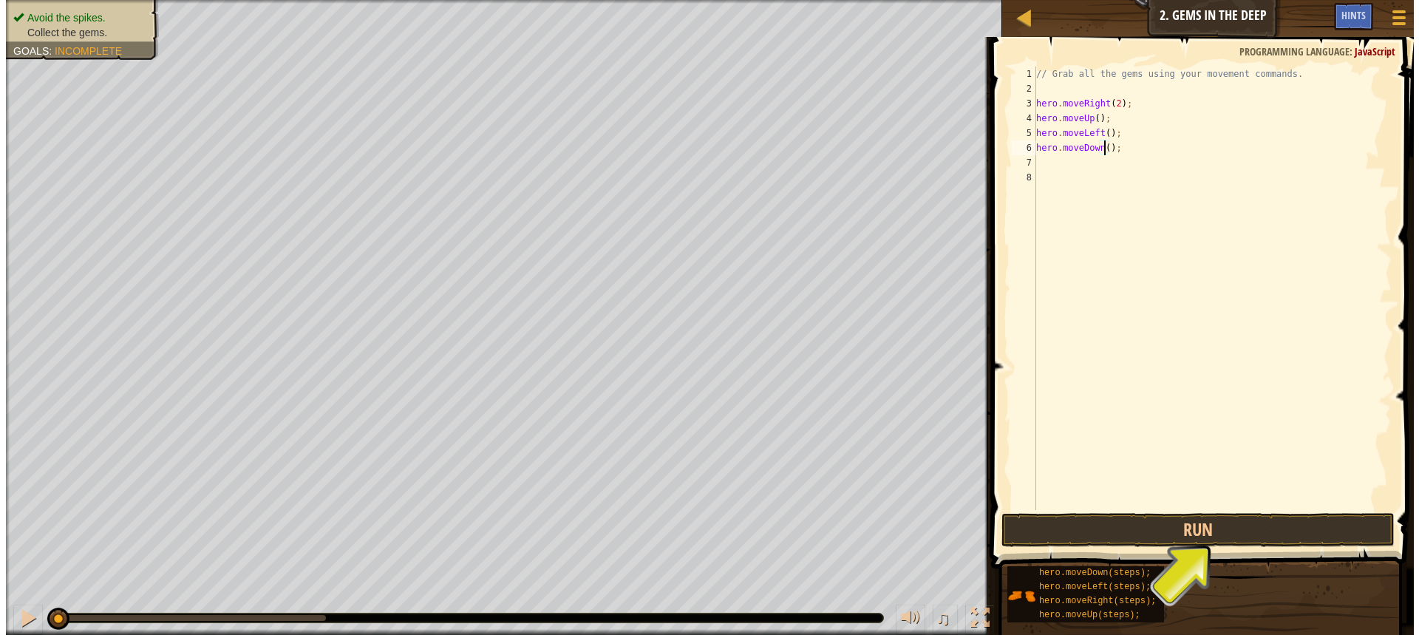
scroll to position [7, 6]
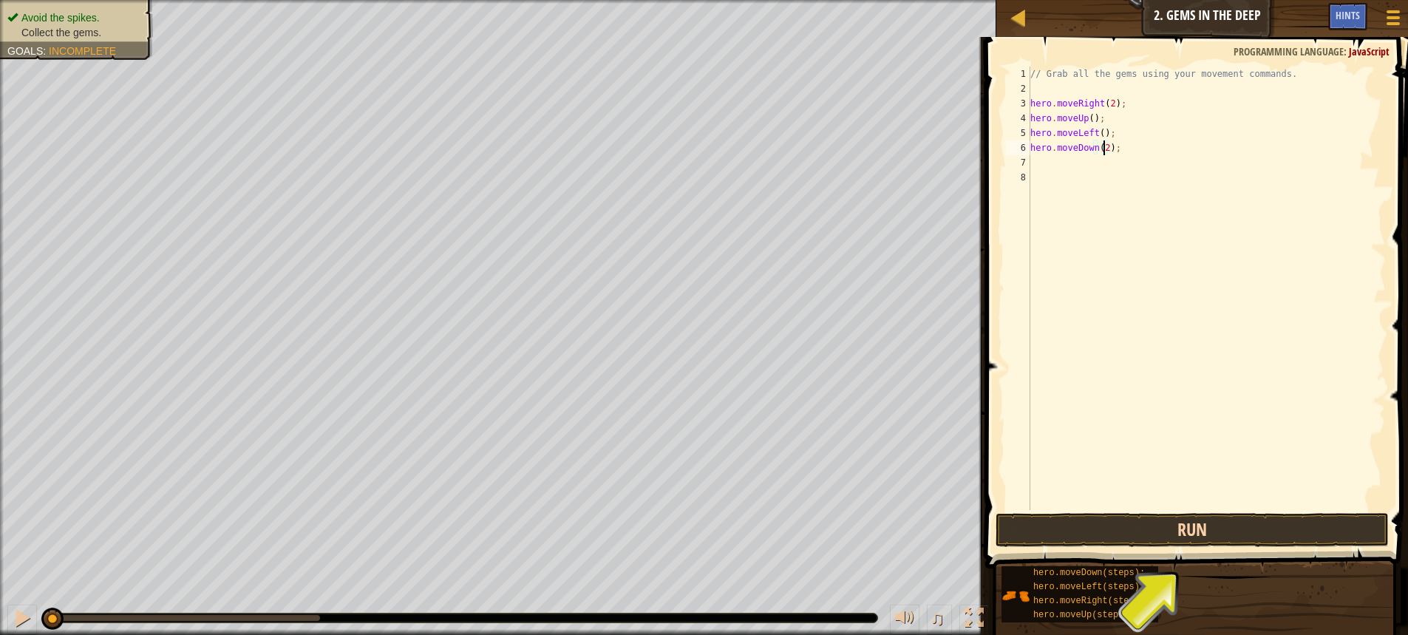
type textarea "hero.moveDown(2);"
click at [1111, 526] on button "Run" at bounding box center [1192, 530] width 393 height 34
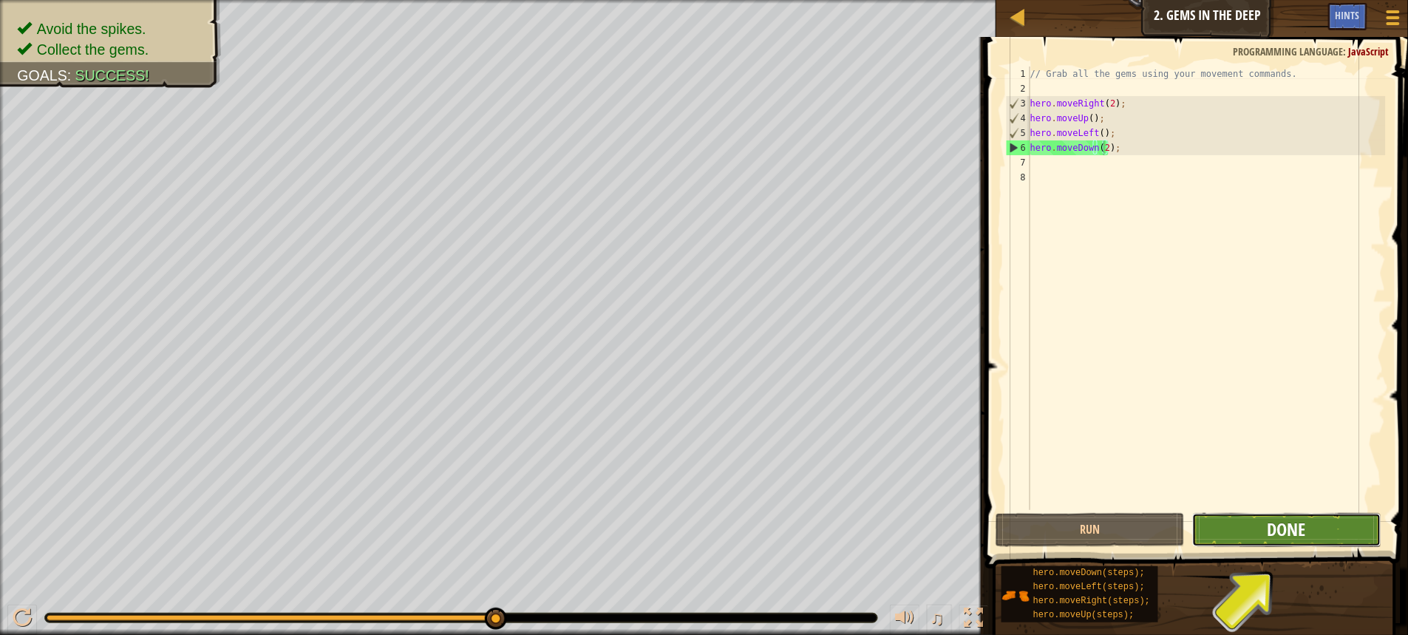
click at [1301, 533] on span "Done" at bounding box center [1287, 529] width 38 height 24
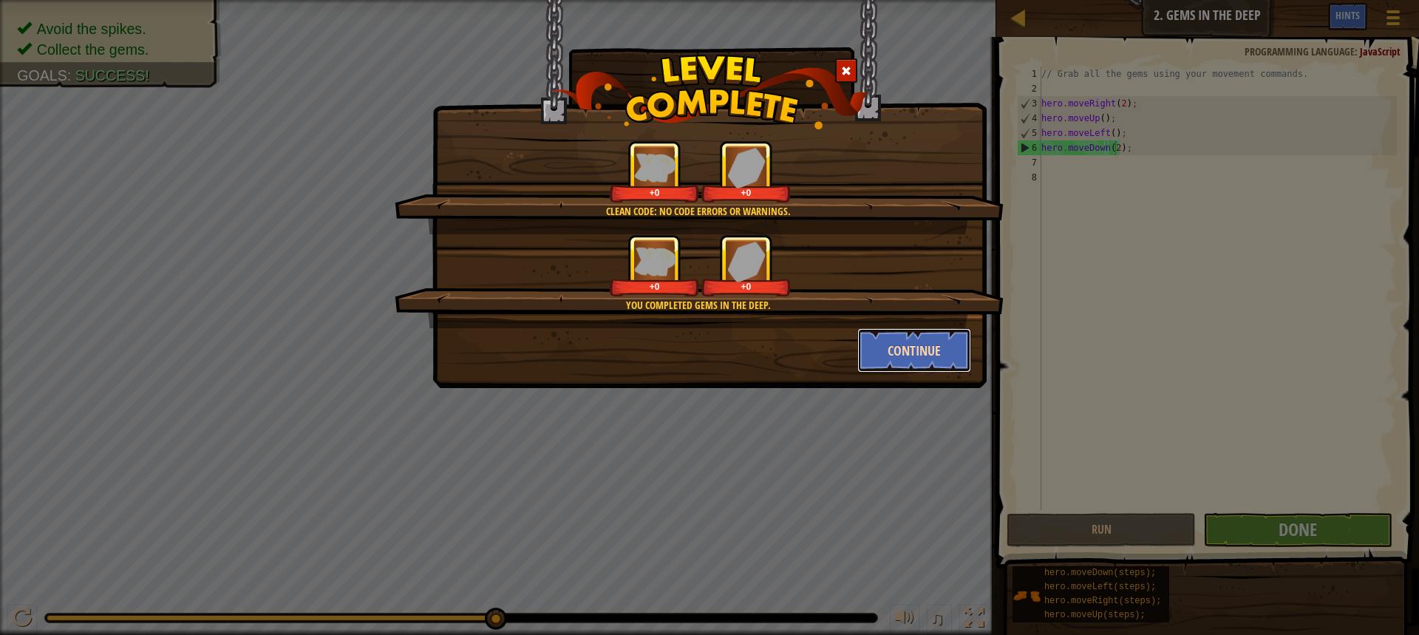
click at [894, 349] on button "Continue" at bounding box center [914, 350] width 115 height 44
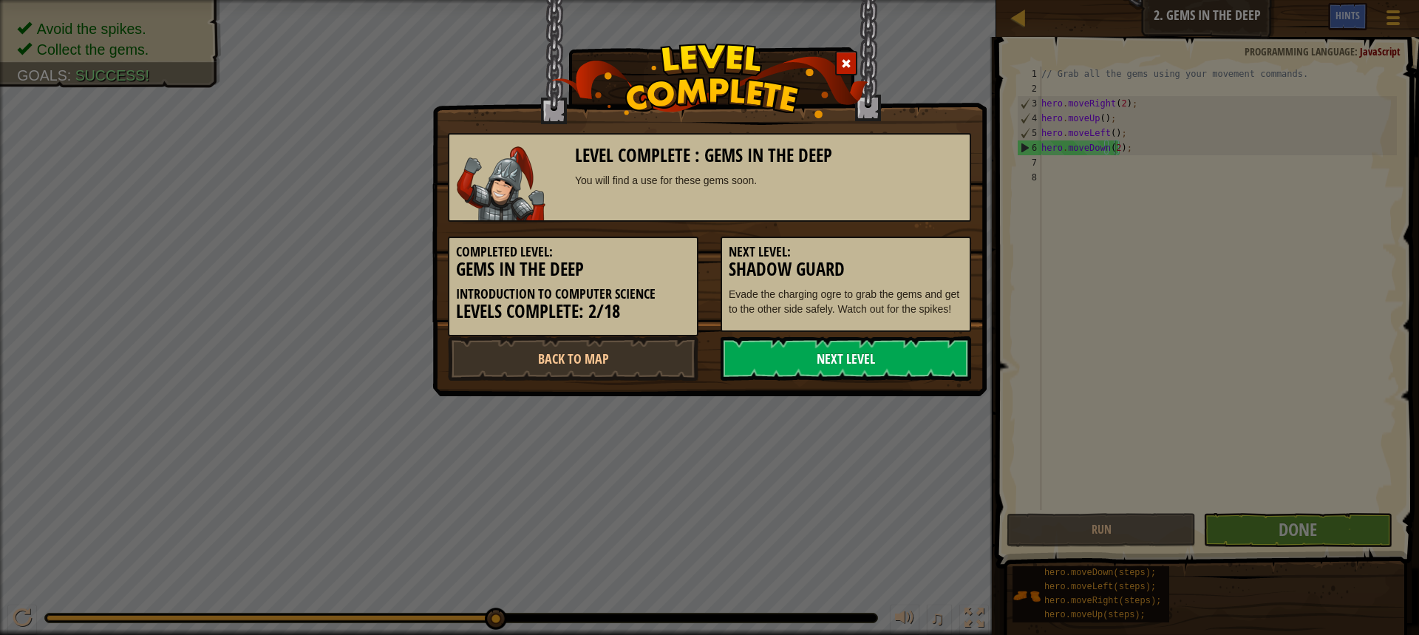
click at [858, 345] on link "Next Level" at bounding box center [846, 358] width 251 height 44
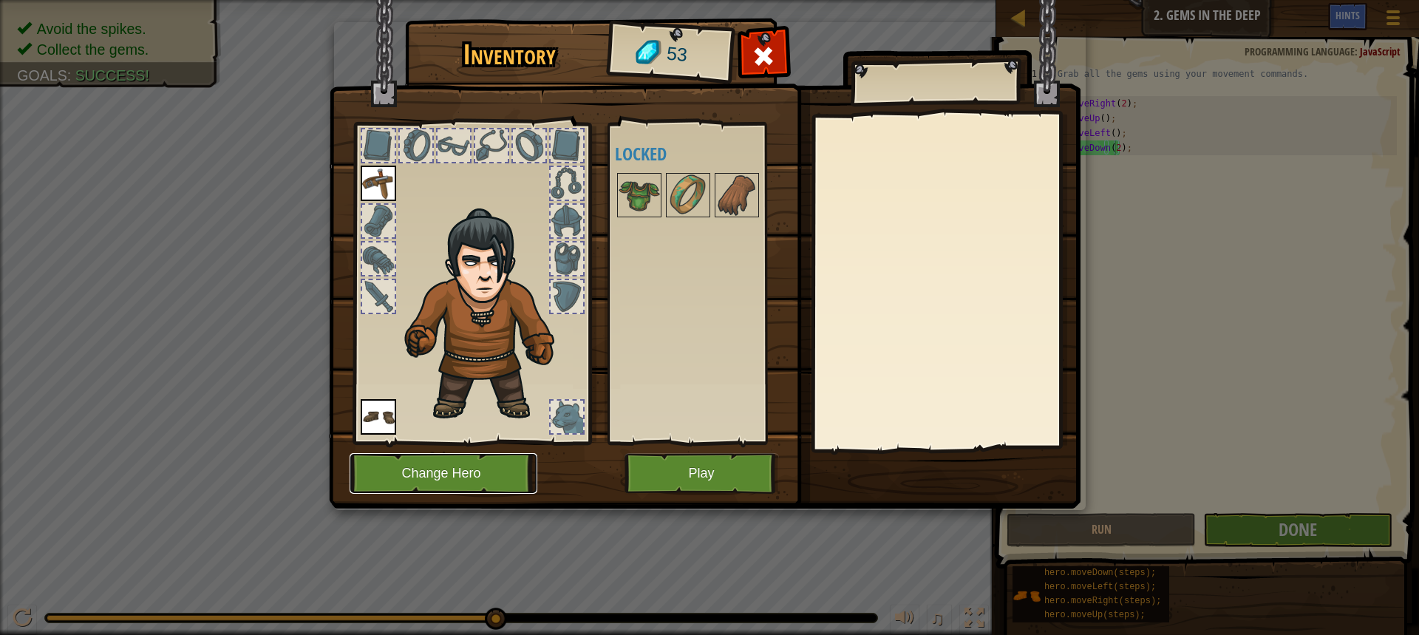
click at [498, 466] on button "Change Hero" at bounding box center [444, 473] width 188 height 41
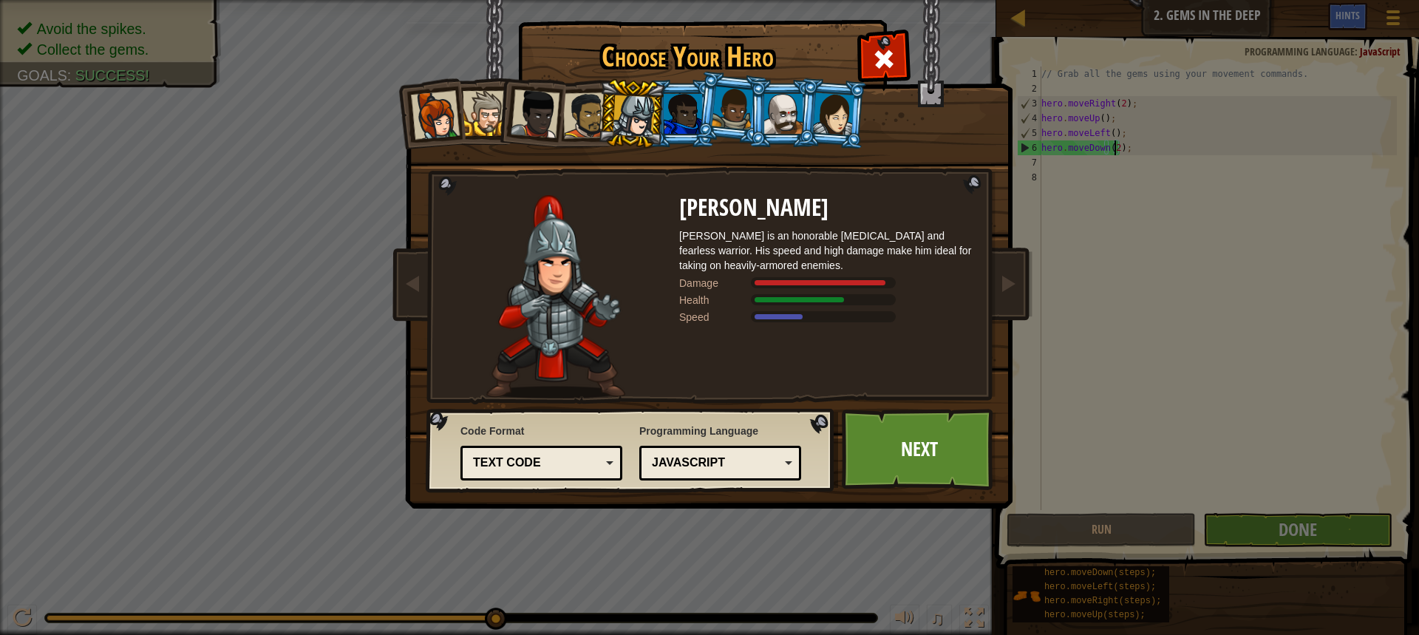
click at [689, 129] on div at bounding box center [683, 114] width 38 height 40
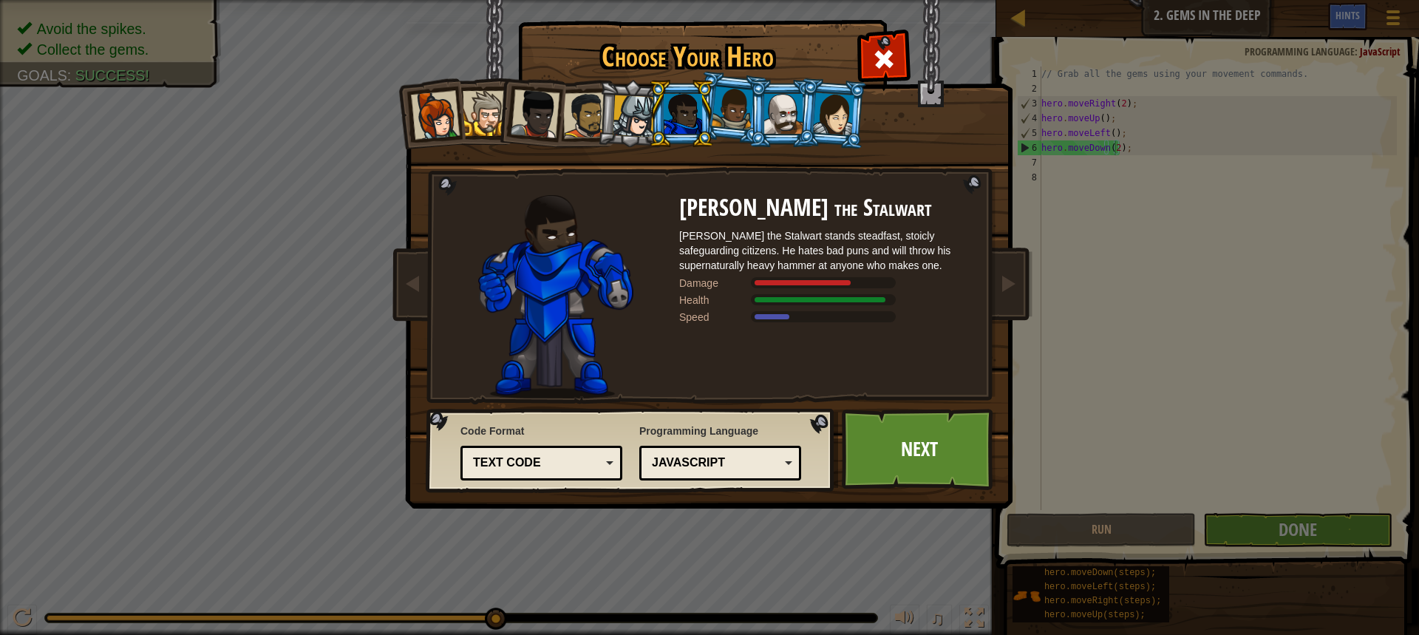
click at [718, 117] on div at bounding box center [733, 108] width 42 height 44
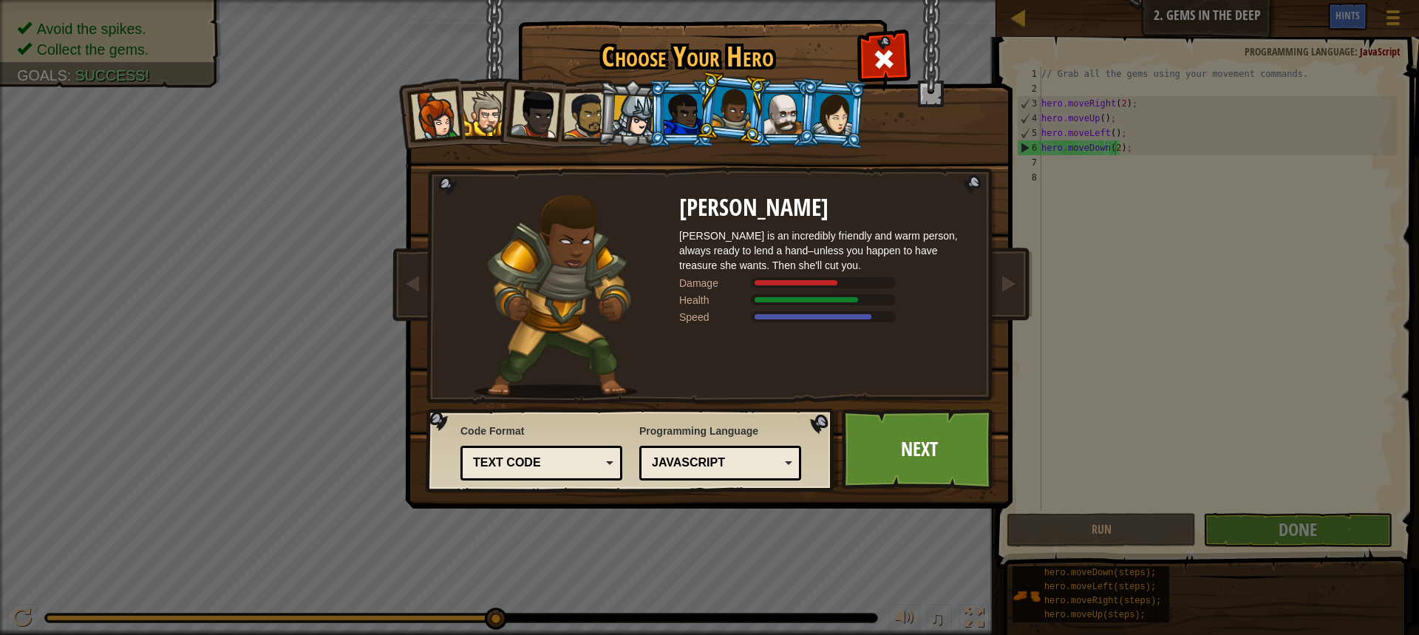
click at [432, 97] on div at bounding box center [435, 115] width 49 height 49
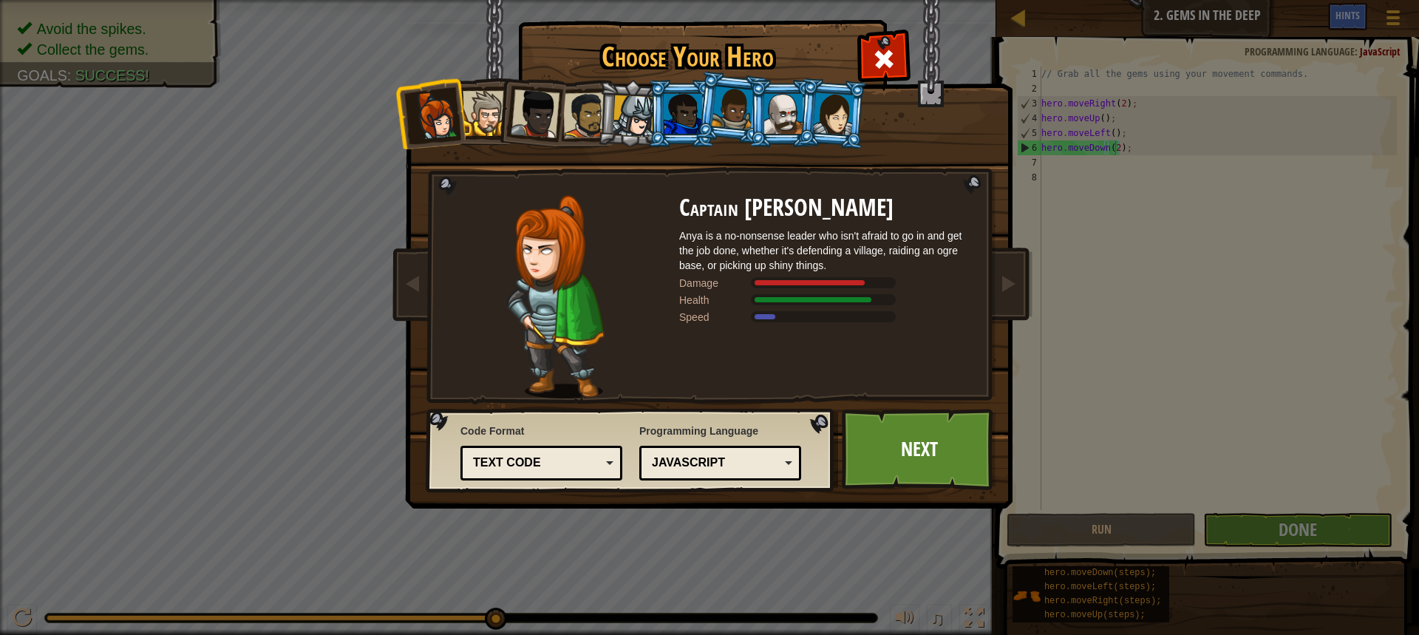
click at [479, 103] on div at bounding box center [485, 113] width 45 height 45
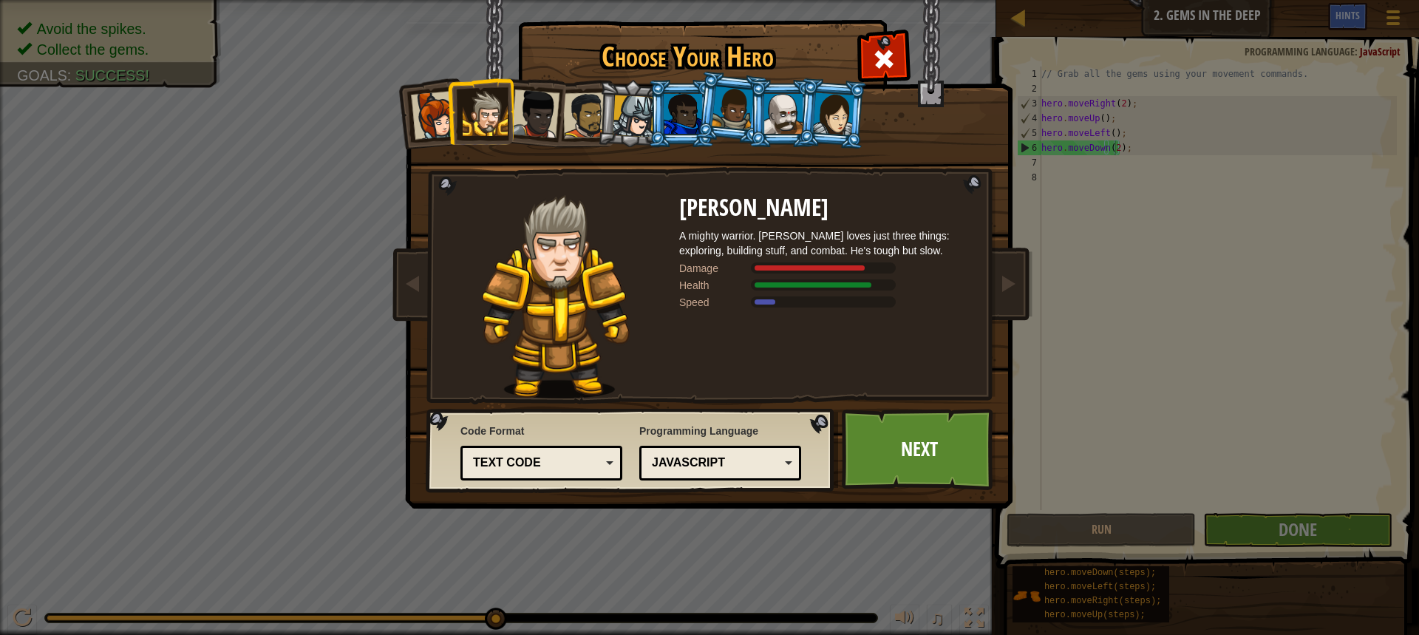
click at [526, 102] on div at bounding box center [535, 113] width 49 height 49
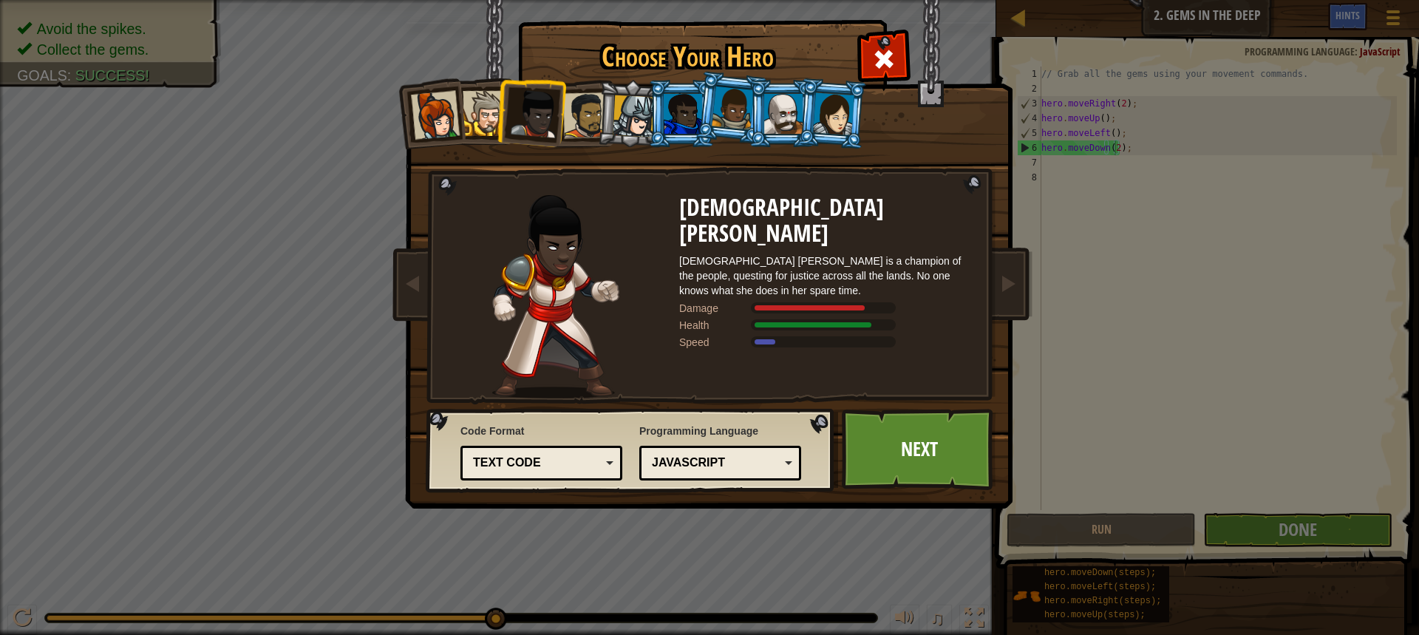
click at [557, 103] on div at bounding box center [535, 113] width 49 height 49
click at [579, 102] on div at bounding box center [586, 115] width 46 height 46
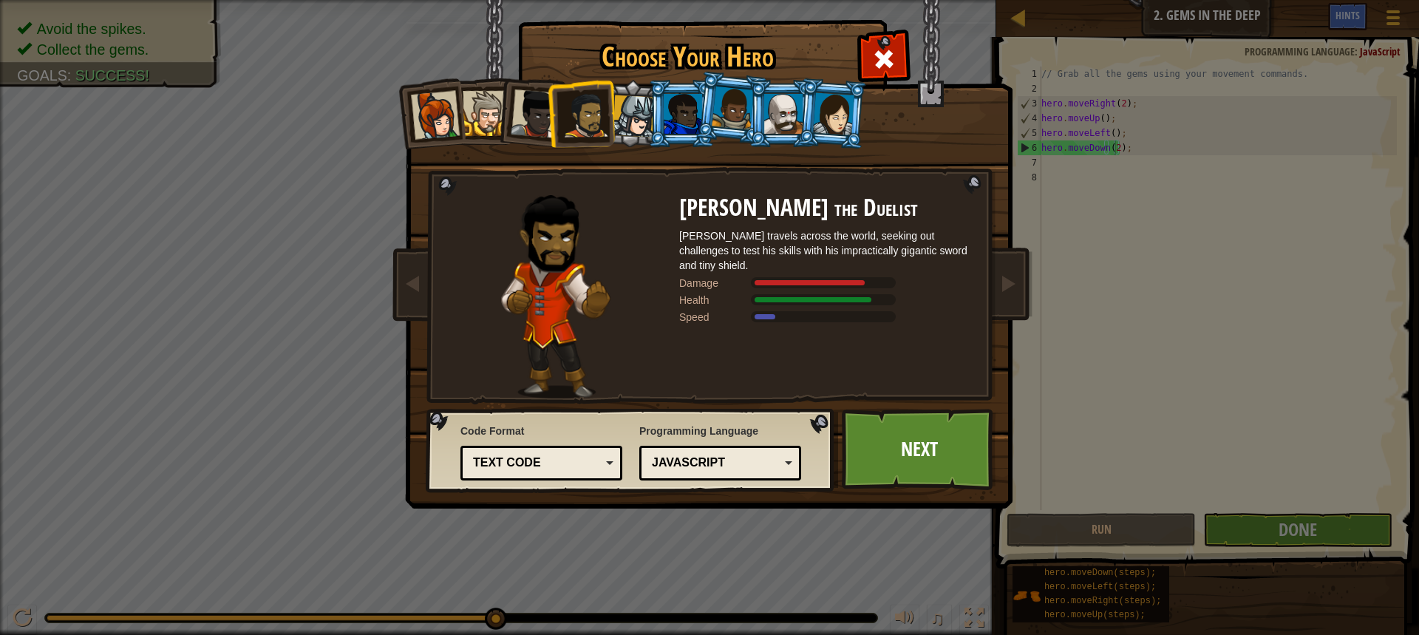
click at [741, 98] on div at bounding box center [733, 108] width 42 height 44
